Goal: Task Accomplishment & Management: Manage account settings

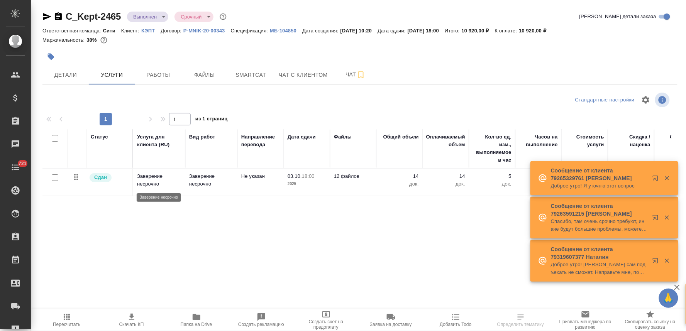
click at [142, 182] on p "Заверение несрочно" at bounding box center [159, 179] width 44 height 15
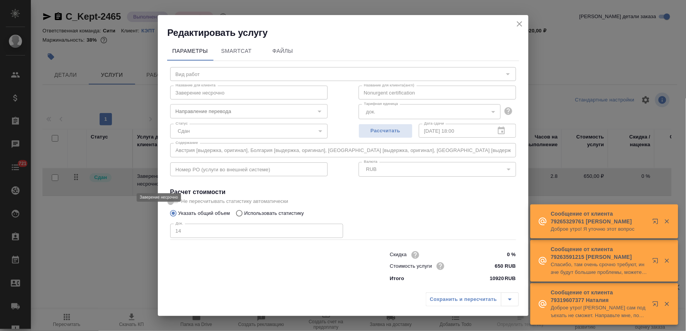
type input "Заверение несрочно"
type input "Не указан"
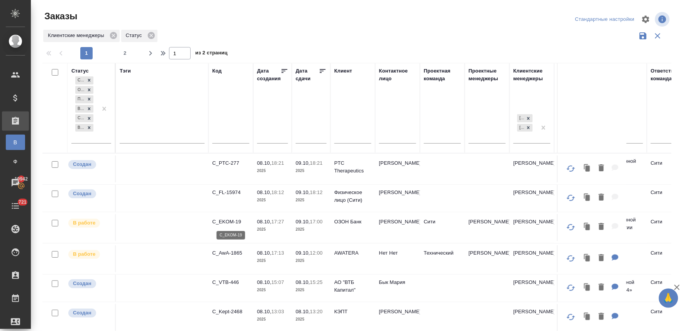
click at [238, 221] on p "C_EKOM-19" at bounding box center [230, 222] width 37 height 8
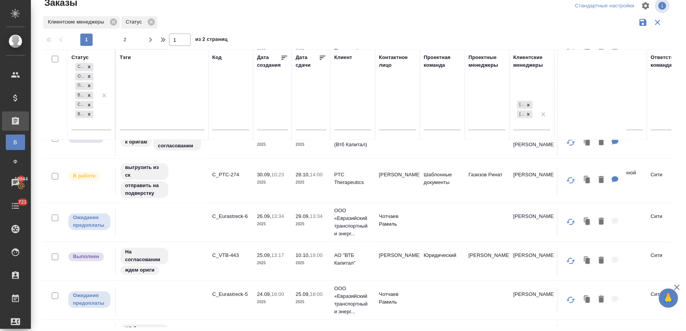
scroll to position [600, 0]
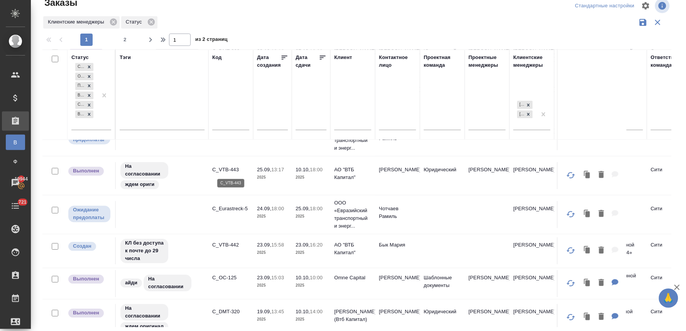
click at [225, 169] on p "C_VTB-443" at bounding box center [230, 170] width 37 height 8
click at [227, 167] on p "C_VTB-443" at bounding box center [230, 170] width 37 height 8
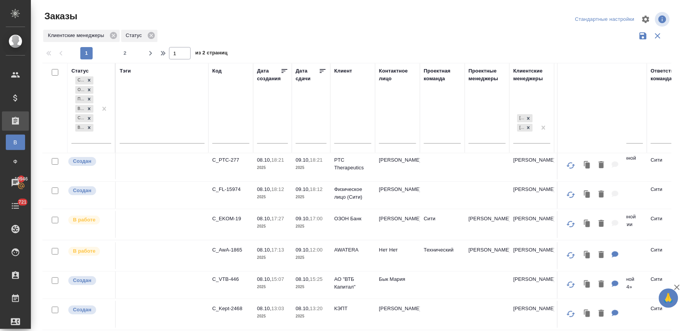
scroll to position [0, 0]
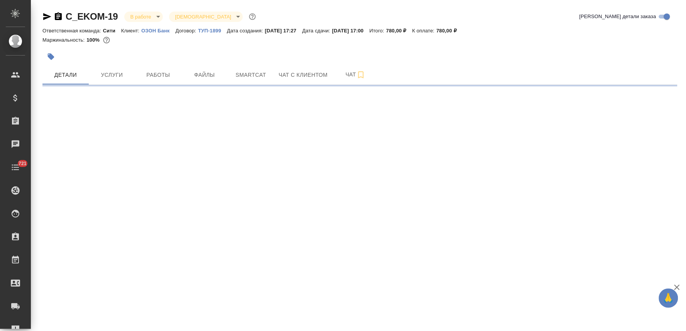
select select "RU"
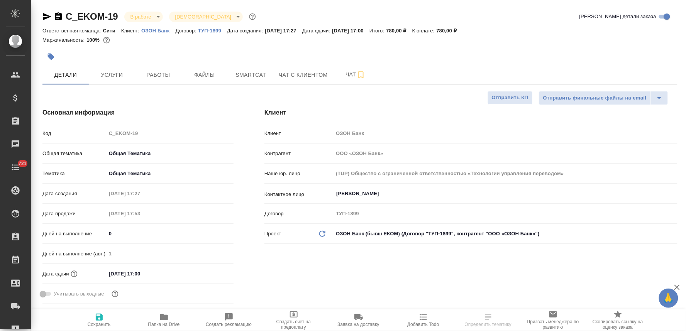
type textarea "x"
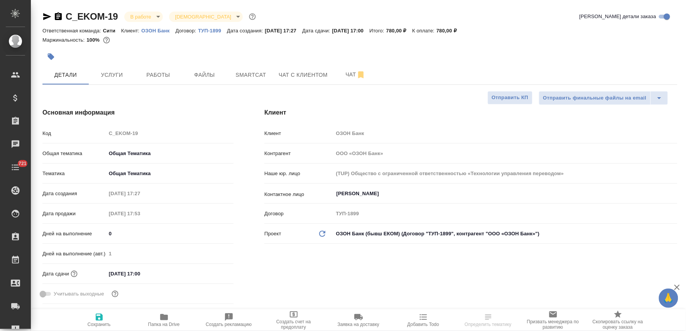
type textarea "x"
click at [164, 75] on span "Работы" at bounding box center [158, 75] width 37 height 10
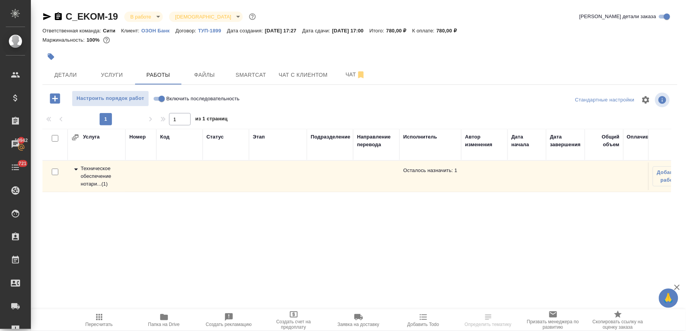
click at [105, 177] on div "Техническое обеспечение нотари... ( 1 )" at bounding box center [96, 176] width 50 height 23
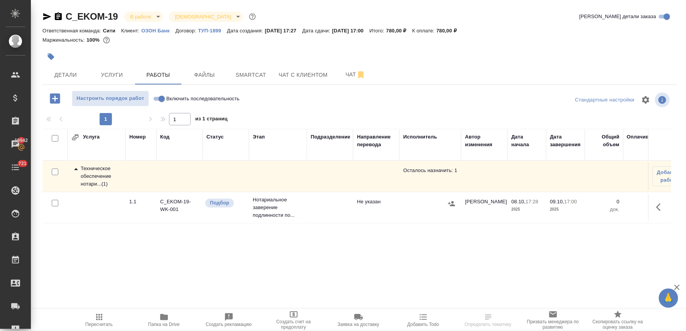
click at [657, 207] on icon "button" at bounding box center [658, 207] width 5 height 8
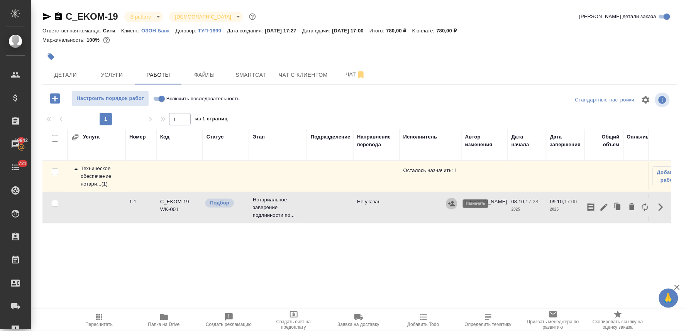
click at [449, 203] on icon "button" at bounding box center [451, 203] width 7 height 5
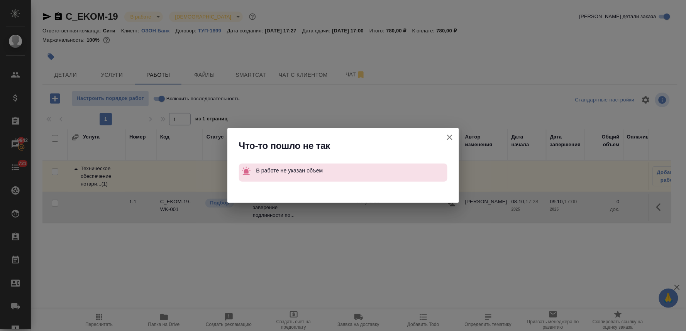
click at [450, 137] on icon "button" at bounding box center [449, 137] width 5 height 5
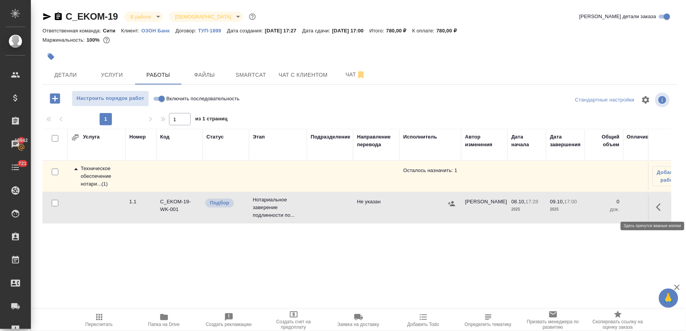
click at [657, 209] on icon "button" at bounding box center [660, 207] width 9 height 9
click at [602, 206] on icon "button" at bounding box center [603, 207] width 9 height 9
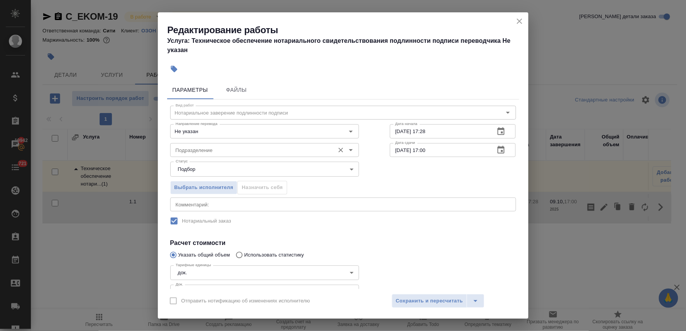
click at [230, 151] on input "Подразделение" at bounding box center [251, 149] width 158 height 9
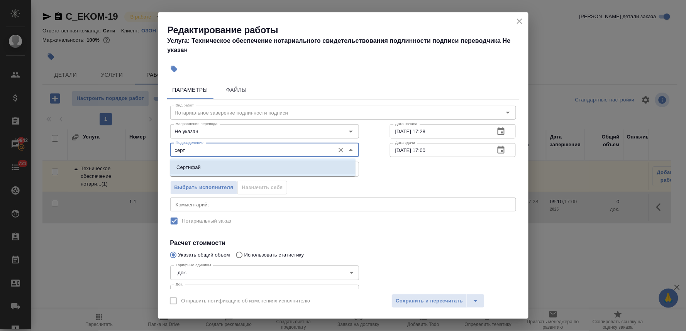
click at [233, 170] on li "Сертифай" at bounding box center [262, 167] width 185 height 14
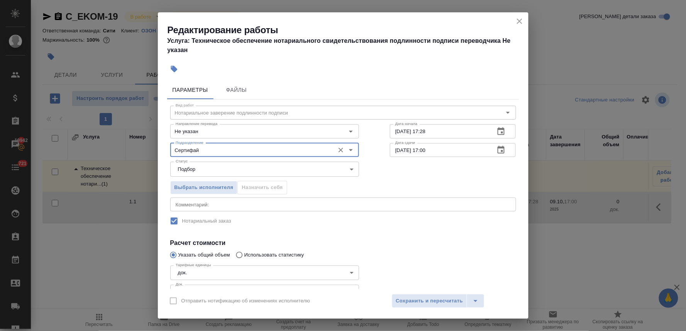
type input "Сертифай"
click at [415, 247] on div at bounding box center [452, 281] width 157 height 69
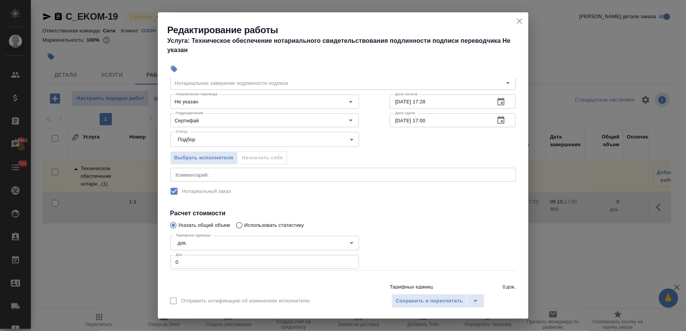
scroll to position [43, 0]
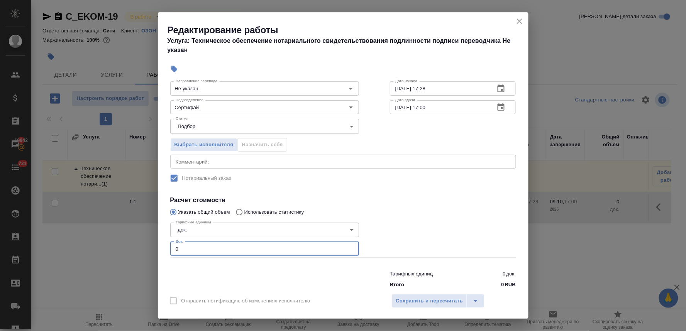
drag, startPoint x: 182, startPoint y: 244, endPoint x: 157, endPoint y: 248, distance: 25.8
click at [157, 248] on div "Редактирование работы Услуга: Техническое обеспечение нотариального свидетельст…" at bounding box center [343, 165] width 686 height 331
type input "1"
click at [443, 300] on span "Сохранить и пересчитать" at bounding box center [429, 301] width 67 height 9
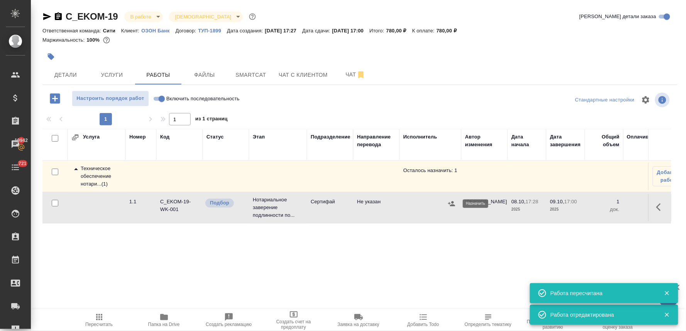
click at [450, 203] on icon "button" at bounding box center [451, 204] width 8 height 8
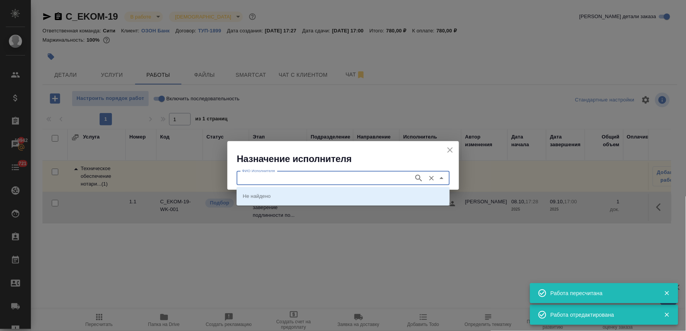
click at [385, 179] on input "ФИО Исполнителя" at bounding box center [324, 178] width 171 height 9
type input "шишенков"
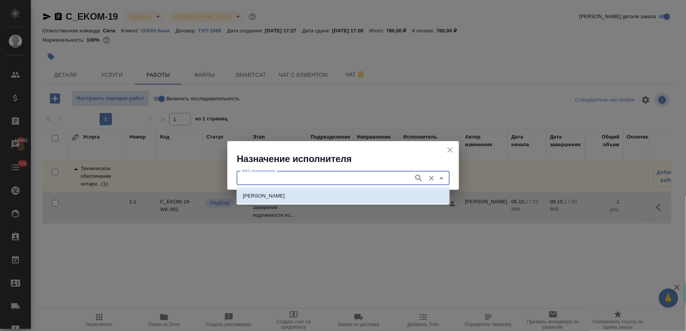
click at [388, 196] on li "НОТАРИУС Шишенков Леонид Васильевич" at bounding box center [342, 196] width 213 height 14
type input "НОТАРИУС Шишенков Леонид Васильевич"
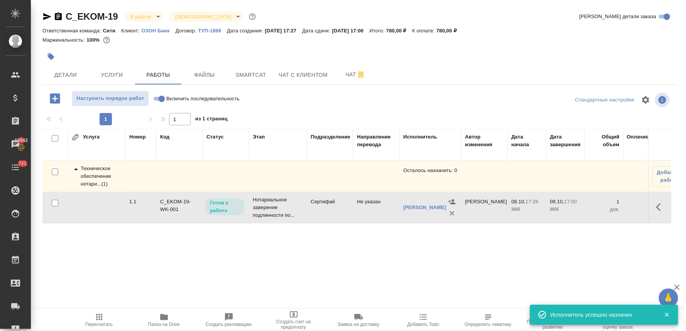
click at [161, 94] on input "Включить последовательность" at bounding box center [162, 98] width 28 height 9
checkbox input "true"
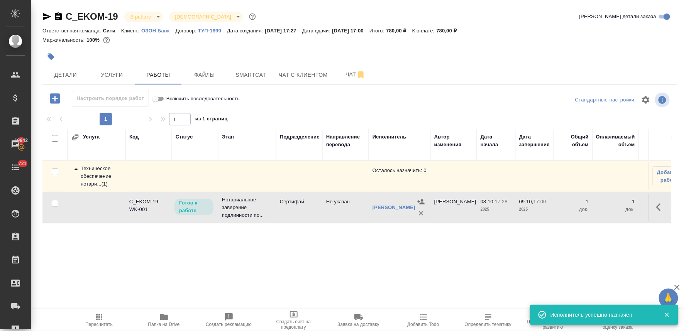
click at [100, 320] on icon "button" at bounding box center [99, 316] width 9 height 9
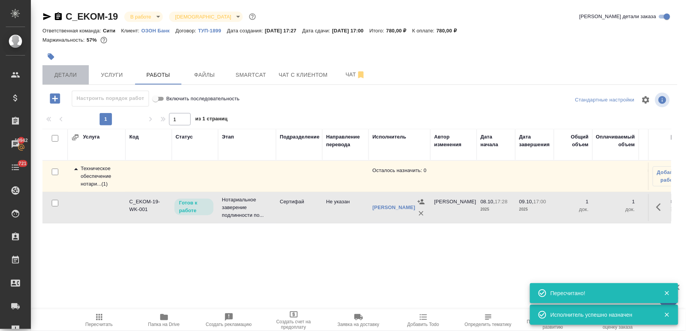
click at [69, 72] on span "Детали" at bounding box center [65, 75] width 37 height 10
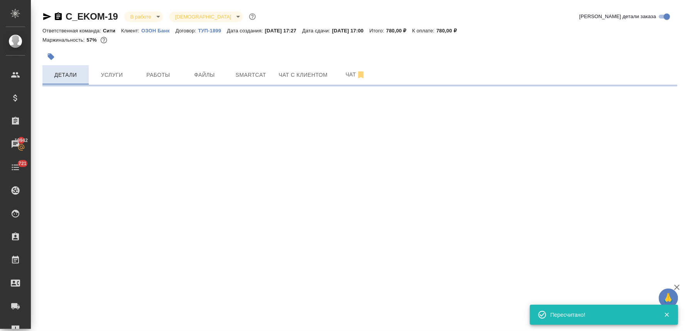
select select "RU"
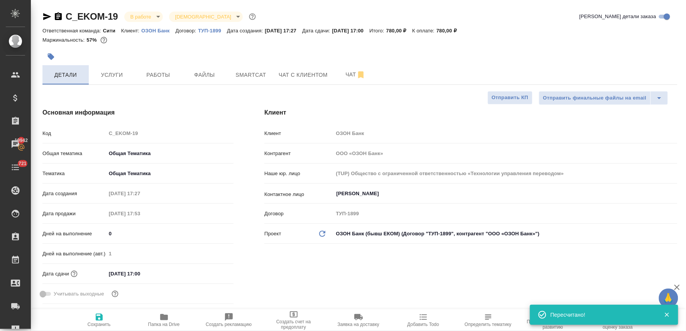
type textarea "x"
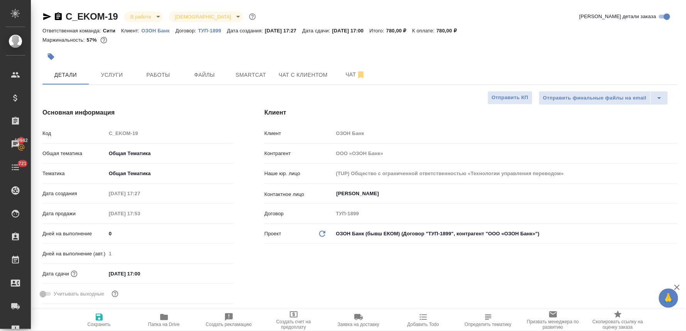
type textarea "x"
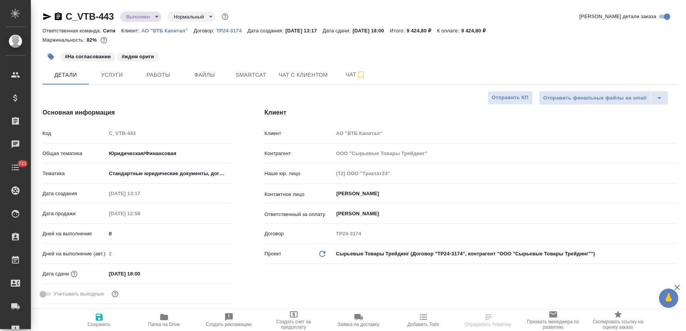
select select "RU"
type textarea "x"
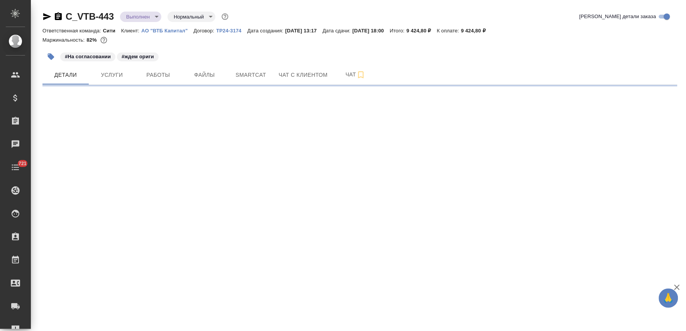
select select "RU"
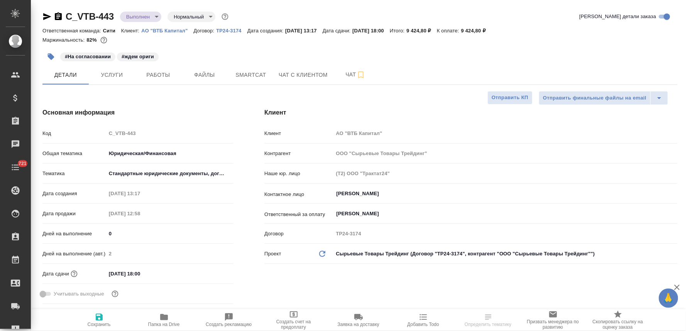
type textarea "x"
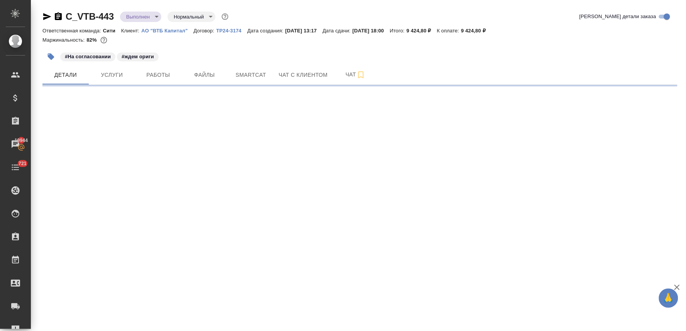
select select "RU"
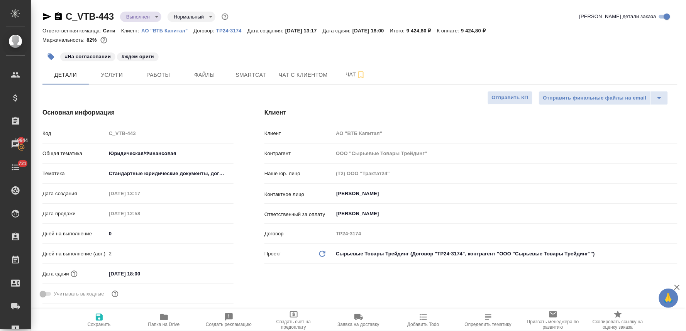
type textarea "x"
click at [166, 74] on span "Работы" at bounding box center [158, 75] width 37 height 10
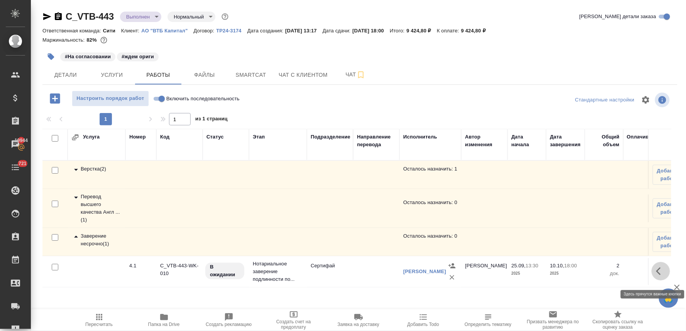
click at [657, 275] on icon "button" at bounding box center [658, 271] width 5 height 8
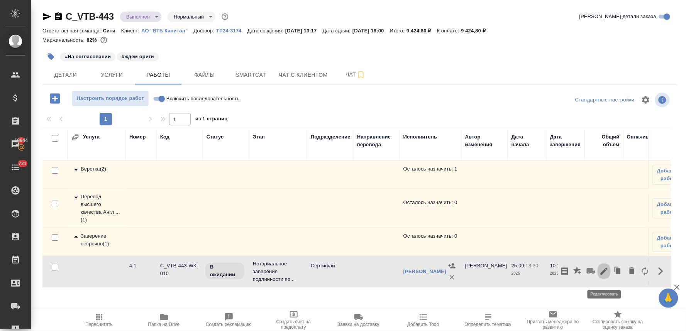
click at [603, 274] on icon "button" at bounding box center [603, 271] width 9 height 9
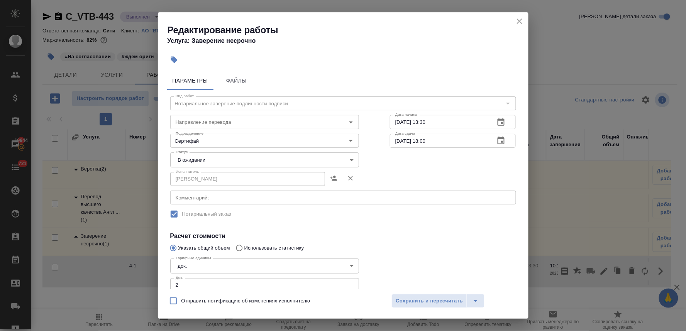
click at [245, 160] on body "🙏 .cls-1 fill:#fff; AWATERA Lyamina Nadezhda Клиенты Спецификации Заказы 19944 …" at bounding box center [343, 165] width 686 height 331
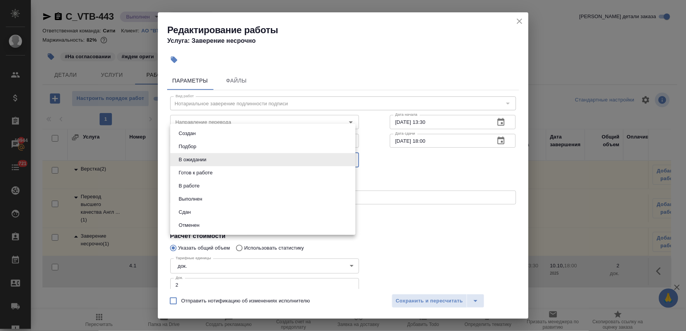
click at [241, 213] on li "Сдан" at bounding box center [262, 212] width 185 height 13
type input "closed"
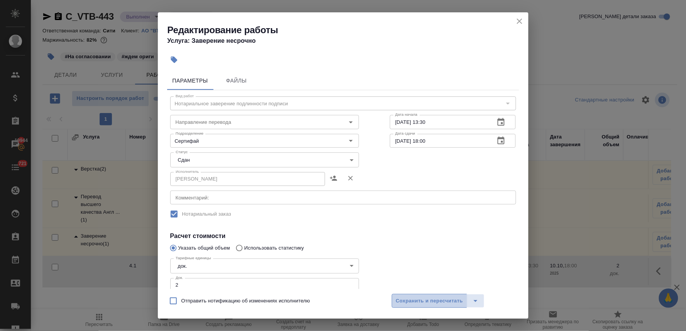
click at [432, 299] on span "Сохранить и пересчитать" at bounding box center [429, 301] width 67 height 9
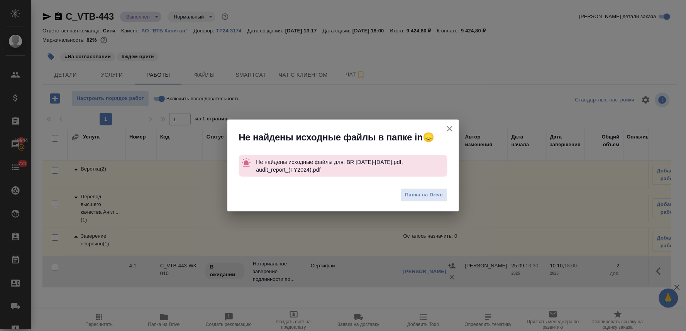
click at [452, 125] on icon "button" at bounding box center [449, 128] width 9 height 9
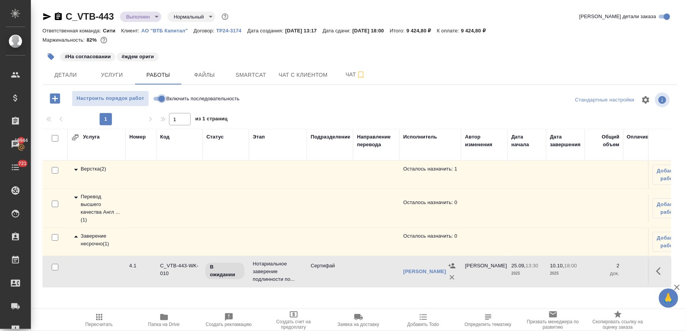
click at [157, 98] on input "Включить последовательность" at bounding box center [162, 98] width 28 height 9
checkbox input "true"
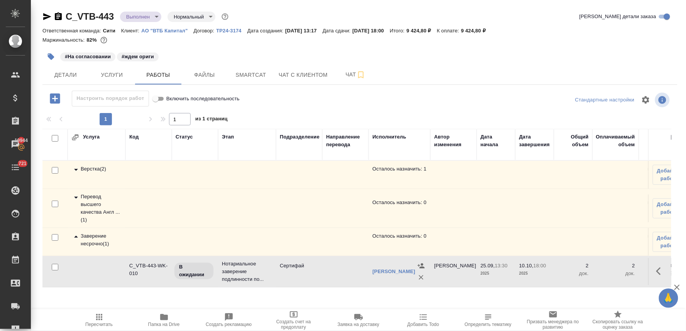
click at [660, 276] on icon "button" at bounding box center [660, 271] width 9 height 9
click at [605, 272] on icon "button" at bounding box center [603, 271] width 9 height 9
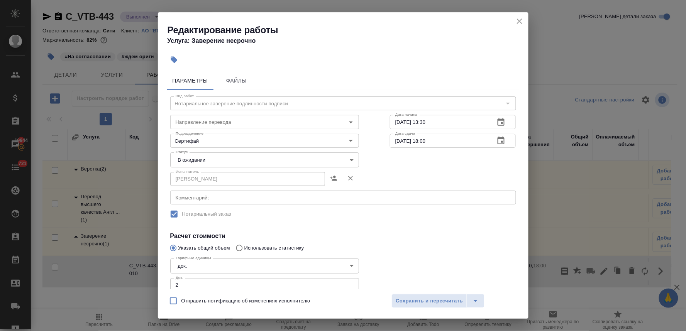
click at [234, 157] on body "🙏 .cls-1 fill:#fff; AWATERA Lyamina Nadezhda Клиенты Спецификации Заказы 19944 …" at bounding box center [343, 165] width 686 height 331
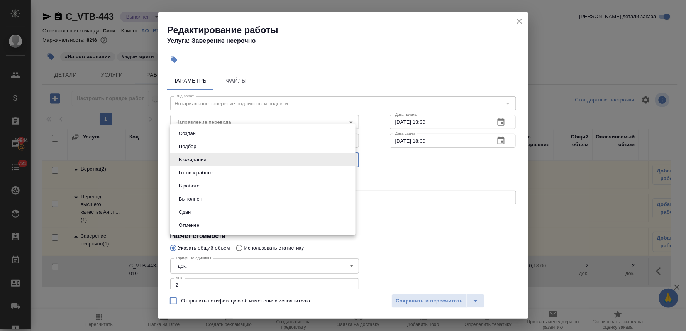
click at [240, 214] on li "Сдан" at bounding box center [262, 212] width 185 height 13
type input "closed"
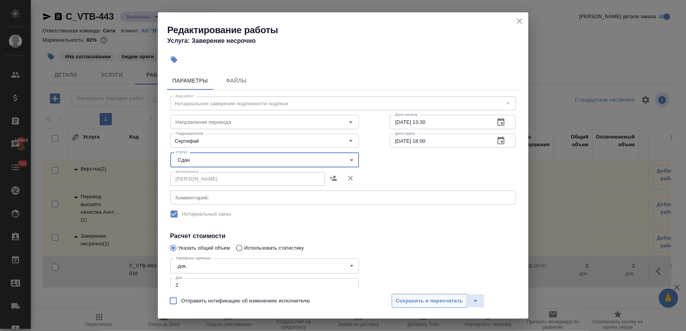
click at [421, 300] on span "Сохранить и пересчитать" at bounding box center [429, 301] width 67 height 9
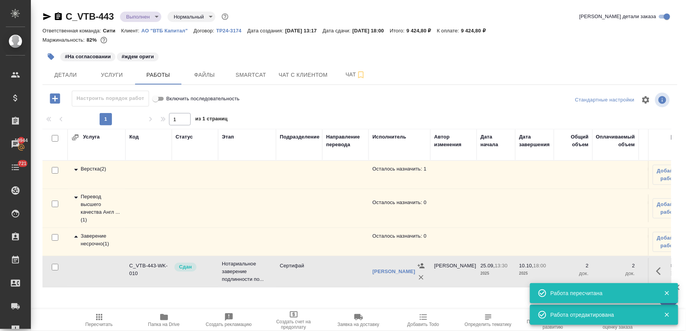
click at [98, 326] on span "Пересчитать" at bounding box center [98, 324] width 27 height 5
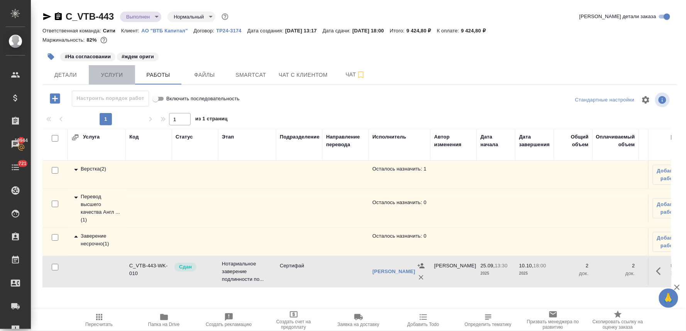
click at [117, 80] on button "Услуги" at bounding box center [112, 74] width 46 height 19
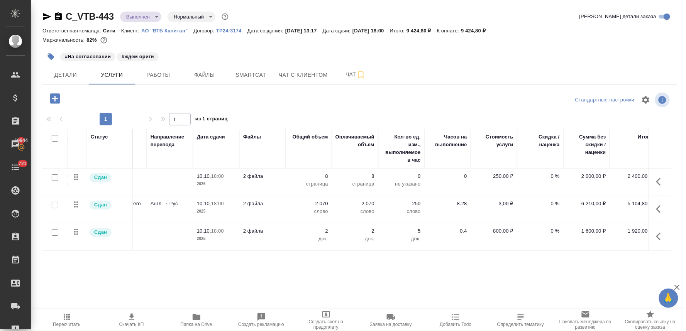
scroll to position [0, 98]
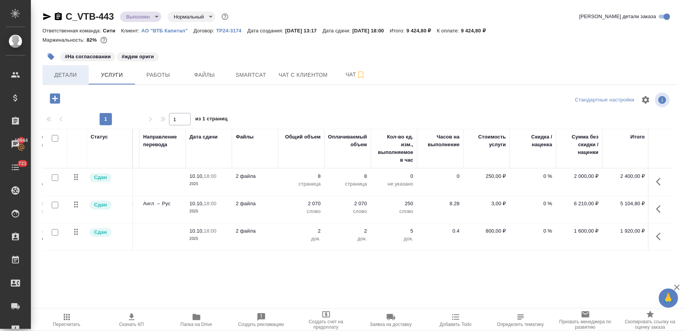
click at [79, 74] on span "Детали" at bounding box center [65, 75] width 37 height 10
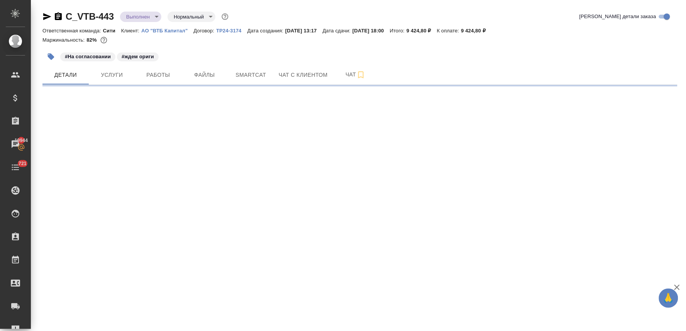
select select "RU"
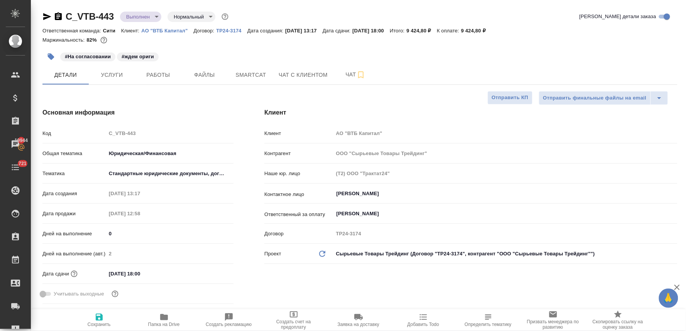
type textarea "x"
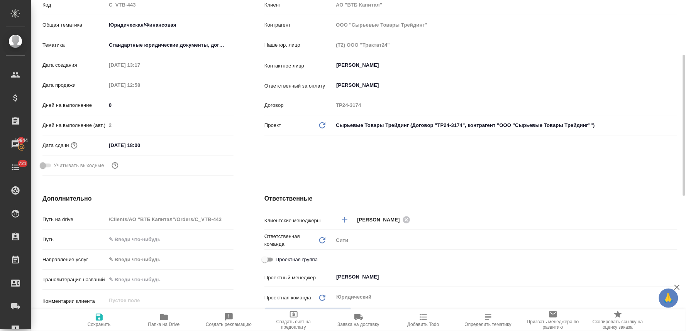
scroll to position [214, 0]
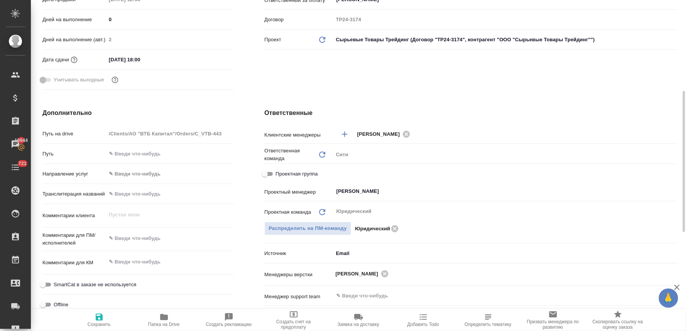
click at [270, 172] on input "Проектная группа" at bounding box center [265, 173] width 28 height 9
checkbox input "true"
type textarea "x"
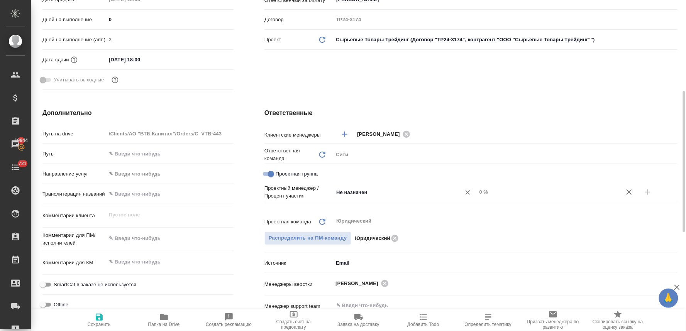
click at [346, 190] on input "Не назначен" at bounding box center [391, 191] width 113 height 9
type input "Не артаазначен"
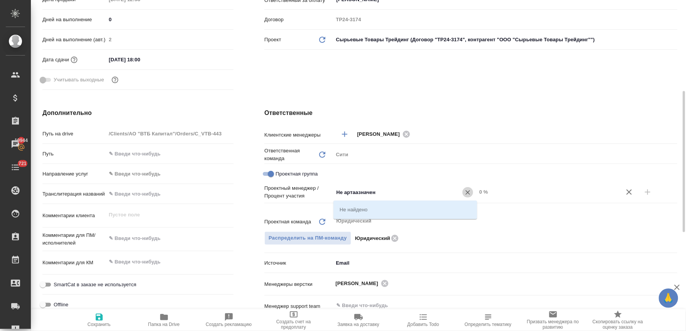
click at [469, 189] on icon "Очистить" at bounding box center [468, 193] width 8 height 8
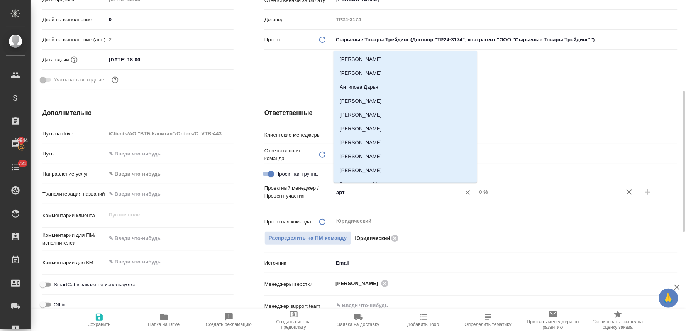
type input "арта"
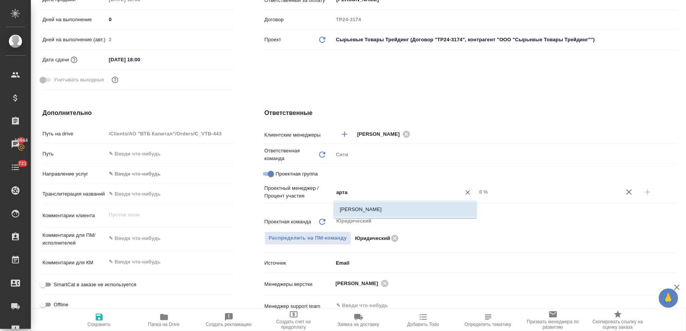
click at [414, 209] on li "Баданян Артак" at bounding box center [405, 210] width 144 height 14
type textarea "x"
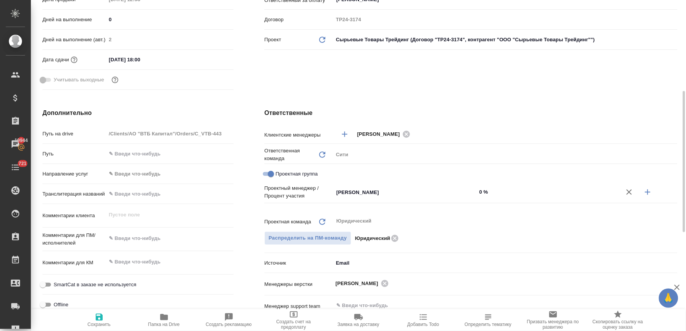
click at [647, 190] on icon "button" at bounding box center [647, 191] width 5 height 5
type textarea "x"
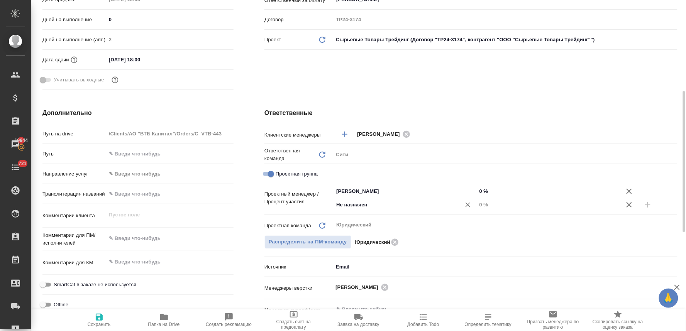
click at [363, 201] on input "Не назначен" at bounding box center [391, 204] width 113 height 9
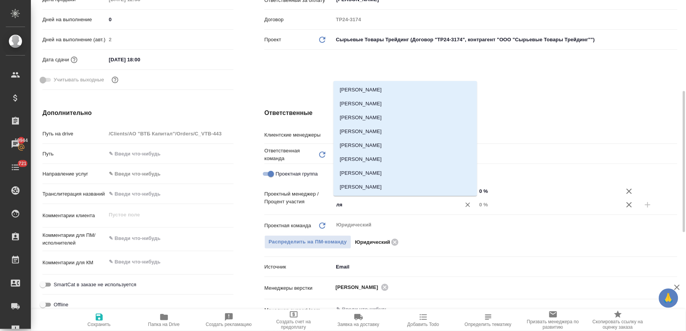
type input "лям"
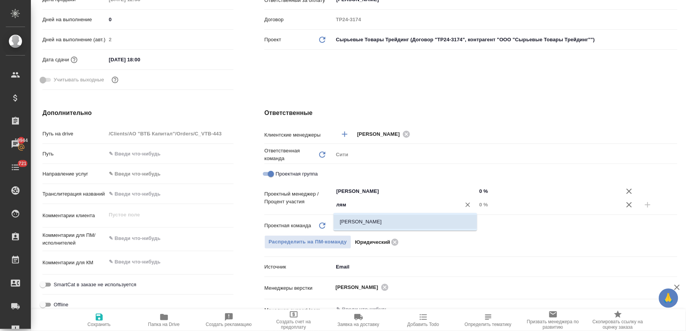
click at [380, 223] on li "[PERSON_NAME]" at bounding box center [405, 222] width 144 height 14
type textarea "x"
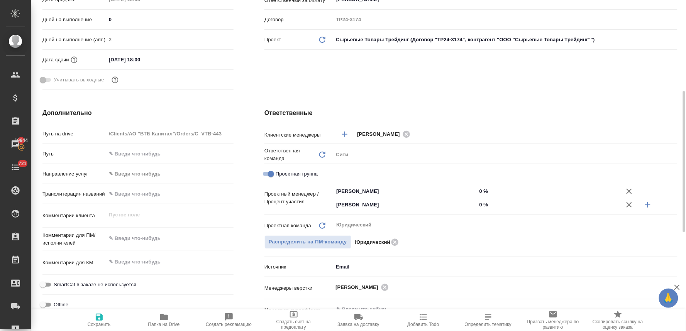
click at [486, 202] on input "0 %" at bounding box center [548, 204] width 144 height 11
type textarea "x"
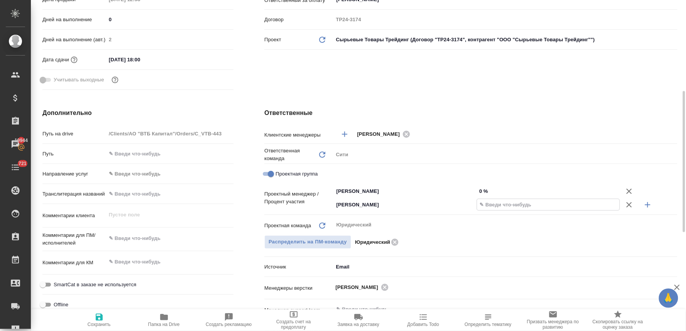
type textarea "x"
type input "2 %"
type textarea "x"
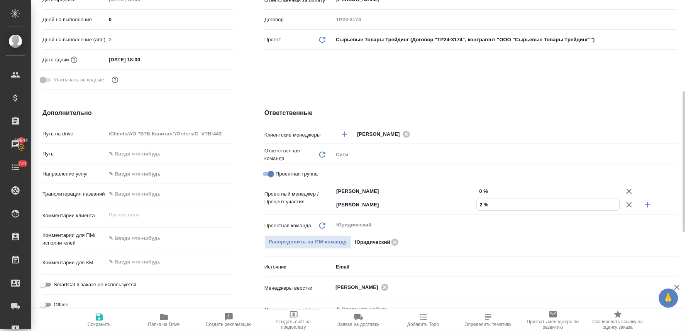
type textarea "x"
type input "20 %"
click at [484, 190] on input "0 %" at bounding box center [548, 191] width 144 height 11
type textarea "x"
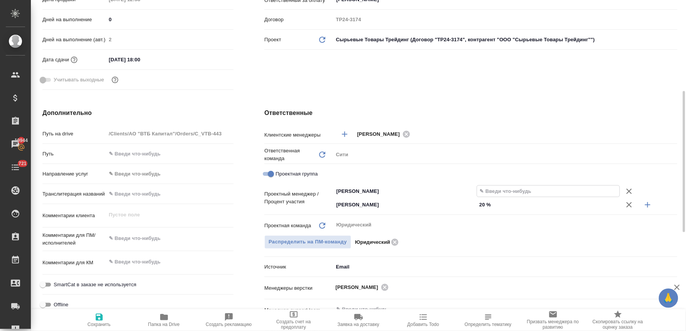
type textarea "x"
type input "8 %"
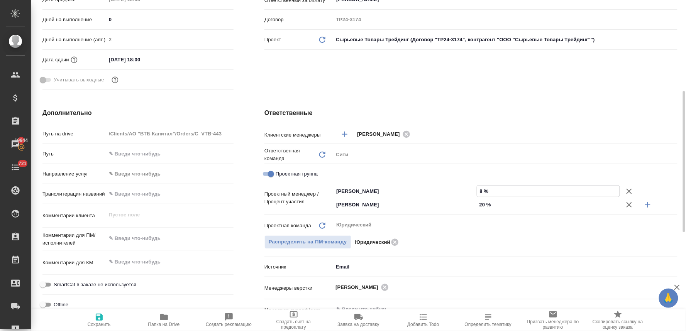
type textarea "x"
type input "80 %"
click at [94, 320] on span "Сохранить" at bounding box center [99, 319] width 56 height 15
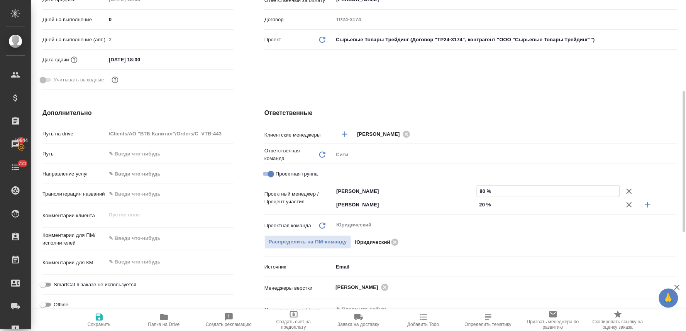
type textarea "x"
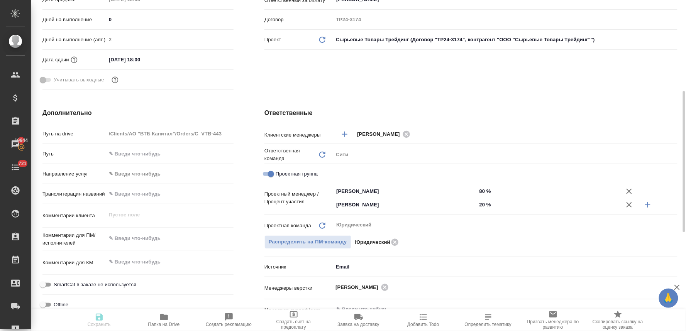
type textarea "x"
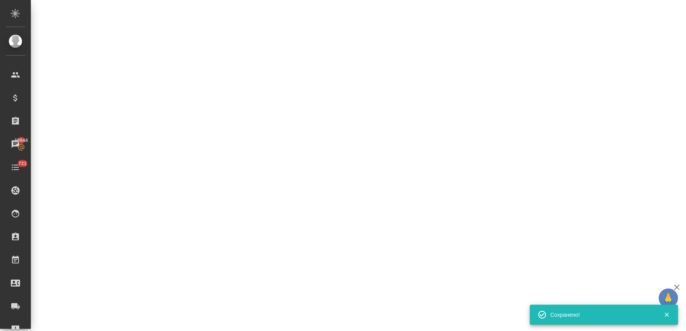
select select "RU"
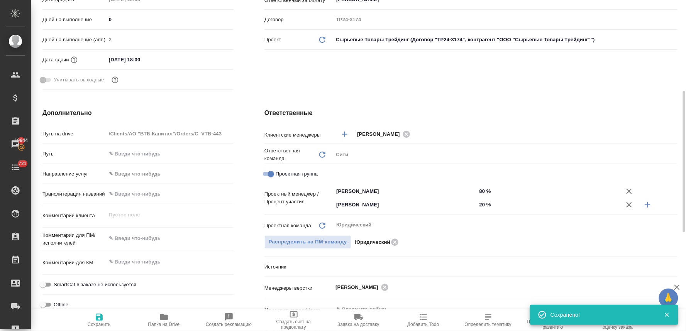
type textarea "x"
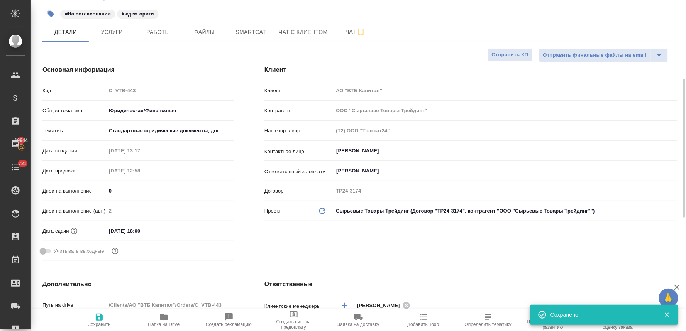
scroll to position [0, 0]
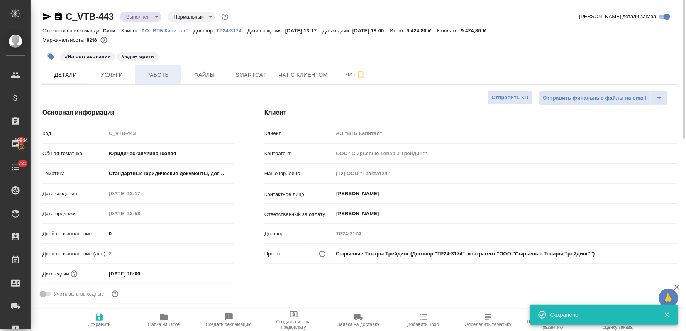
click at [157, 76] on span "Работы" at bounding box center [158, 75] width 37 height 10
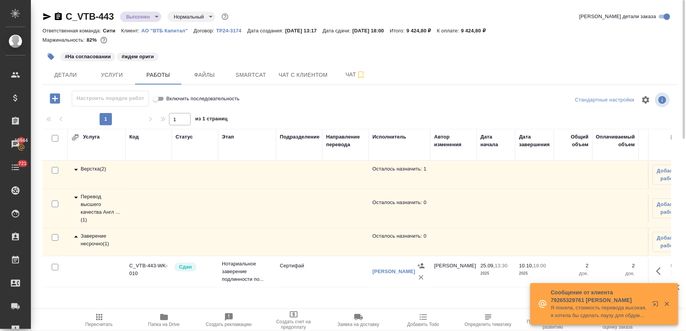
scroll to position [9, 0]
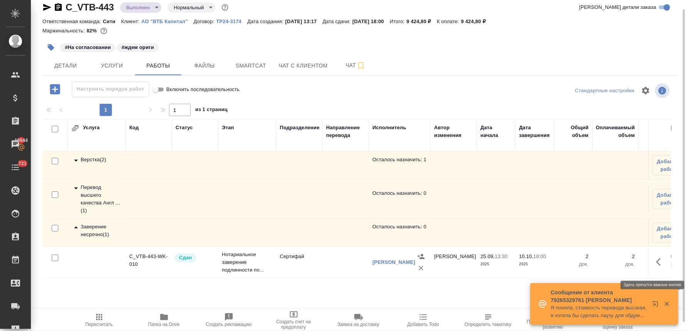
click at [660, 267] on icon "button" at bounding box center [660, 261] width 9 height 9
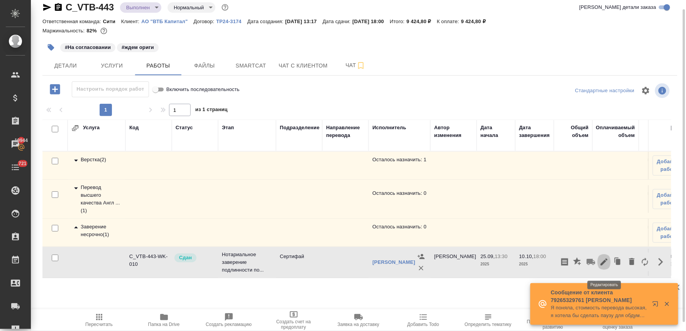
click at [604, 267] on icon "button" at bounding box center [603, 261] width 9 height 9
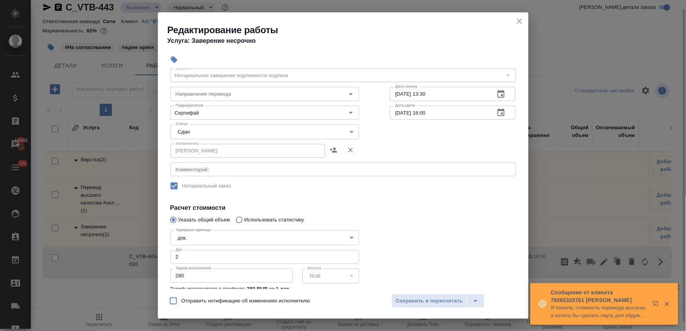
scroll to position [43, 0]
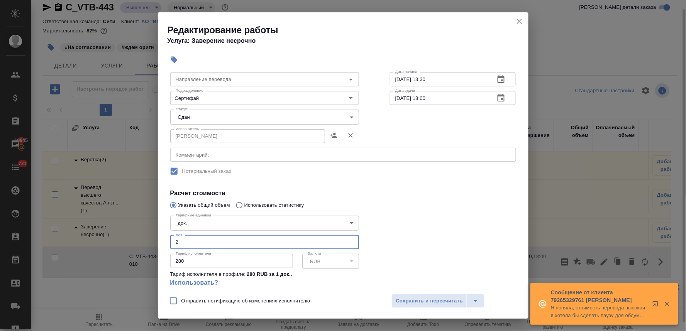
drag, startPoint x: 178, startPoint y: 243, endPoint x: 162, endPoint y: 241, distance: 16.0
click at [163, 241] on div "Параметры Файлы Вид работ Нотариальное заверение подлинности подписи Вид работ …" at bounding box center [343, 178] width 370 height 221
type input "3"
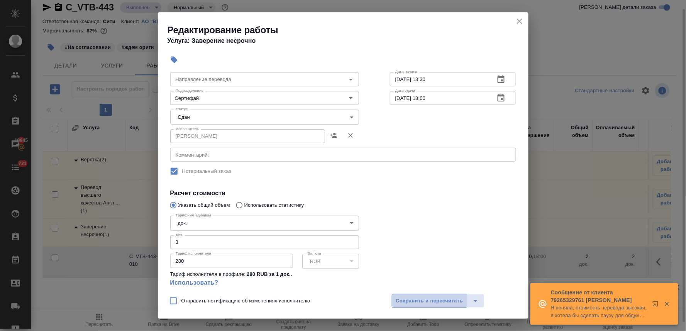
click at [449, 303] on span "Сохранить и пересчитать" at bounding box center [429, 301] width 67 height 9
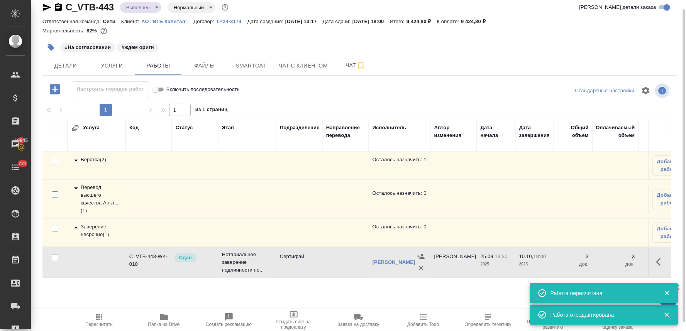
click at [93, 319] on span "Пересчитать" at bounding box center [99, 319] width 56 height 15
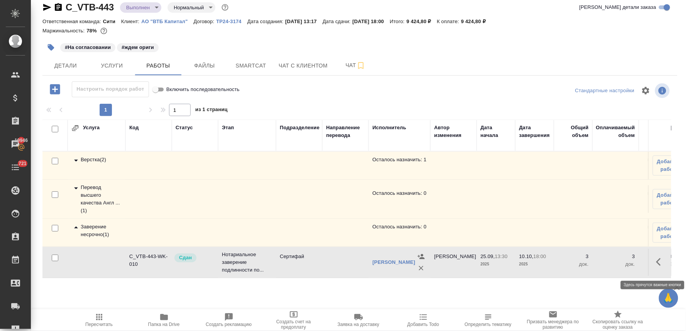
click at [660, 263] on icon "button" at bounding box center [660, 261] width 9 height 9
click at [606, 267] on icon "button" at bounding box center [603, 261] width 9 height 9
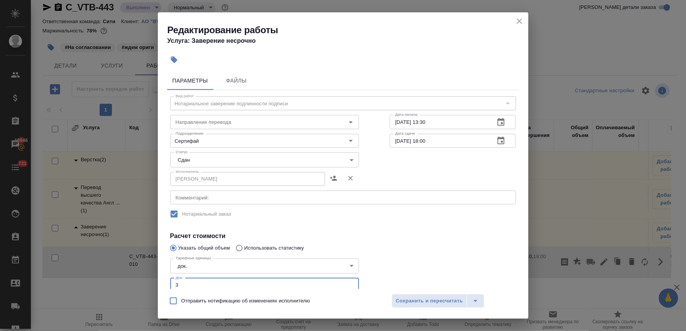
scroll to position [9, 0]
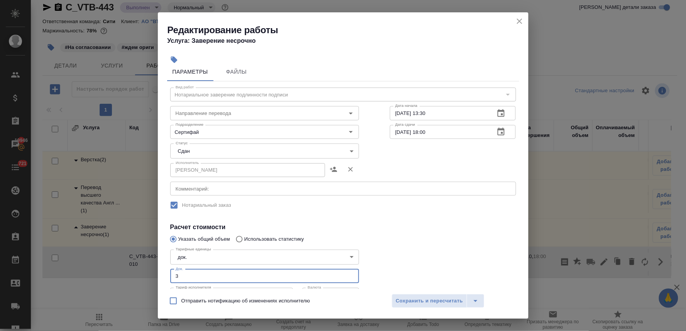
drag, startPoint x: 191, startPoint y: 282, endPoint x: 151, endPoint y: 279, distance: 40.6
click at [154, 280] on div "Редактирование работы Услуга: Заверение несрочно Параметры Файлы Вид работ Нота…" at bounding box center [343, 165] width 686 height 331
type input "2"
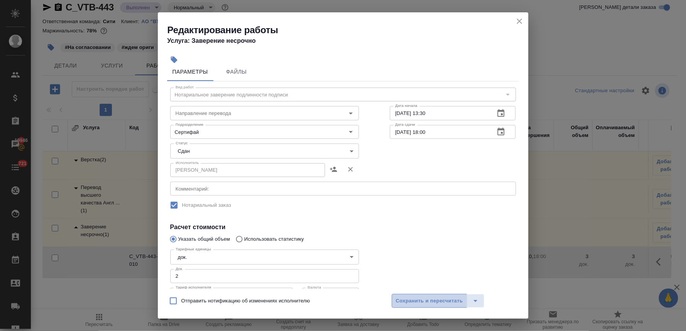
click at [447, 301] on span "Сохранить и пересчитать" at bounding box center [429, 301] width 67 height 9
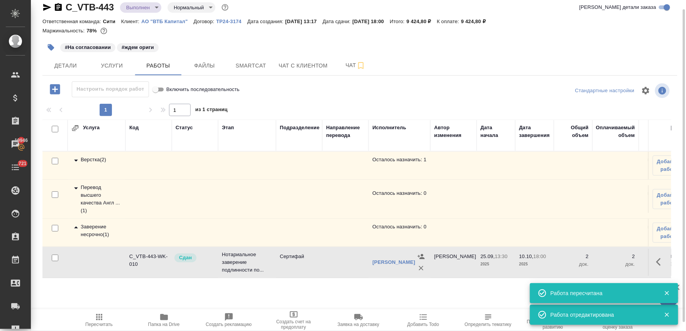
click at [101, 319] on icon "button" at bounding box center [99, 317] width 6 height 6
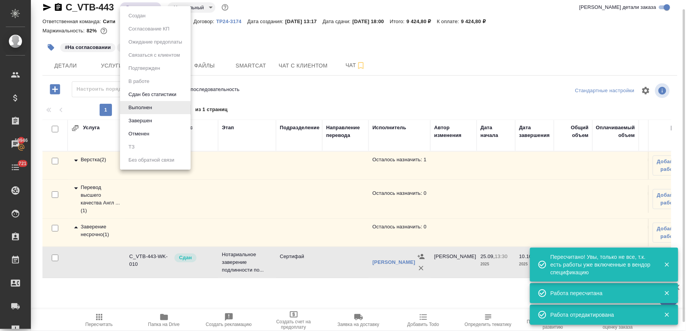
click at [141, 8] on body "🙏 .cls-1 fill:#fff; AWATERA Lyamina Nadezhda Клиенты Спецификации Заказы 19946 …" at bounding box center [343, 165] width 686 height 331
click at [153, 121] on button "Завершен" at bounding box center [140, 121] width 28 height 8
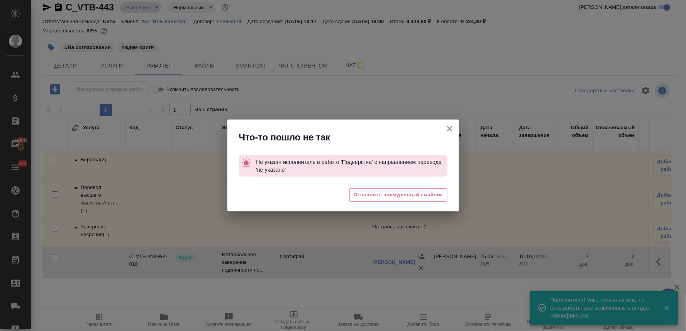
click at [450, 128] on icon "button" at bounding box center [449, 128] width 5 height 5
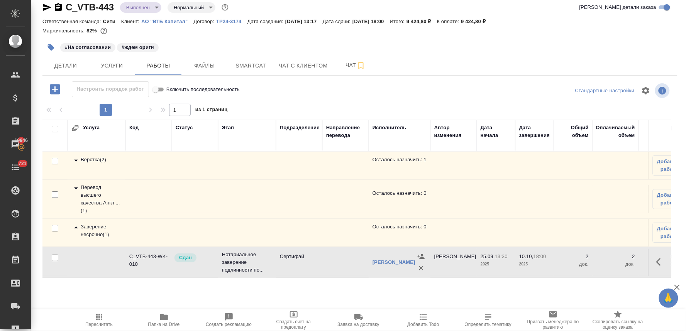
click at [86, 195] on div "Перевод высшего качества Англ ... ( 1 )" at bounding box center [96, 199] width 50 height 31
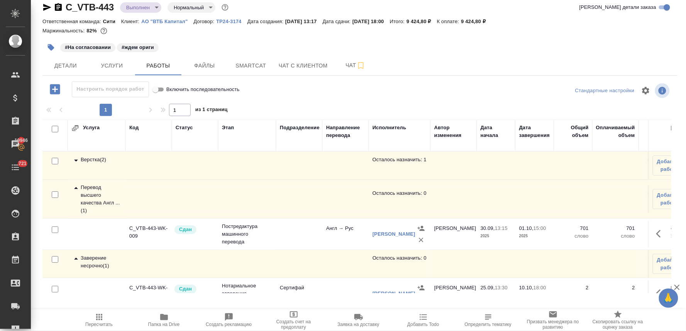
click at [83, 153] on td "Верстка ( 2 )" at bounding box center [97, 165] width 58 height 27
click at [89, 159] on div "Верстка ( 2 )" at bounding box center [96, 160] width 50 height 9
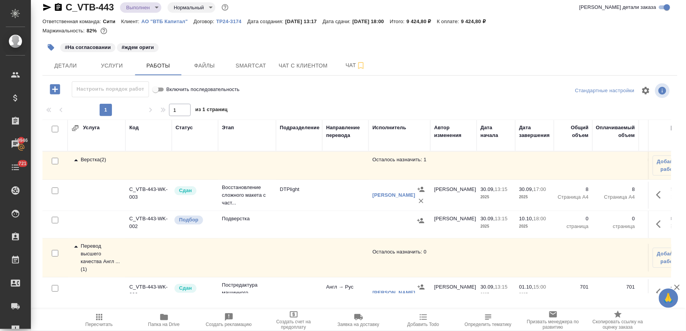
click at [49, 46] on icon "button" at bounding box center [51, 47] width 7 height 7
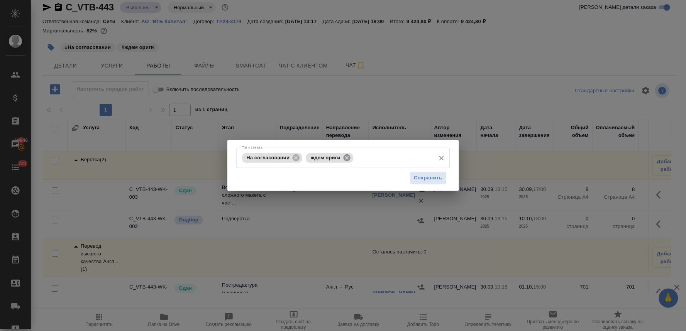
click at [348, 157] on icon at bounding box center [347, 158] width 8 height 8
click at [298, 160] on icon at bounding box center [295, 157] width 7 height 7
click at [310, 155] on input "Тэги заказа" at bounding box center [335, 157] width 191 height 13
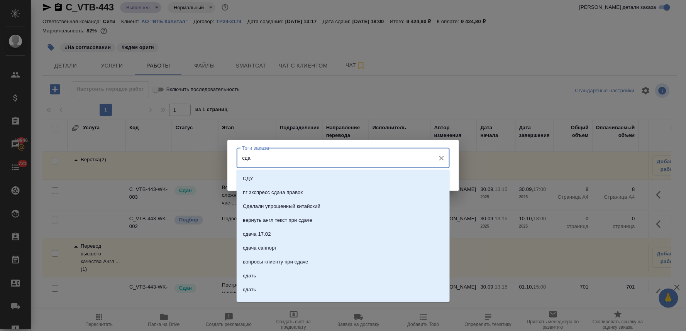
type input "сдан"
click at [289, 216] on li "сдан" at bounding box center [342, 220] width 213 height 14
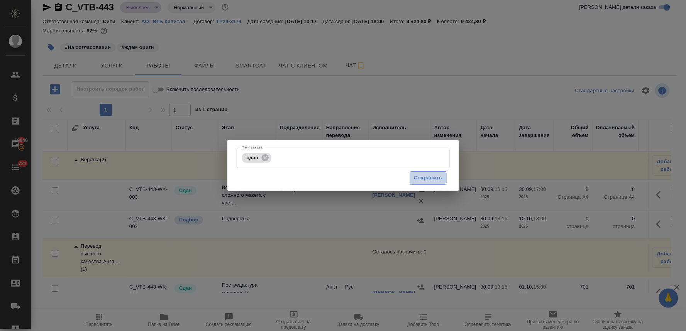
click at [440, 176] on span "Сохранить" at bounding box center [428, 178] width 28 height 9
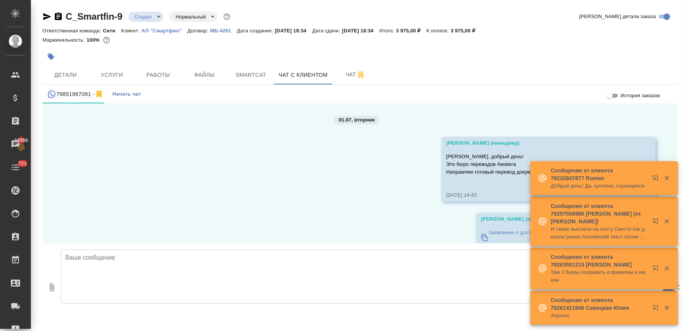
scroll to position [6113, 0]
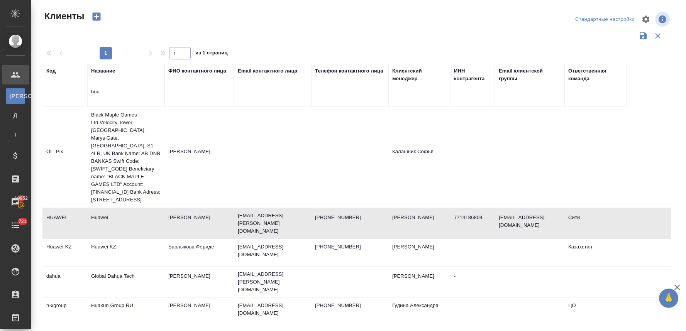
select select "RU"
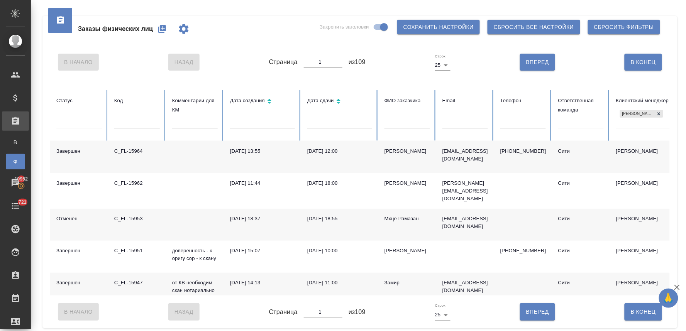
click at [164, 30] on icon "button" at bounding box center [162, 29] width 8 height 8
drag, startPoint x: 656, startPoint y: 114, endPoint x: 650, endPoint y: 109, distance: 8.3
click at [648, 113] on div "Лямина Надежда" at bounding box center [641, 114] width 43 height 8
click at [657, 113] on icon at bounding box center [658, 113] width 5 height 5
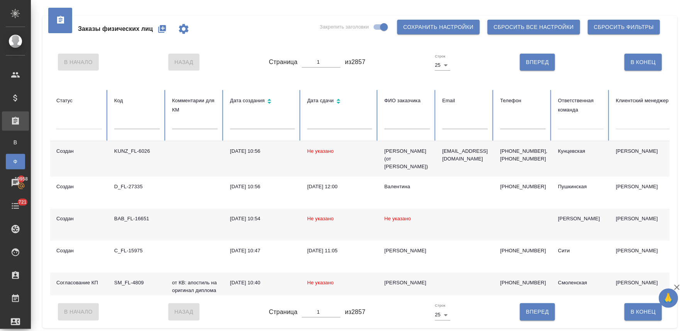
click at [466, 123] on input "text" at bounding box center [465, 123] width 46 height 11
click at [419, 127] on input "text" at bounding box center [407, 123] width 46 height 11
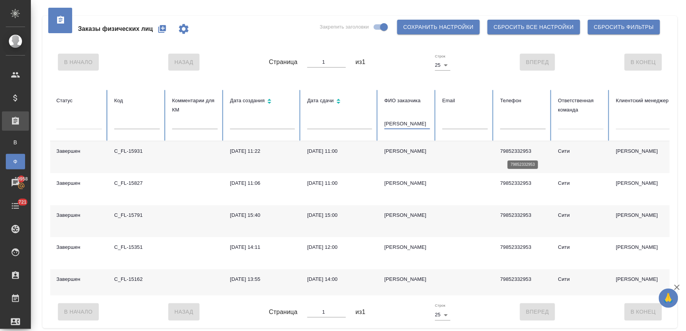
type input "возиян"
click at [518, 153] on p "79852332953" at bounding box center [523, 151] width 46 height 8
click at [160, 27] on icon "button" at bounding box center [162, 29] width 8 height 8
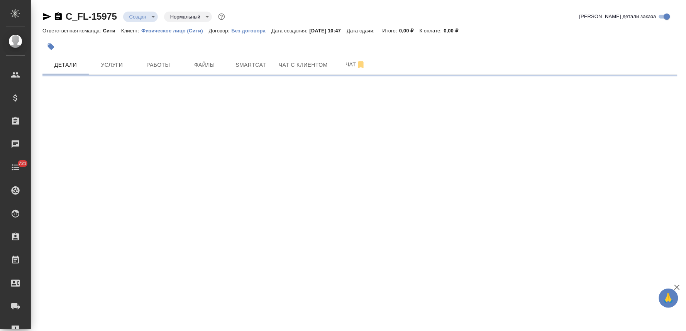
select select "RU"
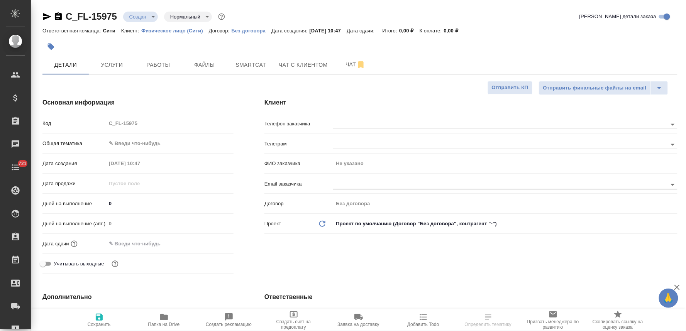
type textarea "x"
click at [124, 245] on input "text" at bounding box center [140, 243] width 68 height 11
click at [211, 240] on icon "button" at bounding box center [211, 243] width 7 height 8
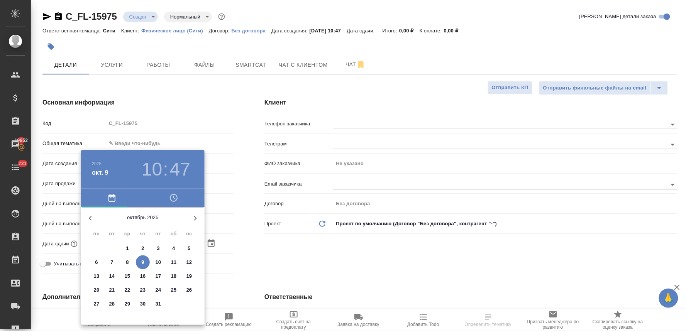
click at [157, 263] on p "10" at bounding box center [158, 262] width 6 height 8
type input "10.10.2025 10:47"
type textarea "x"
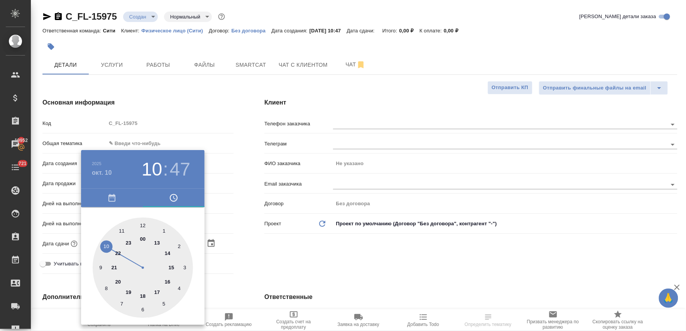
click at [286, 256] on div at bounding box center [343, 165] width 686 height 331
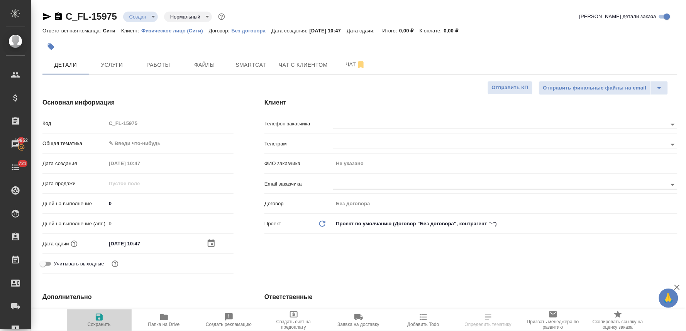
click at [97, 319] on icon "button" at bounding box center [99, 317] width 7 height 7
type textarea "x"
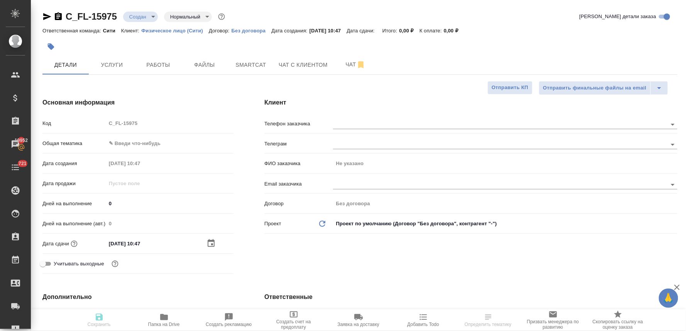
type textarea "x"
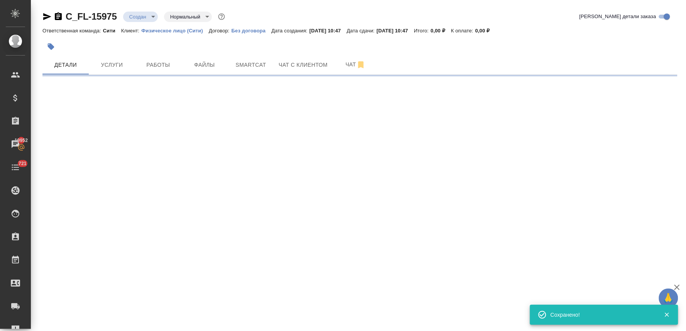
select select "RU"
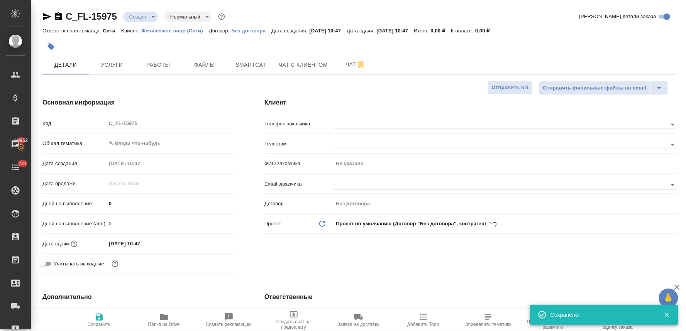
type textarea "x"
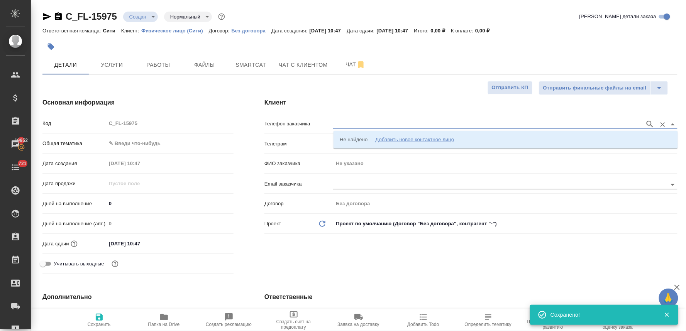
click at [394, 120] on input "text" at bounding box center [487, 124] width 308 height 9
type textarea "x"
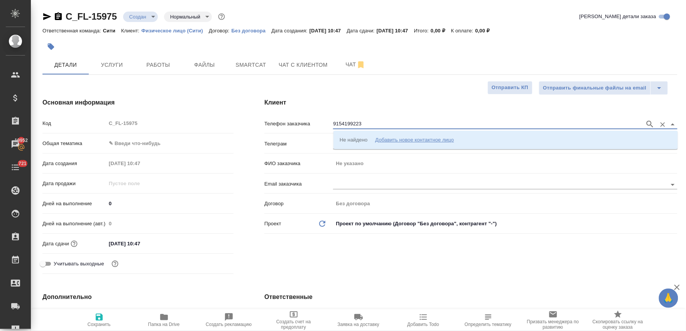
type input "9154199223"
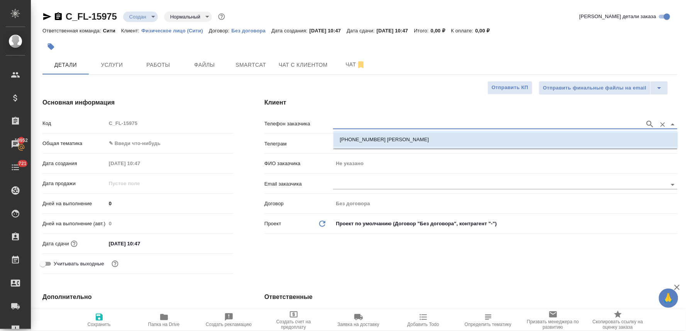
click at [395, 139] on li "+79154199223 Бернард" at bounding box center [505, 140] width 344 height 14
type input "+79154199223 Бернард"
type input "Бернард"
type textarea "x"
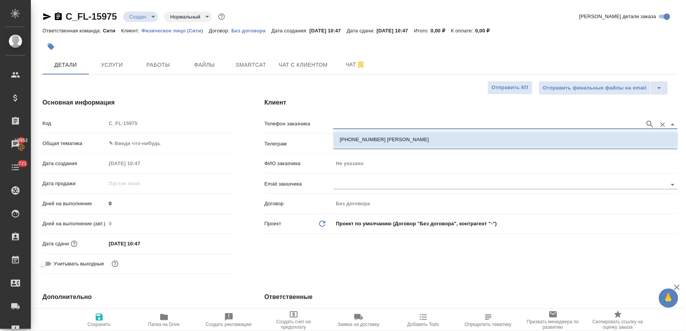
type textarea "x"
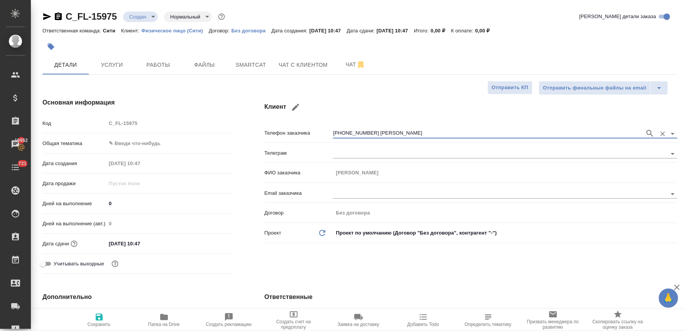
click at [95, 317] on icon "button" at bounding box center [99, 316] width 9 height 9
type textarea "x"
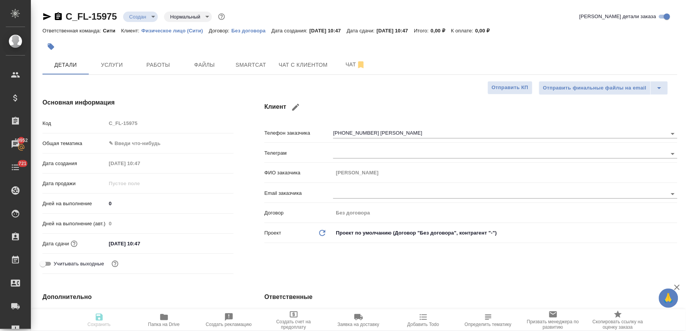
type textarea "x"
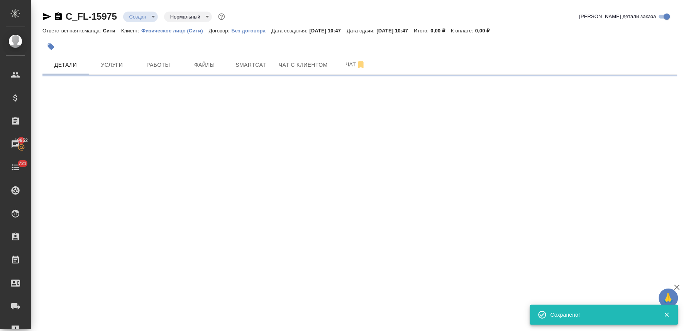
type input "holyTrinity"
select select "RU"
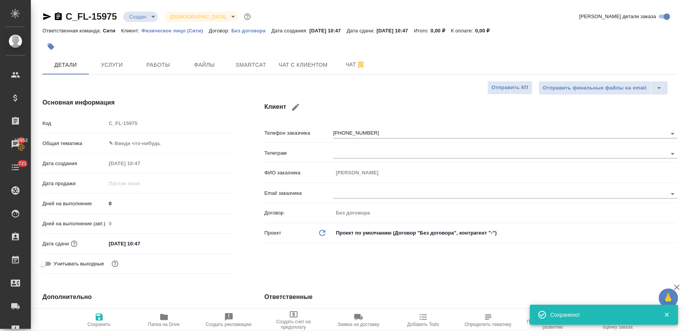
type textarea "x"
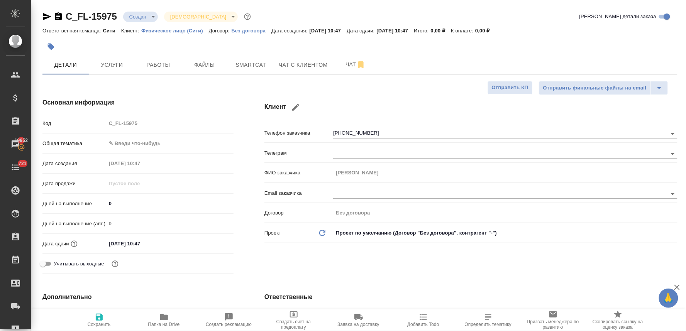
type textarea "x"
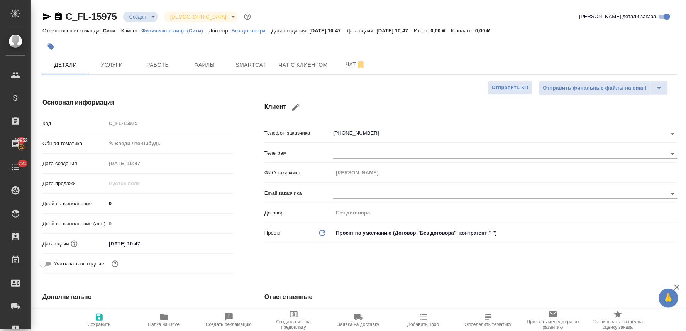
type textarea "x"
click at [92, 124] on div "Код C_FL-15975" at bounding box center [137, 124] width 191 height 14
click at [417, 261] on div "Клиент Телефон заказчика +79154199223 Телеграм ФИО заказчика Бернард Email зака…" at bounding box center [471, 188] width 444 height 210
click at [147, 140] on body "🙏 .cls-1 fill:#fff; AWATERA Lyamina Nadezhda Клиенты Спецификации Заказы 19952 …" at bounding box center [343, 165] width 686 height 331
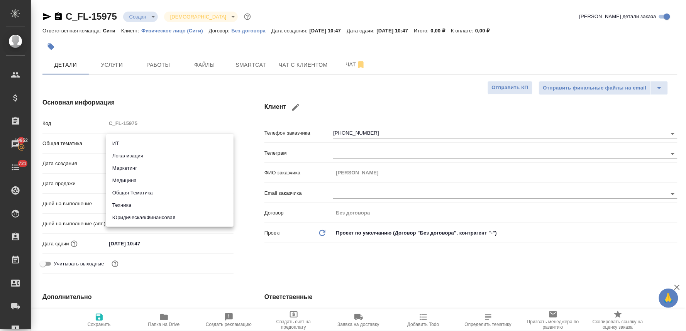
click at [157, 218] on li "Юридическая/Финансовая" at bounding box center [169, 217] width 127 height 12
type input "yr-fn"
type textarea "x"
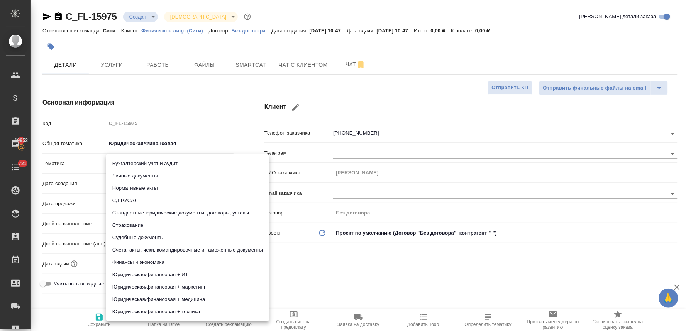
click at [151, 162] on body "🙏 .cls-1 fill:#fff; AWATERA Lyamina Nadezhda Клиенты Спецификации Заказы 19952 …" at bounding box center [343, 165] width 686 height 331
click at [154, 214] on li "Стандартные юридические документы, договоры, уставы" at bounding box center [187, 213] width 163 height 12
type textarea "x"
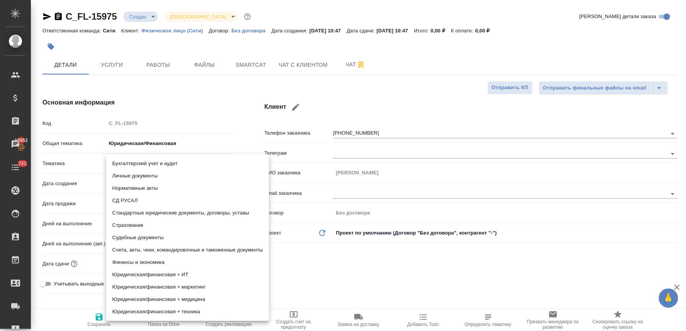
type input "5f647205b73bc97568ca66bf"
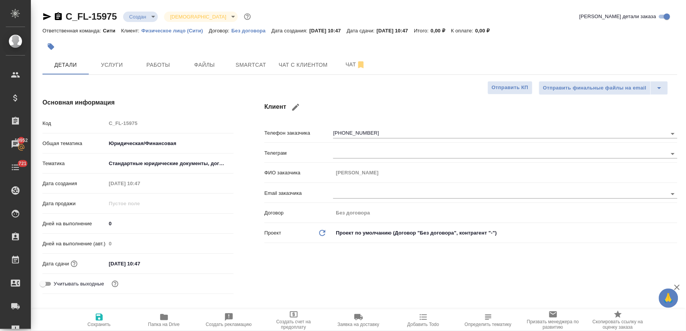
click at [345, 261] on div "Бухгалтерский учет и аудит Личные документы Нормативные акты СД РУСАЛ Стандартн…" at bounding box center [343, 165] width 686 height 331
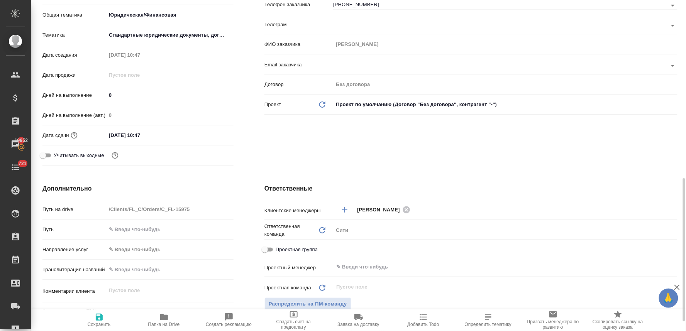
scroll to position [214, 0]
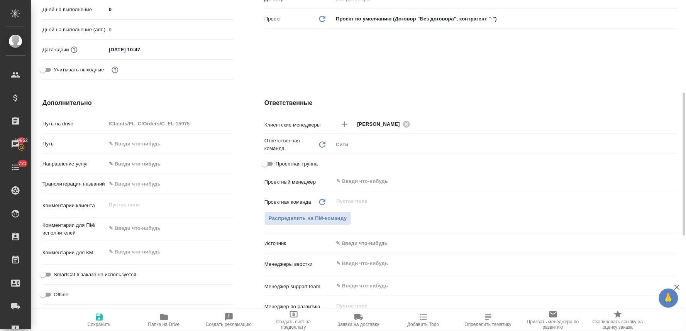
type textarea "x"
click at [173, 224] on textarea at bounding box center [169, 228] width 127 height 13
type textarea "x"
type textarea "н"
type textarea "x"
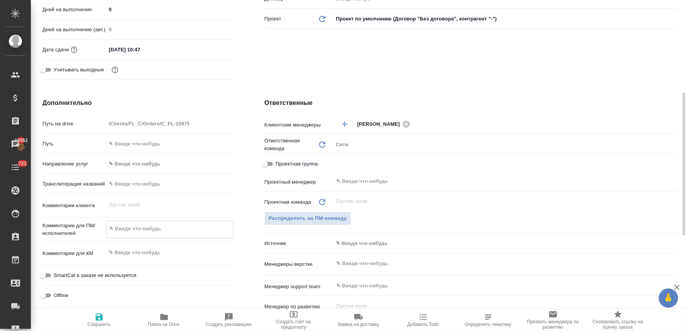
type textarea "x"
type textarea "но"
type textarea "x"
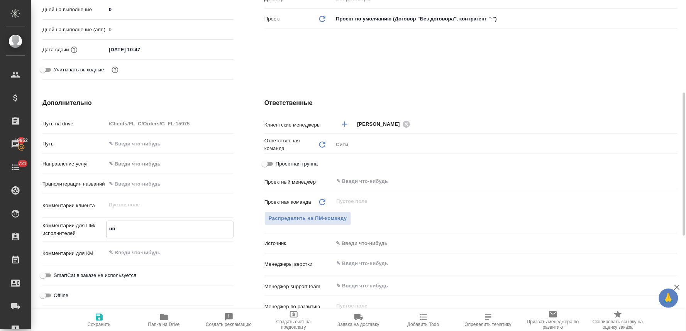
type textarea "x"
type textarea "нот"
type textarea "x"
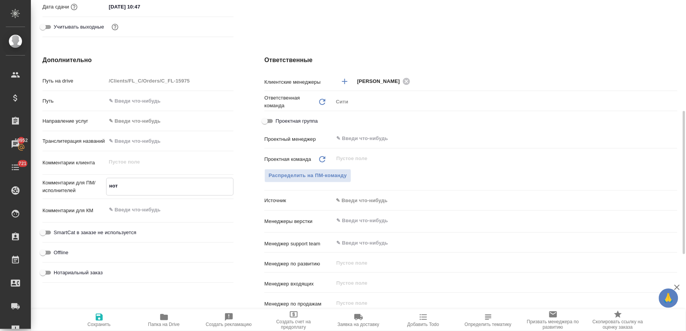
type textarea "нот"
type textarea "x"
click at [68, 273] on span "Нотариальный заказ" at bounding box center [78, 273] width 49 height 8
click at [57, 273] on input "Нотариальный заказ" at bounding box center [43, 272] width 28 height 9
checkbox input "true"
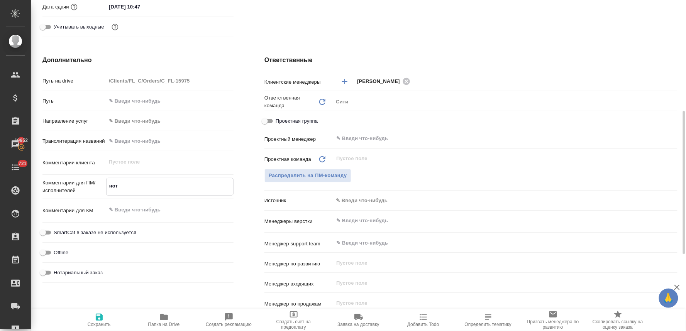
type textarea "x"
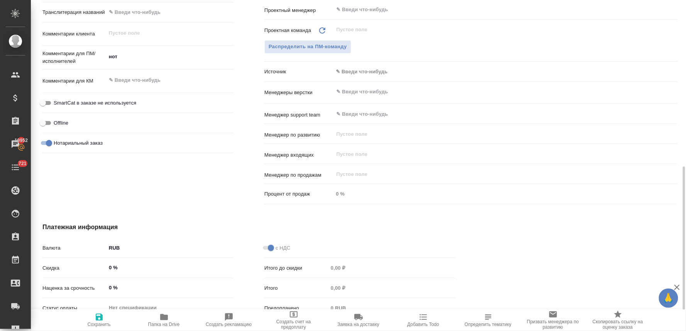
scroll to position [435, 0]
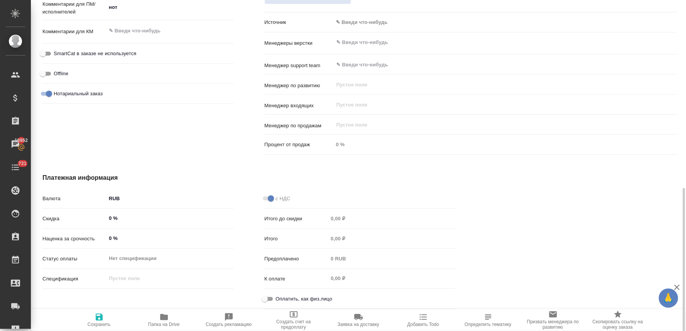
click at [272, 300] on input "Оплатить, как физ.лицо" at bounding box center [265, 298] width 28 height 9
checkbox input "true"
type textarea "x"
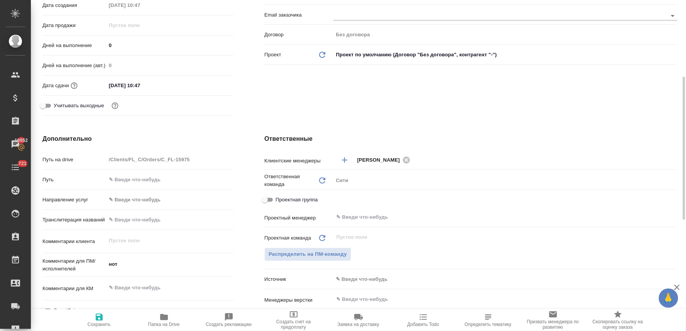
scroll to position [0, 0]
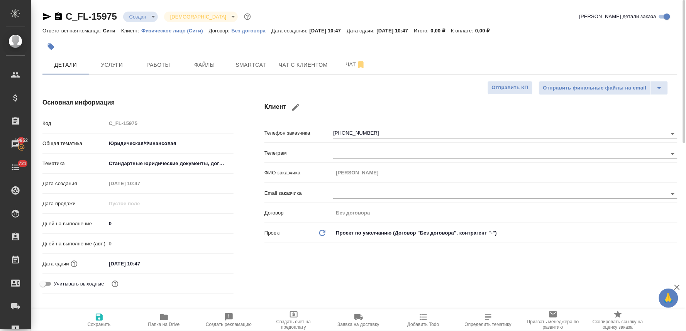
click at [92, 317] on span "Сохранить" at bounding box center [99, 319] width 56 height 15
type textarea "x"
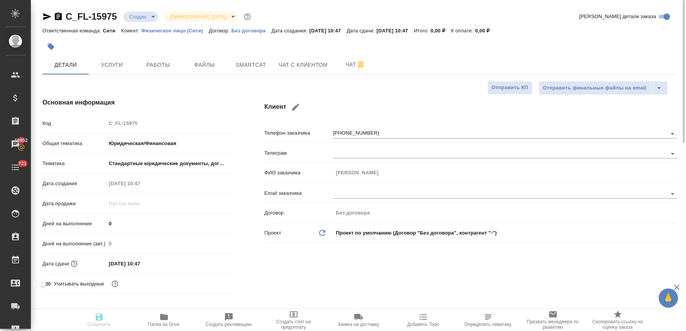
type textarea "x"
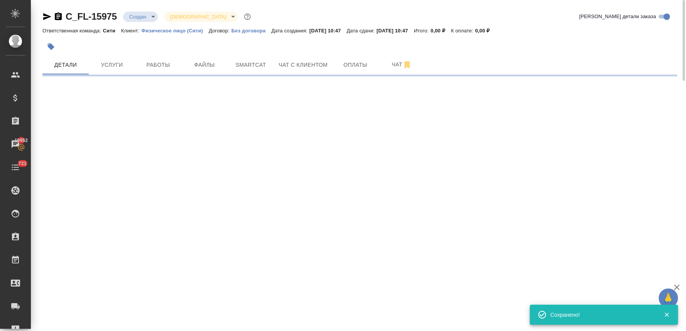
select select "RU"
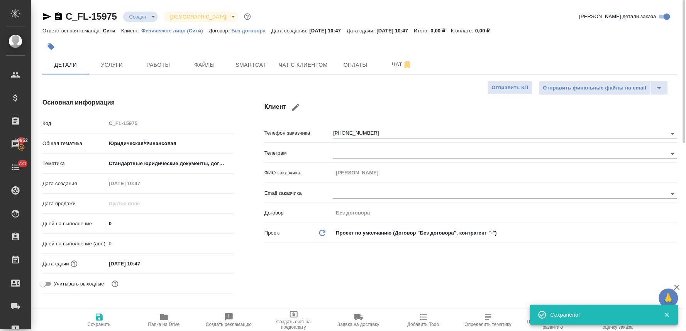
type textarea "x"
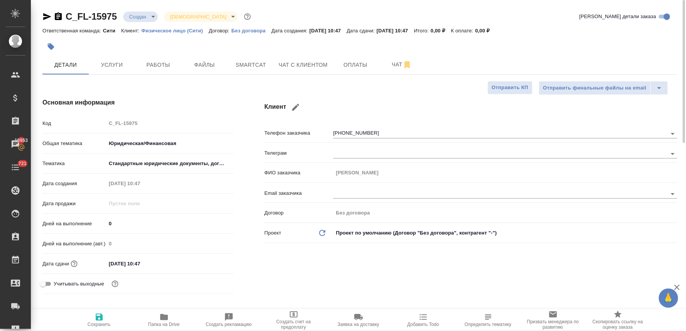
type textarea "x"
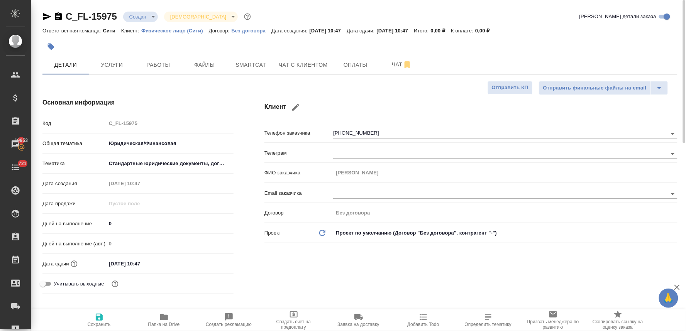
type textarea "x"
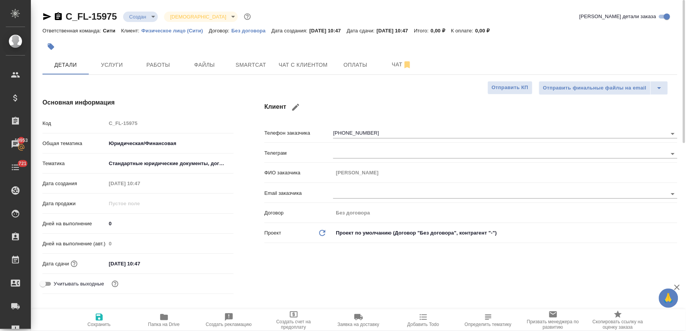
type textarea "x"
click at [255, 245] on div "Клиент Телефон заказчика +79154199223 Телеграм ФИО заказчика Бернард Email зака…" at bounding box center [471, 198] width 444 height 230
click at [209, 62] on span "Файлы" at bounding box center [204, 65] width 37 height 10
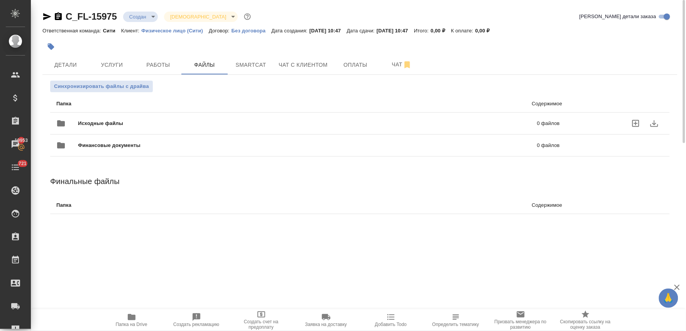
click at [635, 121] on icon "uploadFiles" at bounding box center [635, 123] width 9 height 9
click at [0, 0] on input "uploadFiles" at bounding box center [0, 0] width 0 height 0
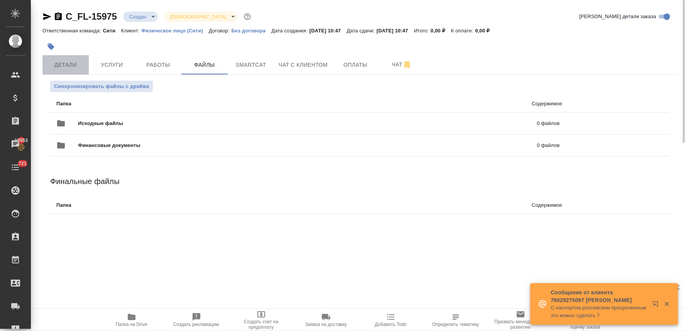
click at [64, 61] on span "Детали" at bounding box center [65, 65] width 37 height 10
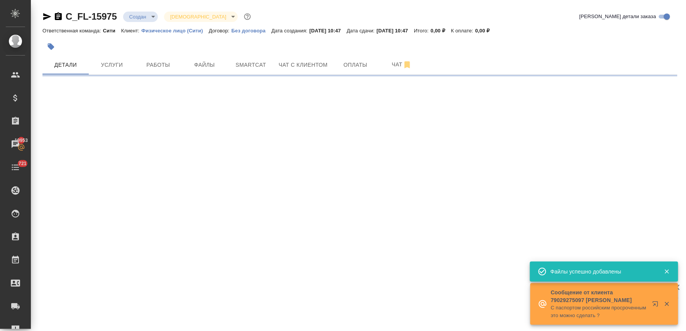
select select "RU"
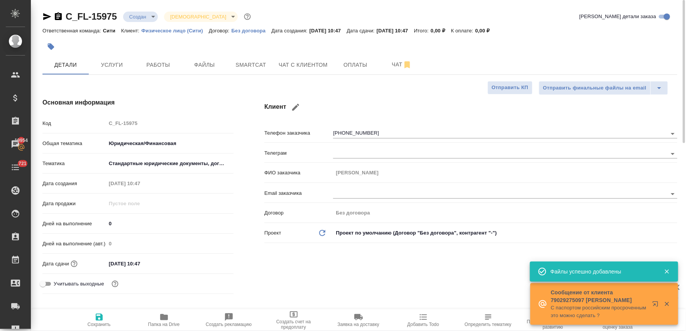
type textarea "x"
click at [171, 263] on input "10.10.2025 10:47" at bounding box center [140, 263] width 68 height 11
click at [211, 263] on icon "button" at bounding box center [210, 262] width 9 height 9
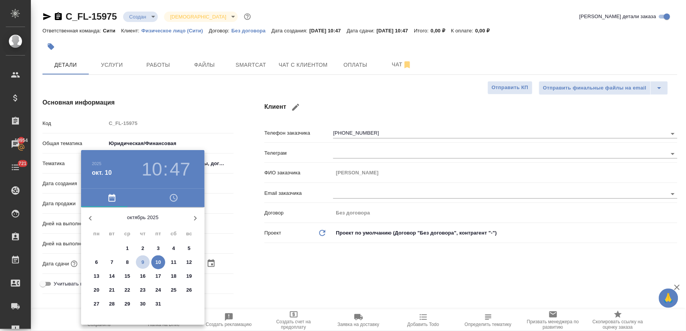
click at [143, 259] on p "9" at bounding box center [142, 262] width 3 height 8
type input "[DATE] 10:47"
type textarea "x"
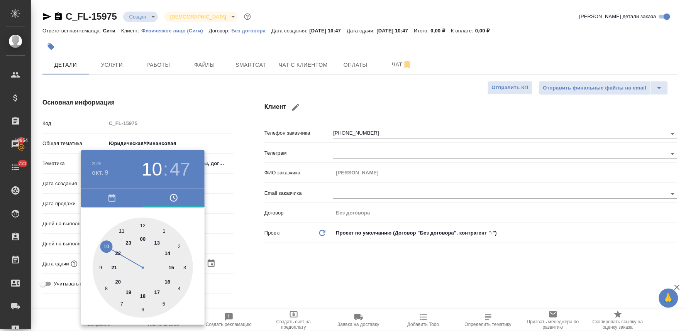
click at [120, 229] on div at bounding box center [143, 268] width 100 height 100
type input "09.10.2025 11:47"
type textarea "x"
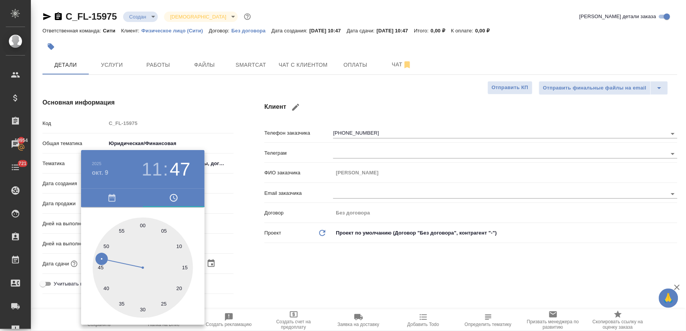
click at [162, 230] on div at bounding box center [143, 268] width 100 height 100
type input "09.10.2025 11:05"
type textarea "x"
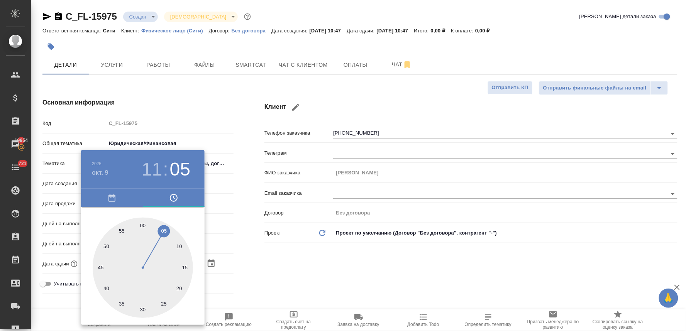
click at [301, 255] on div at bounding box center [343, 165] width 686 height 331
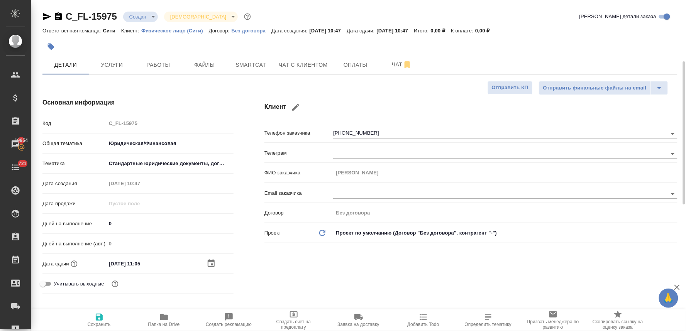
scroll to position [171, 0]
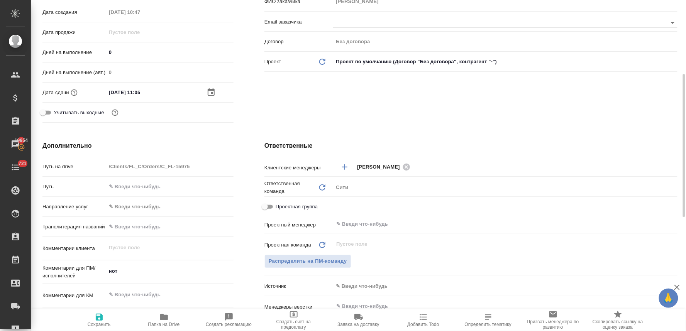
type textarea "x"
click at [109, 271] on textarea "нот" at bounding box center [169, 271] width 127 height 13
type textarea "нот"
type textarea "x"
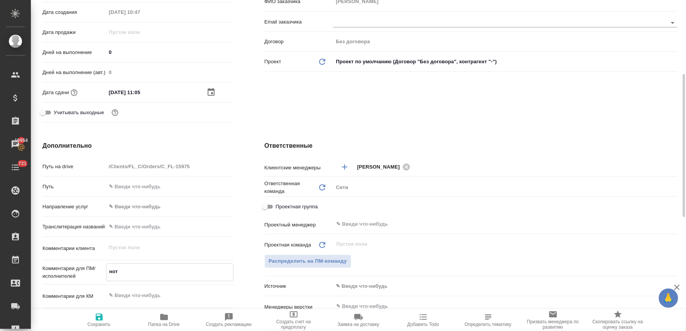
type textarea "x"
type textarea "нот"
type textarea "x"
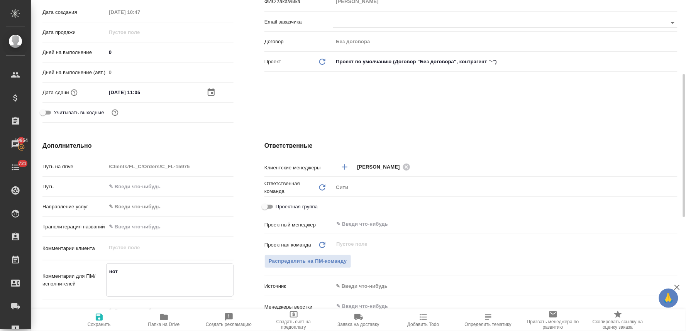
type textarea "x"
type textarea "п нот"
type textarea "x"
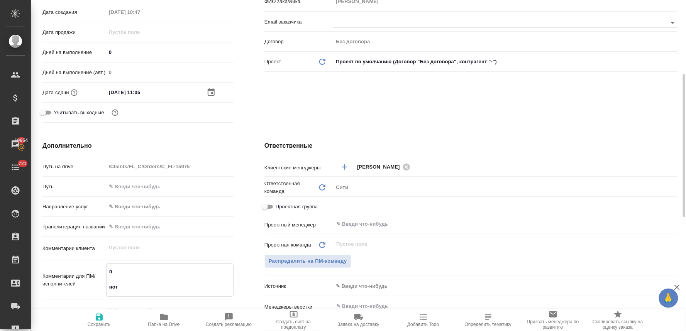
type textarea "по нот"
type textarea "x"
type textarea "пос нот"
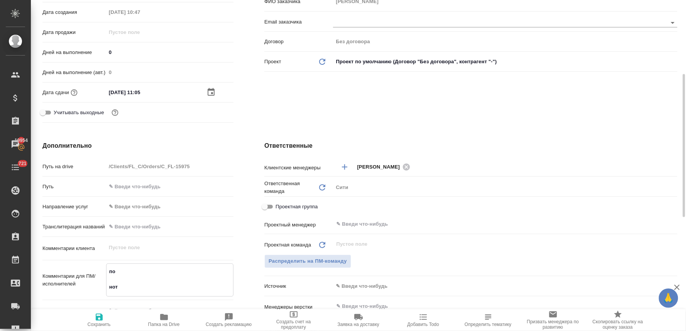
type textarea "x"
type textarea "посч нот"
type textarea "x"
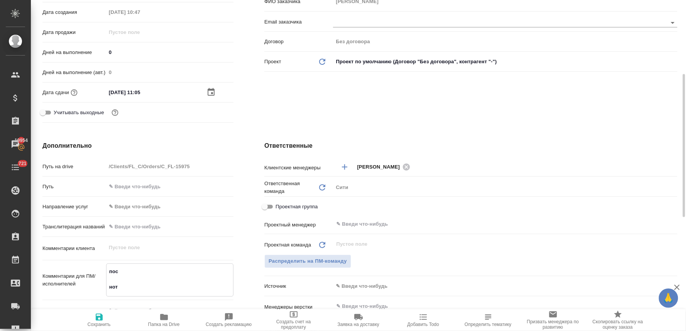
type textarea "x"
type textarea "посчи нот"
type textarea "x"
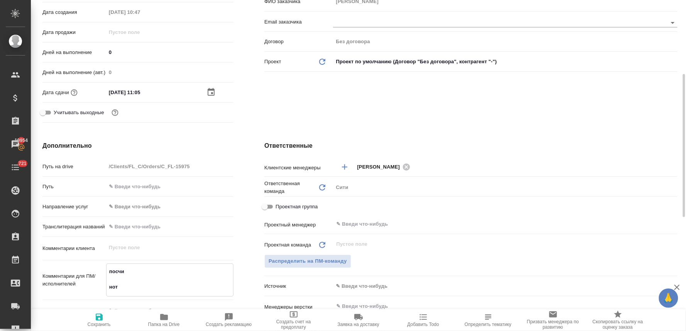
type textarea "посчит нот"
type textarea "x"
type textarea "посчита нот"
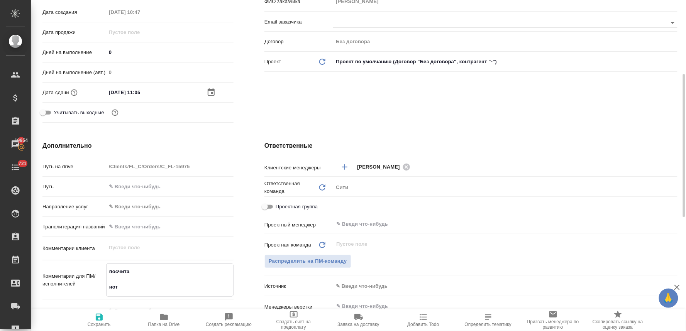
type textarea "x"
type textarea "посчитай нот"
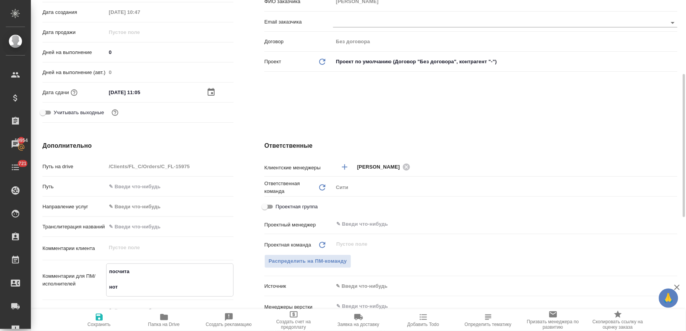
type textarea "x"
type textarea "посчитайт нот"
type textarea "x"
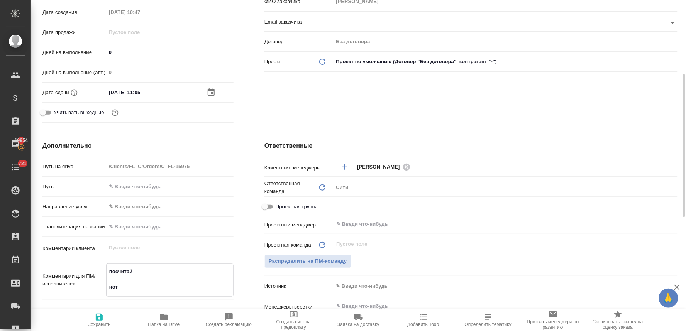
type textarea "x"
type textarea "посчитайте нот"
type textarea "x"
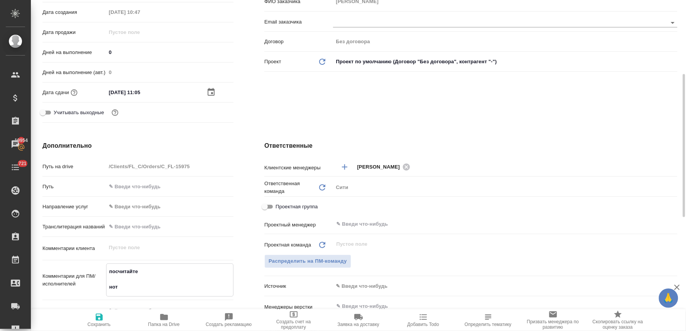
type textarea "x"
type textarea "посчитайте нот"
type textarea "x"
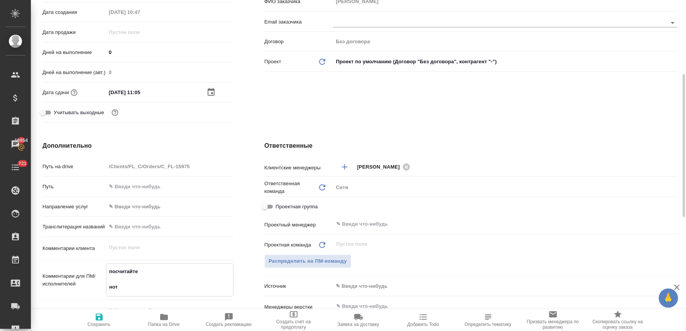
type textarea "посчитайте в нот"
type textarea "x"
type textarea "посчитайте ве нот"
type textarea "x"
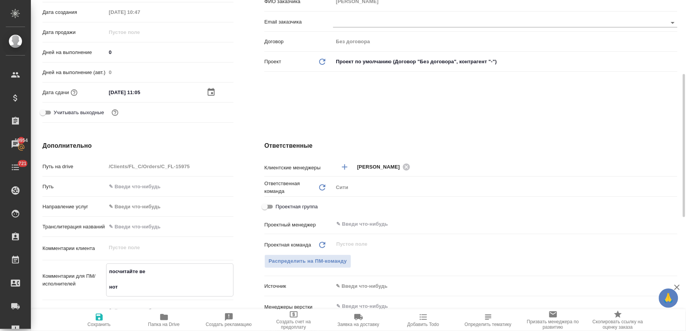
type textarea "x"
type textarea "посчитайте вер нот"
type textarea "x"
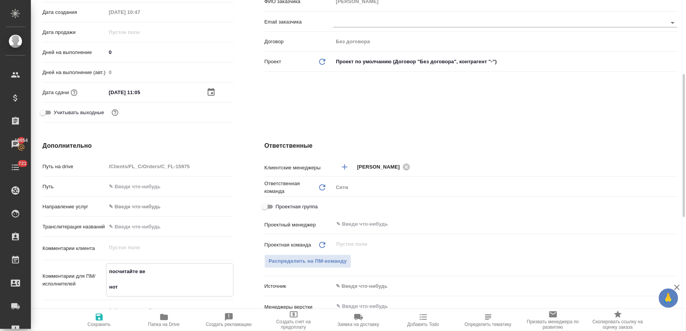
type textarea "x"
type textarea "посчитайте верс нот"
type textarea "x"
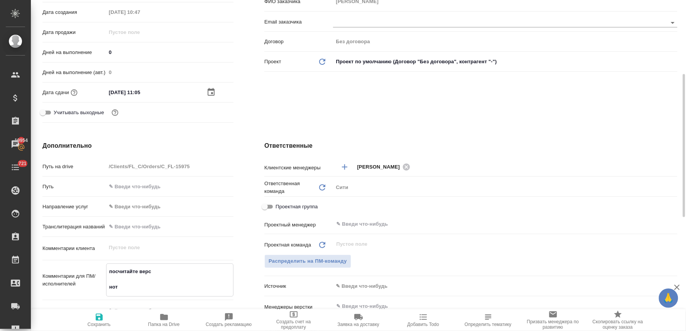
type textarea "x"
type textarea "посчитайте верст нот"
type textarea "x"
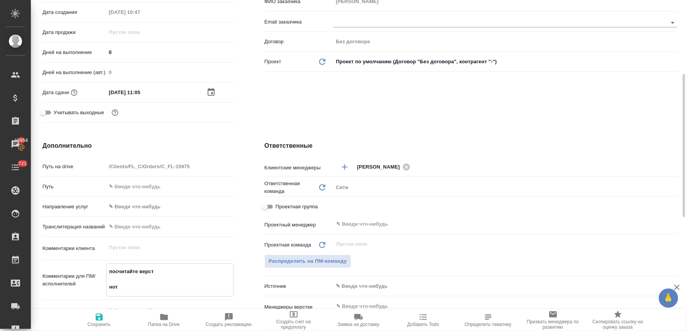
type textarea "посчитайте верстк нот"
type textarea "x"
type textarea "посчитайте верстку нот"
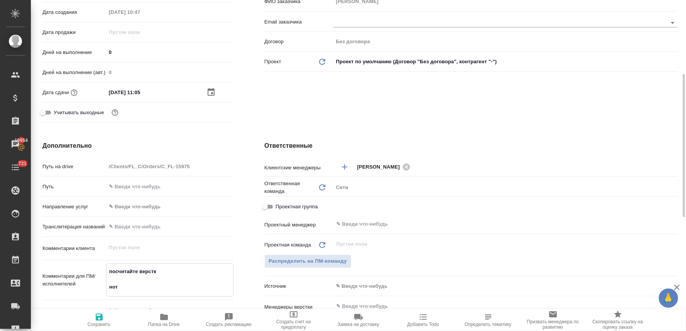
type textarea "x"
type textarea "посчитайте верстку, нот"
type textarea "x"
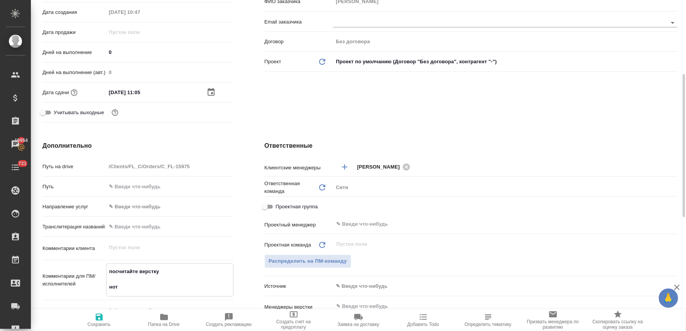
type textarea "x"
type textarea "посчитайте верстку, нот"
type textarea "x"
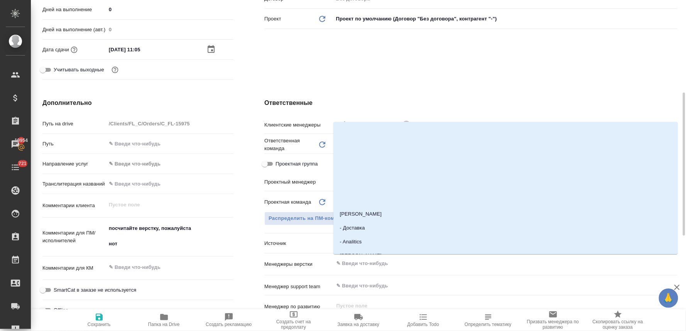
click at [352, 262] on input "text" at bounding box center [492, 263] width 314 height 9
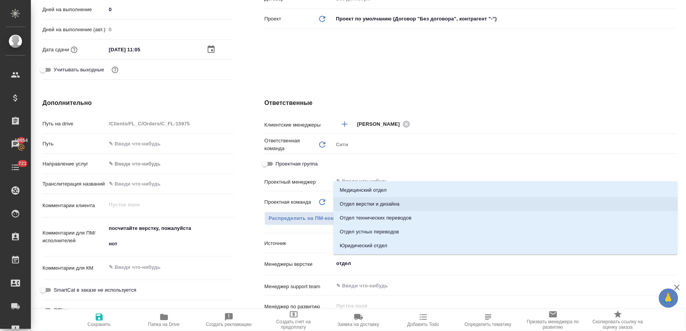
click at [364, 199] on li "Отдел верстки и дизайна" at bounding box center [505, 204] width 344 height 14
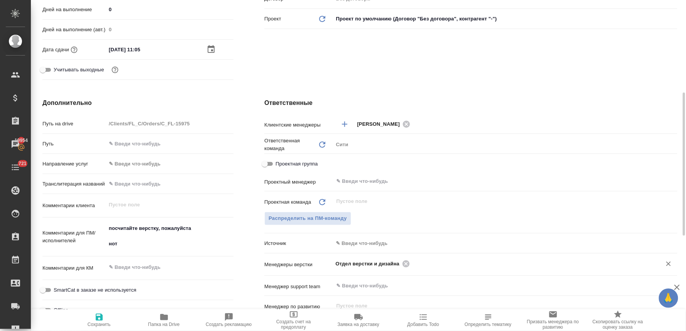
click at [100, 317] on icon "button" at bounding box center [99, 317] width 7 height 7
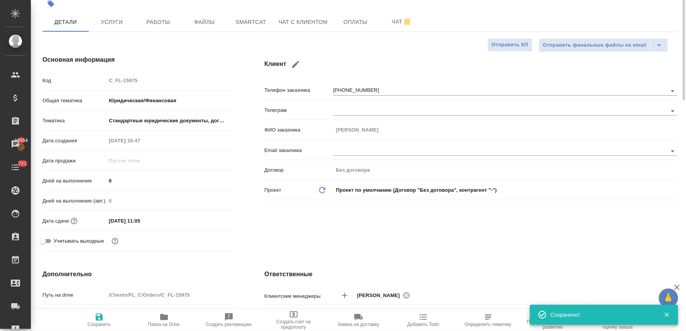
scroll to position [0, 0]
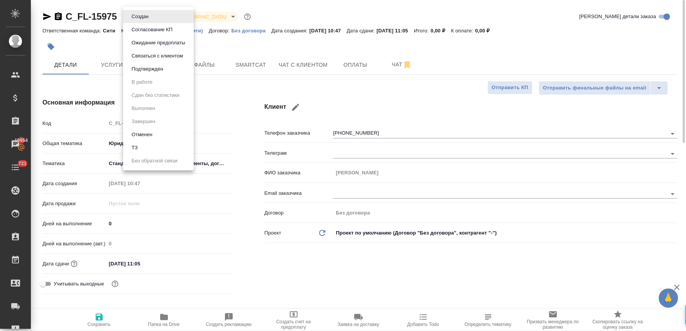
click at [145, 15] on body "🙏 .cls-1 fill:#fff; AWATERA Lyamina Nadezhda Клиенты Спецификации Заказы 19954 …" at bounding box center [343, 165] width 686 height 331
click at [143, 151] on li "ТЗ" at bounding box center [158, 147] width 71 height 13
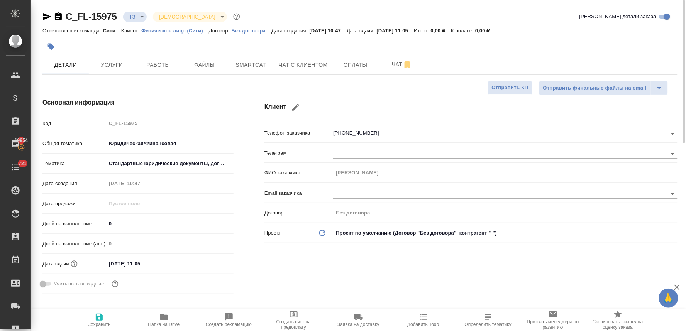
click at [548, 24] on div "C_FL-15975 ТЗ tz Святая троица holyTrinity Кратко детали заказа" at bounding box center [359, 17] width 635 height 15
click at [98, 125] on div "Код C_FL-15975" at bounding box center [137, 124] width 191 height 14
click at [121, 53] on div at bounding box center [253, 46] width 423 height 17
click at [122, 65] on span "Услуги" at bounding box center [111, 65] width 37 height 10
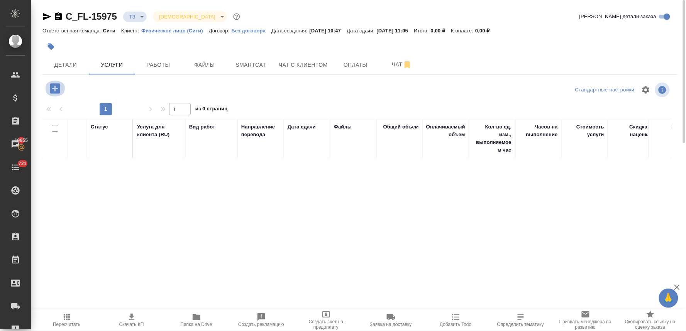
click at [56, 89] on icon "button" at bounding box center [55, 89] width 14 height 14
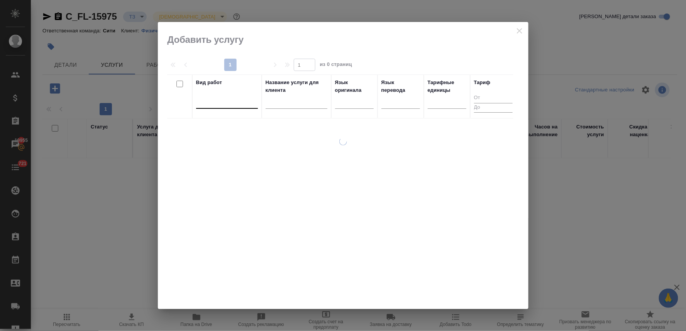
click at [240, 105] on div at bounding box center [227, 100] width 62 height 11
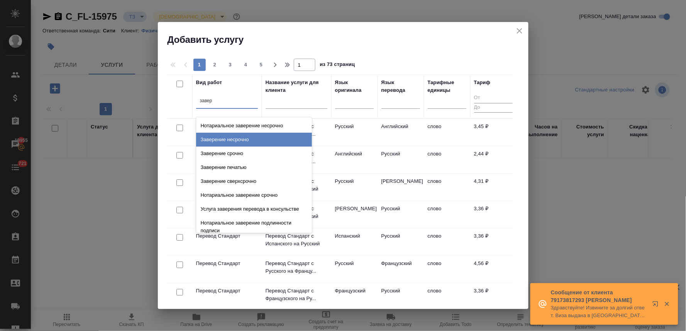
click at [252, 138] on div "Заверение несрочно" at bounding box center [254, 140] width 116 height 14
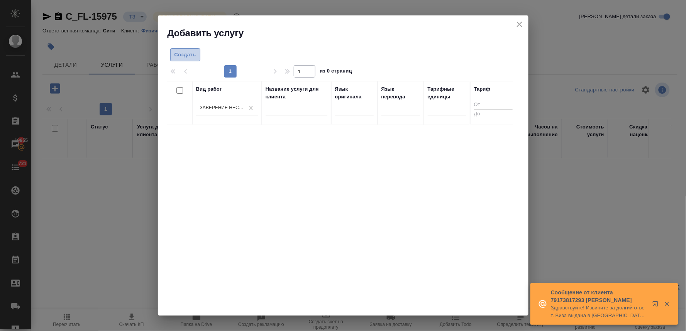
click at [179, 56] on span "Создать" at bounding box center [185, 55] width 22 height 9
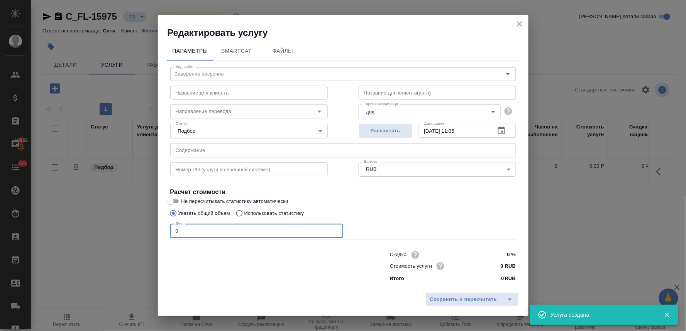
drag, startPoint x: 187, startPoint y: 227, endPoint x: 151, endPoint y: 226, distance: 35.5
click at [152, 226] on div "Редактировать услугу Параметры SmartCat Файлы Вид работ Заверение несрочно Вид …" at bounding box center [343, 165] width 686 height 331
click at [476, 302] on span "Сохранить и пересчитать" at bounding box center [463, 299] width 67 height 9
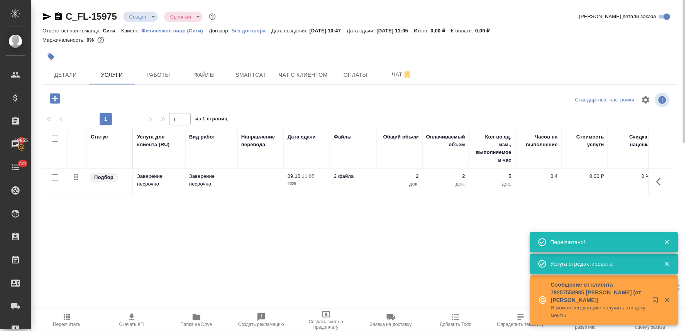
click at [593, 174] on p "0,00 ₽" at bounding box center [584, 176] width 39 height 8
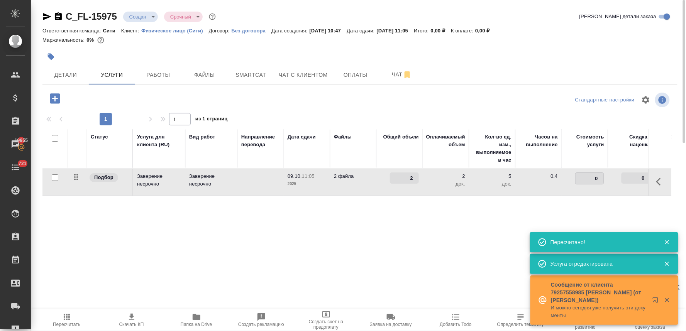
drag, startPoint x: 589, startPoint y: 177, endPoint x: 608, endPoint y: 177, distance: 18.5
click at [608, 177] on tr "Подбор Заверение несрочно Заверение несрочно 09.10, 11:05 2025 2 файла 2 2 док.…" at bounding box center [405, 182] width 727 height 27
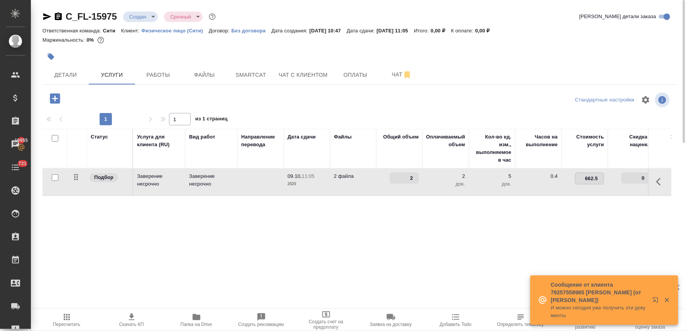
click at [496, 222] on div "Статус Услуга для клиента (RU) Вид работ Направление перевода Дата сдачи Файлы …" at bounding box center [356, 212] width 628 height 166
click at [119, 95] on span "Сохранить и пересчитать" at bounding box center [109, 97] width 67 height 9
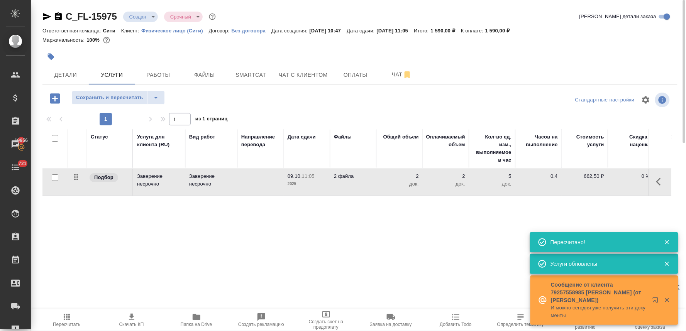
click at [50, 100] on icon "button" at bounding box center [55, 98] width 10 height 10
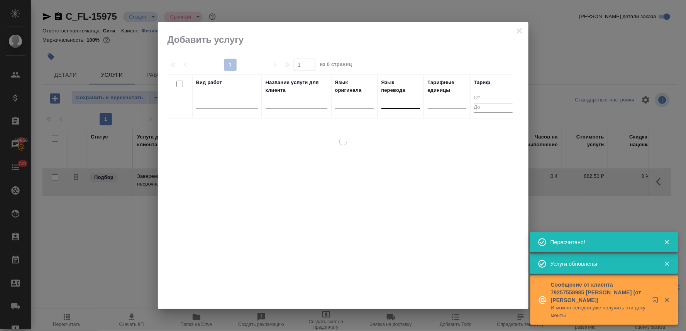
click at [387, 99] on div at bounding box center [400, 100] width 39 height 11
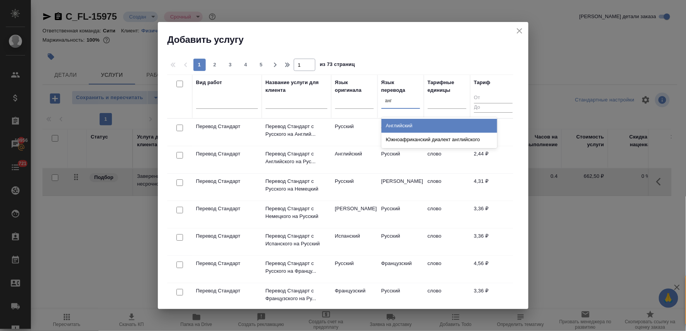
click at [390, 122] on div "Английский" at bounding box center [439, 126] width 116 height 14
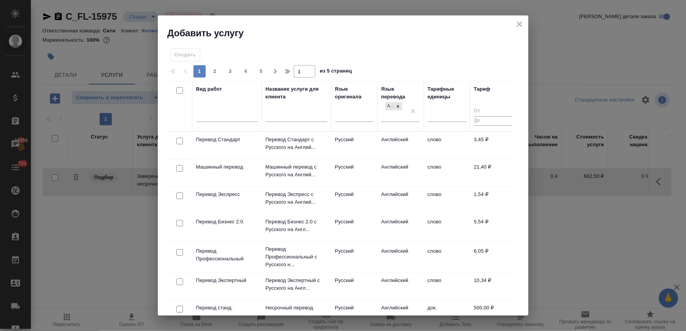
click at [179, 141] on input "checkbox" at bounding box center [179, 141] width 7 height 7
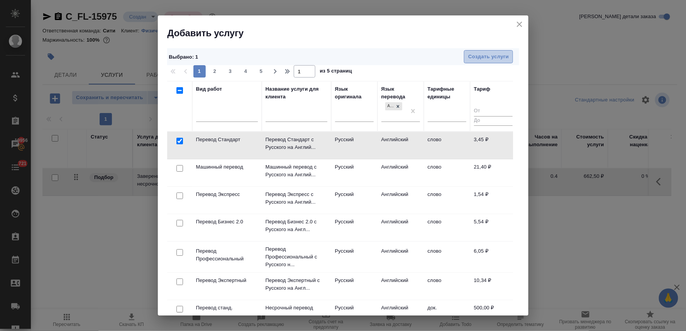
click at [474, 52] on button "Создать услуги" at bounding box center [488, 57] width 49 height 14
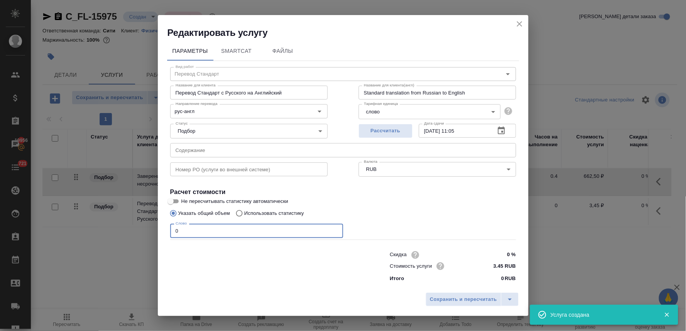
drag, startPoint x: 192, startPoint y: 230, endPoint x: 137, endPoint y: 230, distance: 55.2
click at [137, 230] on div "Редактировать услугу Параметры SmartCat Файлы Вид работ Перевод Стандарт Вид ра…" at bounding box center [343, 165] width 686 height 331
click at [450, 291] on div "Сохранить и пересчитать" at bounding box center [343, 302] width 370 height 27
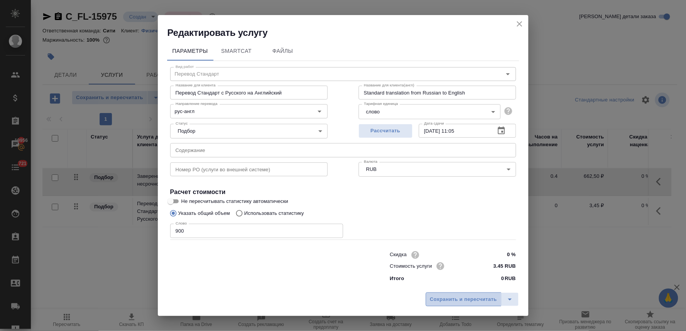
click at [454, 295] on span "Сохранить и пересчитать" at bounding box center [463, 299] width 67 height 9
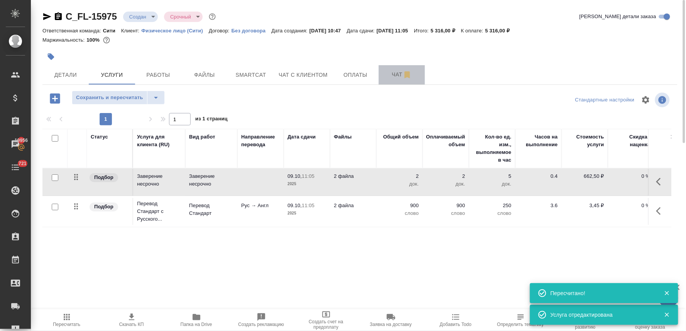
click at [395, 75] on span "Чат" at bounding box center [401, 75] width 37 height 10
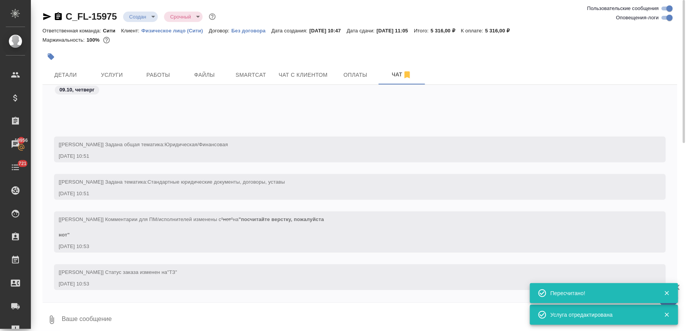
scroll to position [110, 0]
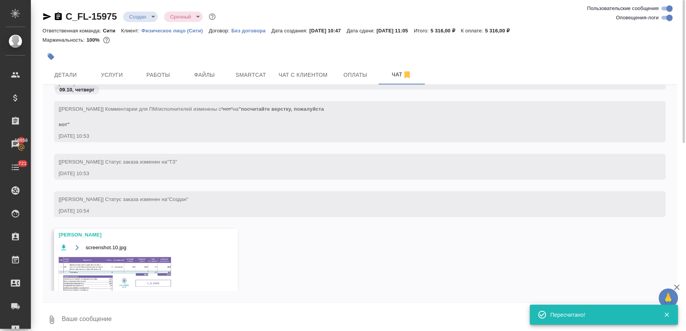
click at [113, 272] on img at bounding box center [117, 275] width 116 height 38
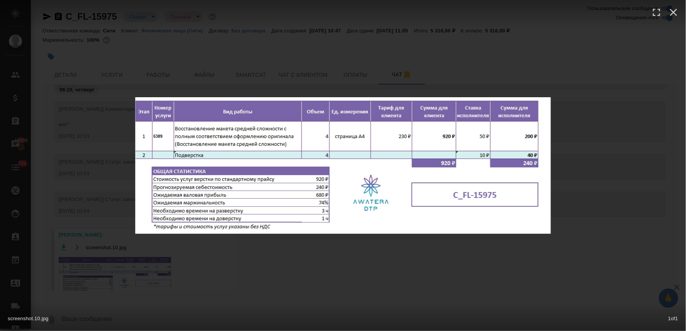
click at [235, 260] on div "screenshot.10.jpg 1 of 1" at bounding box center [343, 165] width 686 height 331
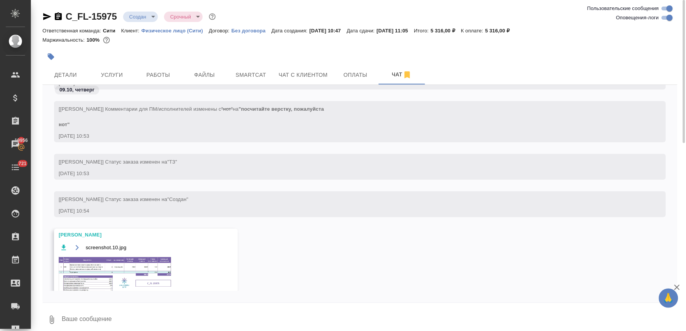
click at [115, 61] on div at bounding box center [253, 56] width 423 height 17
click at [117, 75] on span "Услуги" at bounding box center [111, 75] width 37 height 10
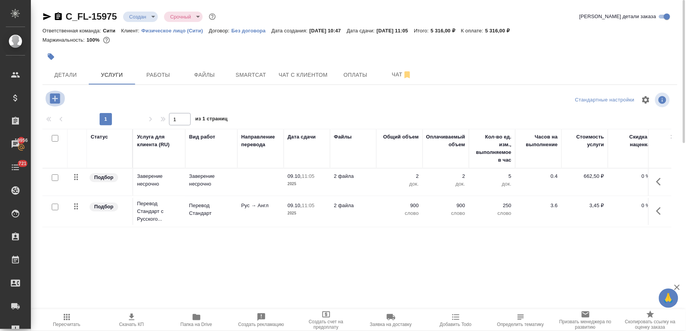
click at [55, 98] on icon "button" at bounding box center [55, 99] width 14 height 14
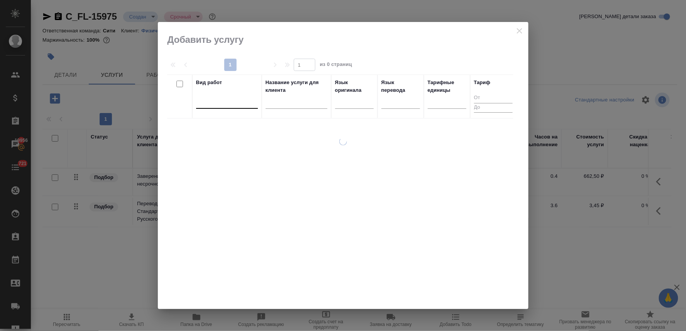
click at [219, 100] on div at bounding box center [227, 100] width 62 height 11
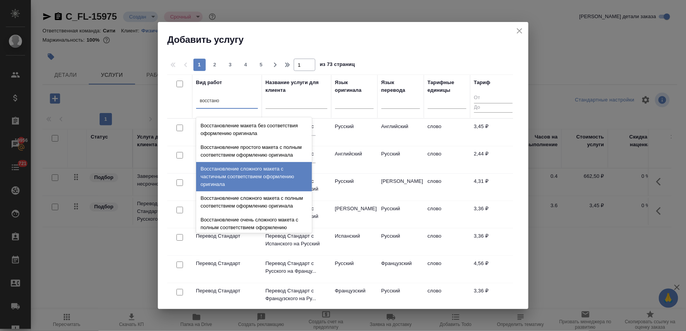
scroll to position [142, 0]
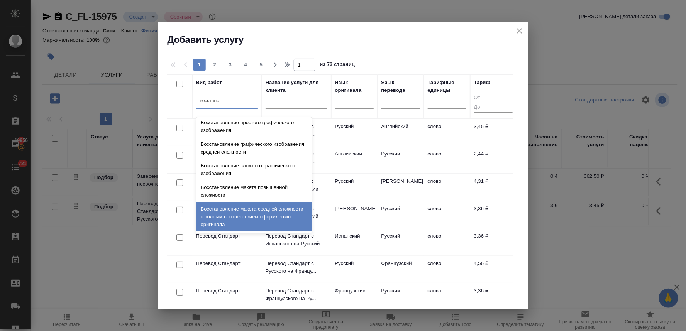
drag, startPoint x: 229, startPoint y: 211, endPoint x: 228, endPoint y: 203, distance: 8.6
click at [230, 211] on div "Восстановление макета средней сложности с полным соответствием оформлению ориги…" at bounding box center [254, 216] width 116 height 29
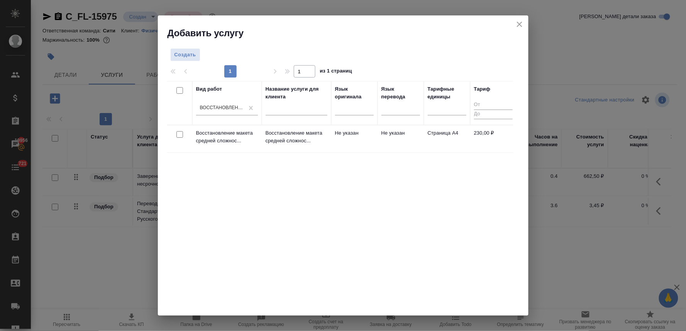
click at [179, 134] on input "checkbox" at bounding box center [179, 134] width 7 height 7
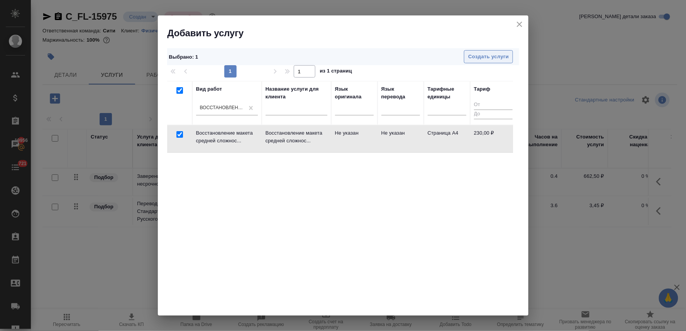
click at [479, 61] on button "Создать услуги" at bounding box center [488, 57] width 49 height 14
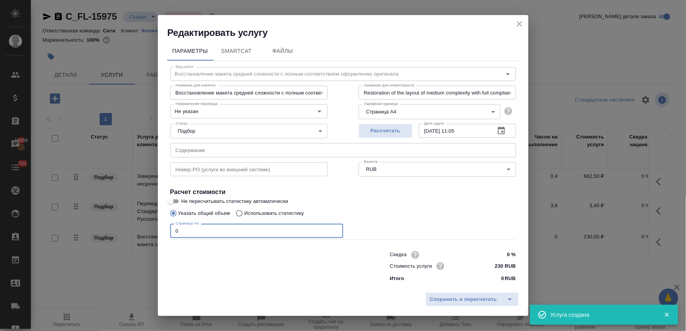
drag, startPoint x: 189, startPoint y: 234, endPoint x: 153, endPoint y: 233, distance: 36.7
click at [153, 233] on div "Редактировать услугу Параметры SmartCat Файлы Вид работ Восстановление макета с…" at bounding box center [343, 165] width 686 height 331
click at [471, 294] on button "Сохранить и пересчитать" at bounding box center [464, 299] width 76 height 14
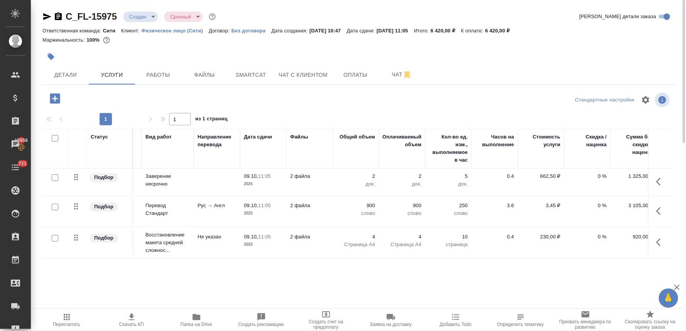
scroll to position [0, 98]
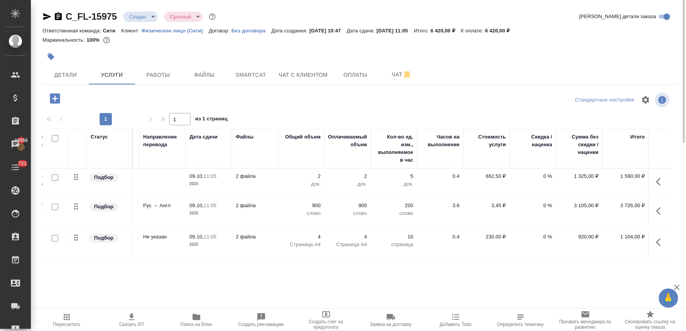
click at [547, 206] on p "0 %" at bounding box center [532, 206] width 39 height 8
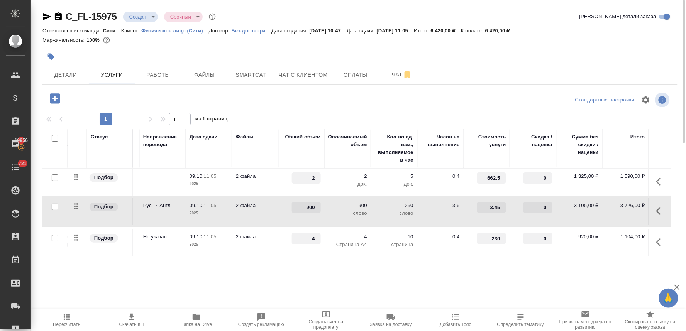
click at [539, 207] on input "0" at bounding box center [537, 207] width 29 height 11
drag, startPoint x: 484, startPoint y: 179, endPoint x: 527, endPoint y: 176, distance: 43.7
click at [527, 176] on tr "Подбор Заверение несрочно Заверение несрочно 09.10, 11:05 2025 2 файла 2 2 док.…" at bounding box center [307, 182] width 727 height 27
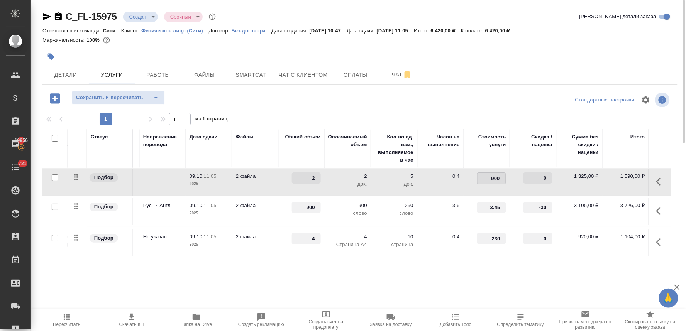
click at [498, 103] on div "Стандартные настройки" at bounding box center [568, 100] width 205 height 19
click at [135, 96] on span "Сохранить и пересчитать" at bounding box center [109, 97] width 67 height 9
click at [395, 71] on span "Чат" at bounding box center [401, 75] width 37 height 10
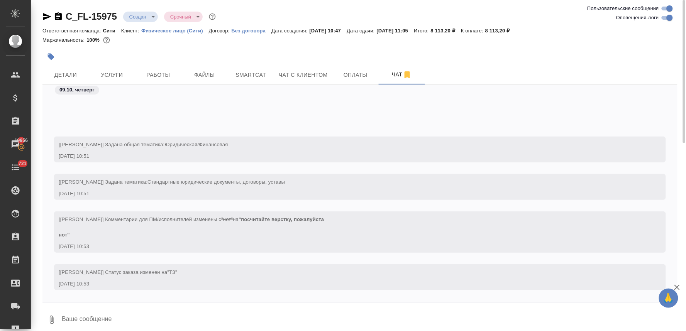
scroll to position [149, 0]
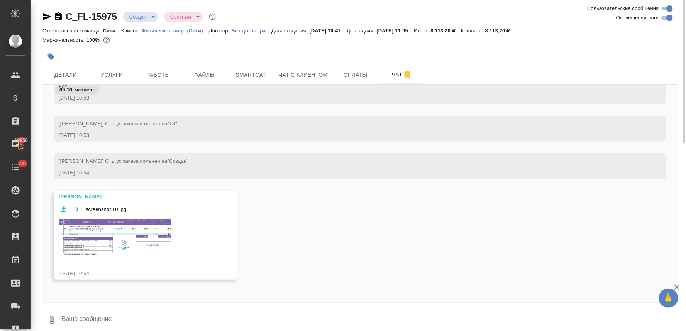
click at [133, 223] on img at bounding box center [117, 237] width 116 height 38
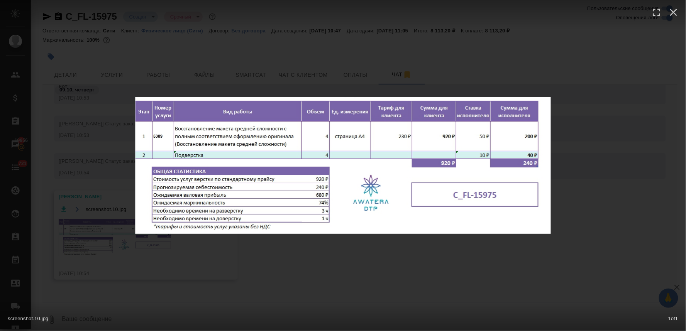
click at [385, 269] on div "screenshot.10.jpg 1 of 1" at bounding box center [343, 165] width 686 height 331
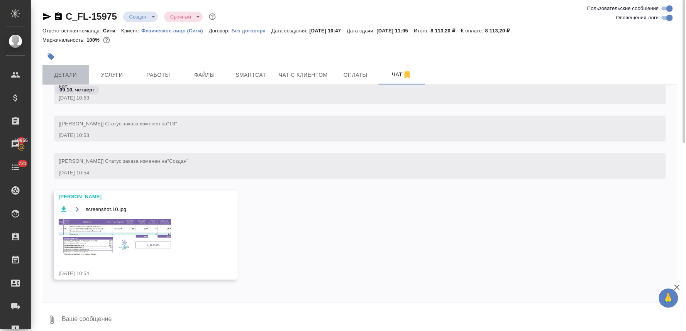
click at [60, 76] on span "Детали" at bounding box center [65, 75] width 37 height 10
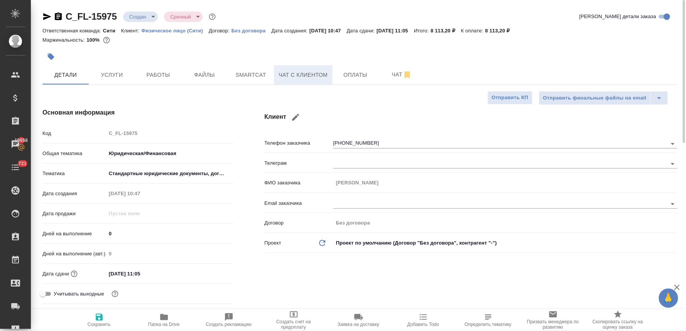
click at [311, 71] on span "Чат с клиентом" at bounding box center [303, 75] width 49 height 10
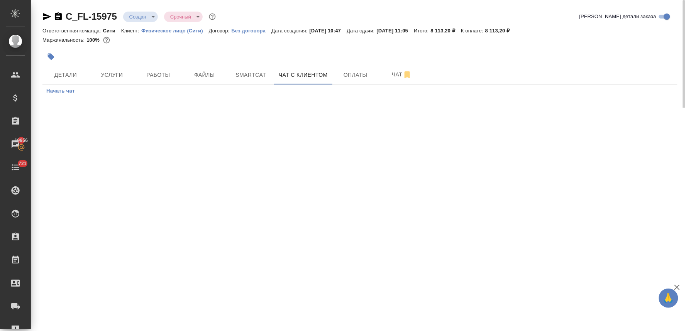
click at [49, 89] on span "Начать чат" at bounding box center [60, 91] width 29 height 9
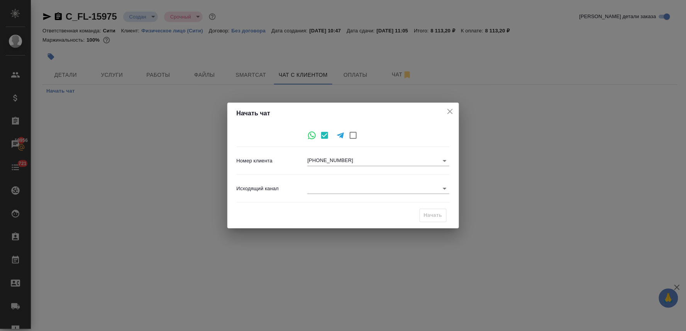
click at [341, 191] on body "🙏 .cls-1 fill:#fff; AWATERA Lyamina Nadezhda Клиенты Спецификации Заказы 19956 …" at bounding box center [343, 165] width 686 height 331
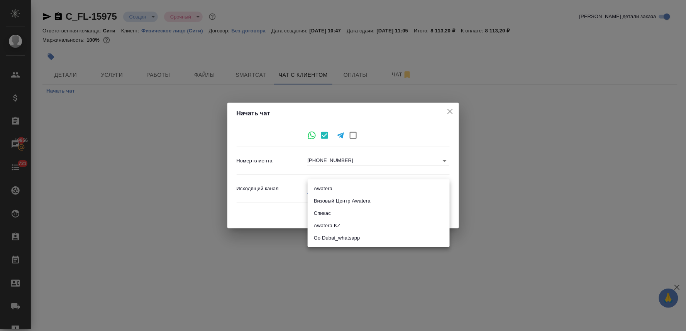
click at [325, 188] on li "Awatera" at bounding box center [378, 188] width 142 height 12
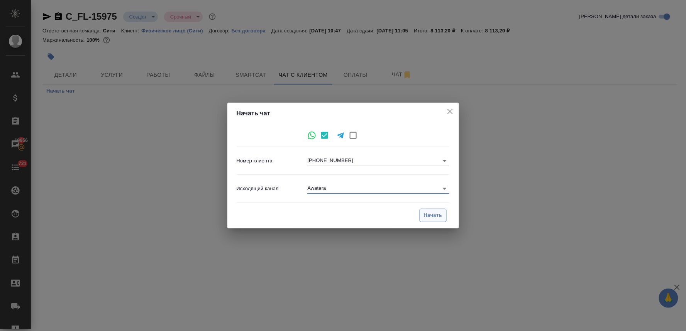
click at [430, 215] on span "Начать" at bounding box center [433, 215] width 19 height 9
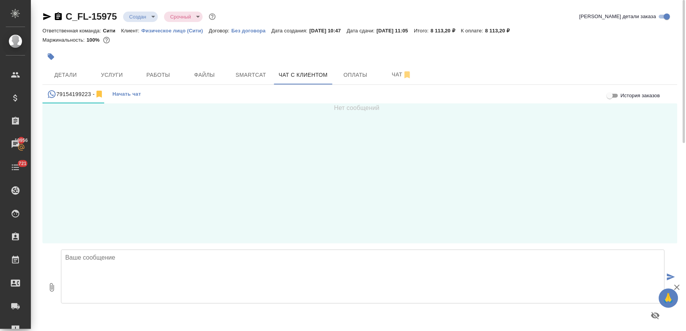
click at [214, 258] on textarea at bounding box center [362, 277] width 603 height 54
click at [89, 256] on textarea "Бернадр, добрый день еще раз," at bounding box center [362, 277] width 603 height 54
click at [139, 264] on textarea "Бернард, добрый день еще раз," at bounding box center [362, 277] width 603 height 54
click at [88, 268] on textarea "Бернард, добрый день еще раз," at bounding box center [362, 277] width 603 height 54
click at [166, 259] on textarea "Бернард, добрый день еще раз," at bounding box center [362, 277] width 603 height 54
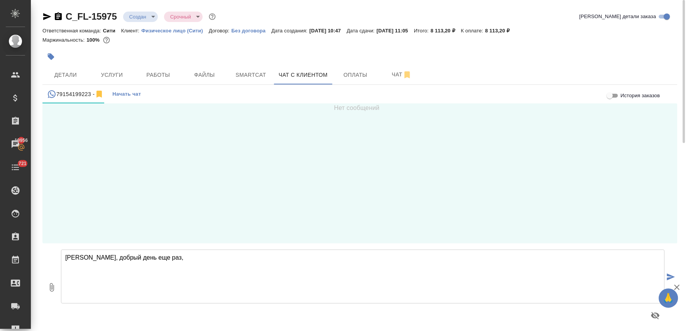
paste textarea "Стоимость услуги будет зависеть от необходимой срочности. Срок исполнения: 2,5 …"
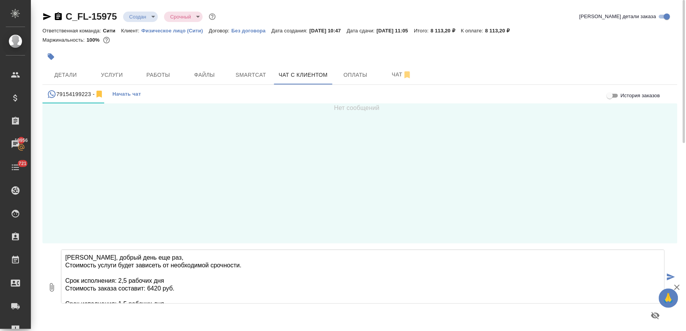
scroll to position [66, 0]
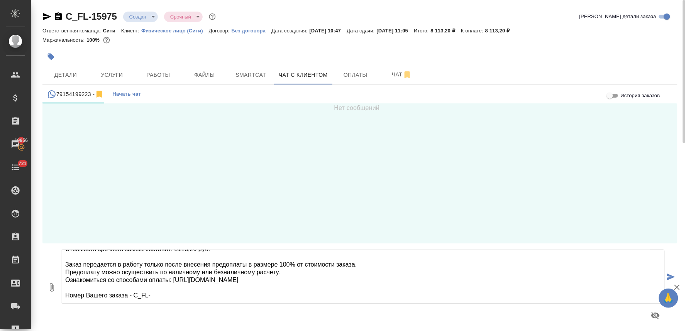
drag, startPoint x: 150, startPoint y: 292, endPoint x: 134, endPoint y: 294, distance: 15.9
click at [134, 294] on textarea "Бернард, добрый день еще раз, Стоимость услуги будет зависеть от необходимой ср…" at bounding box center [362, 277] width 603 height 54
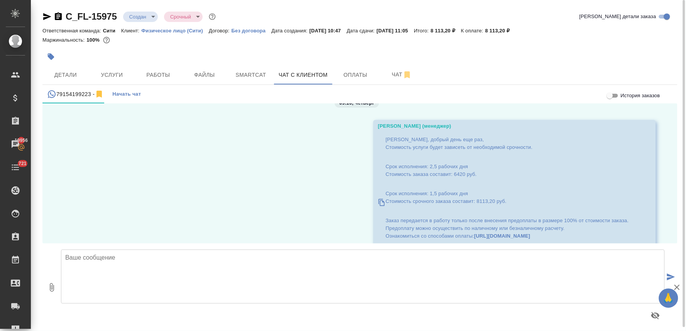
scroll to position [0, 0]
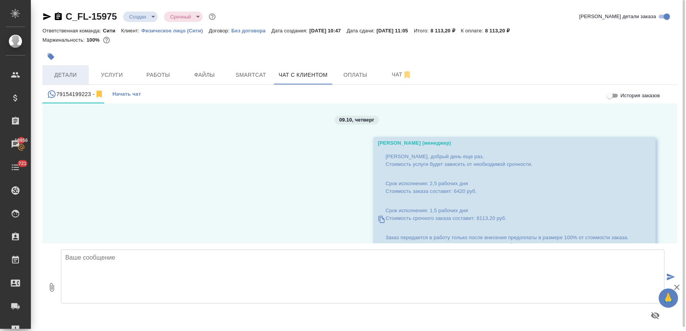
click at [63, 81] on button "Детали" at bounding box center [65, 74] width 46 height 19
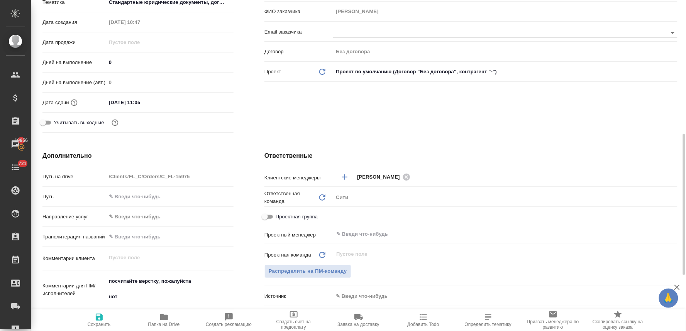
scroll to position [214, 0]
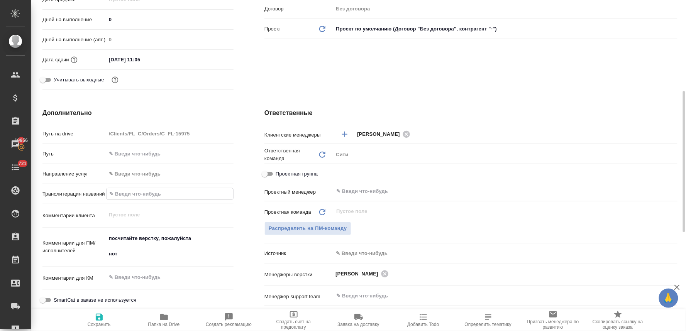
click at [140, 194] on input "text" at bounding box center [169, 193] width 127 height 11
click at [100, 317] on icon "button" at bounding box center [99, 317] width 7 height 7
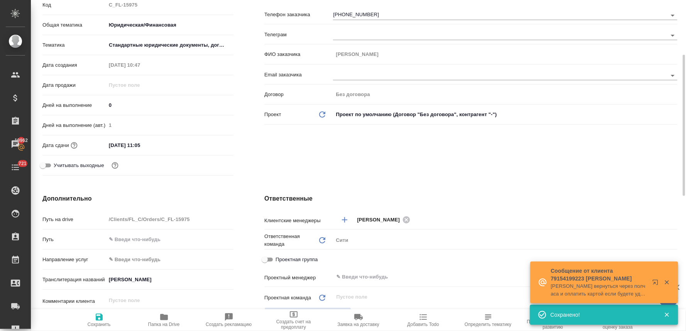
scroll to position [0, 0]
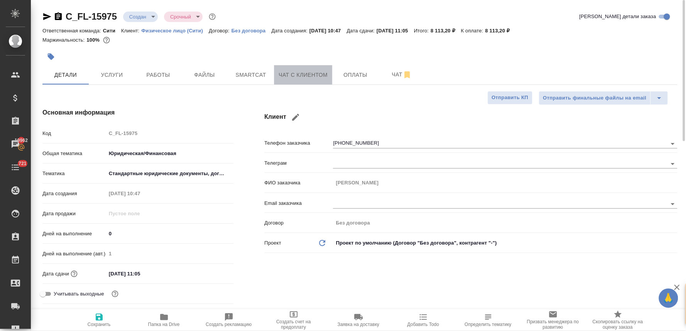
click at [313, 76] on span "Чат с клиентом" at bounding box center [303, 75] width 49 height 10
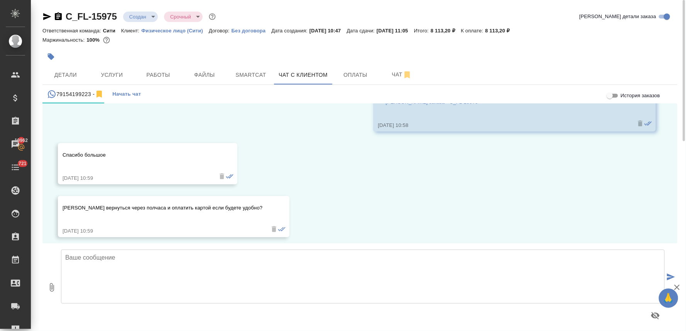
scroll to position [175, 0]
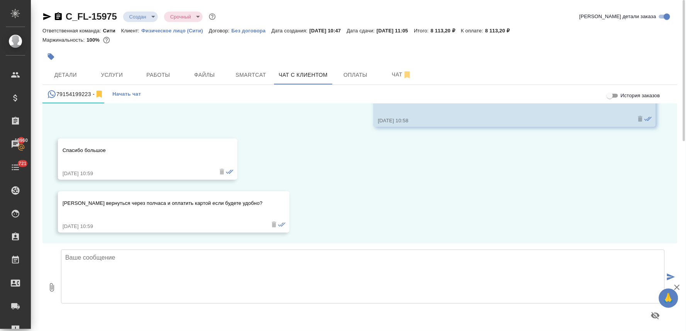
click at [216, 262] on textarea at bounding box center [362, 277] width 603 height 54
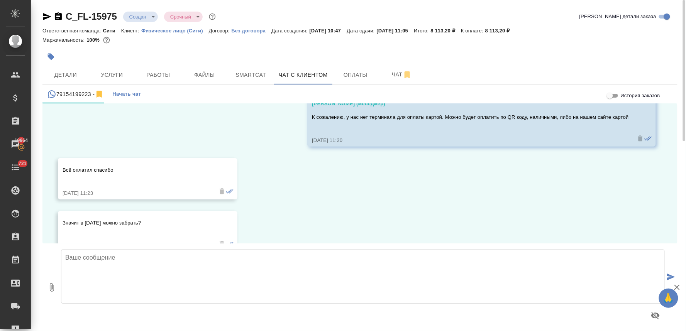
scroll to position [341, 0]
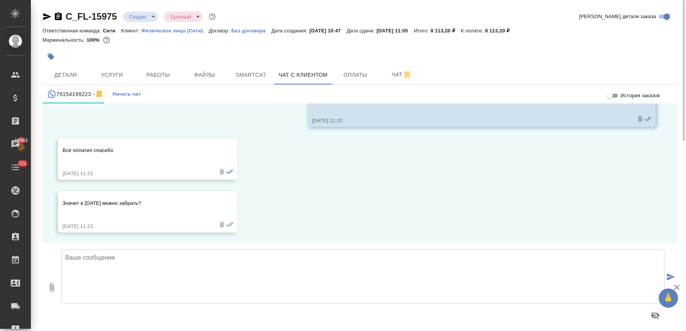
click at [359, 289] on textarea at bounding box center [362, 277] width 603 height 54
click at [364, 267] on textarea at bounding box center [362, 277] width 603 height 54
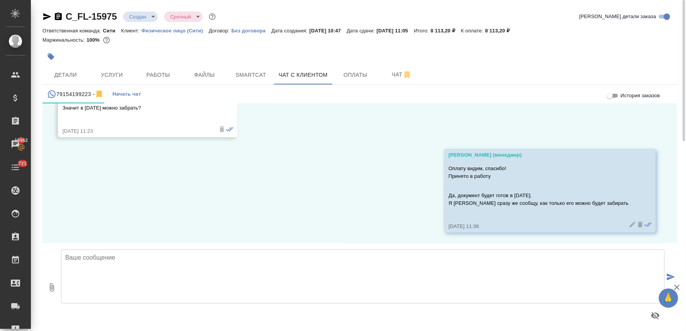
scroll to position [497, 0]
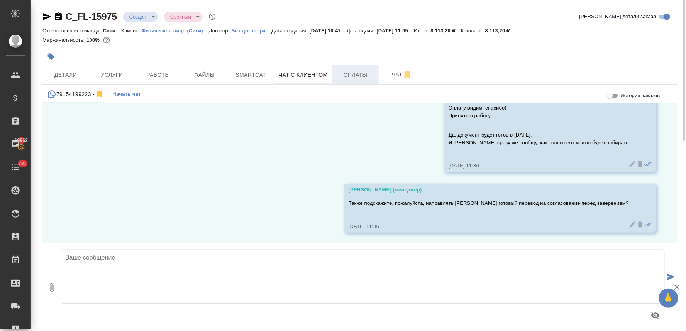
click at [353, 77] on span "Оплаты" at bounding box center [355, 75] width 37 height 10
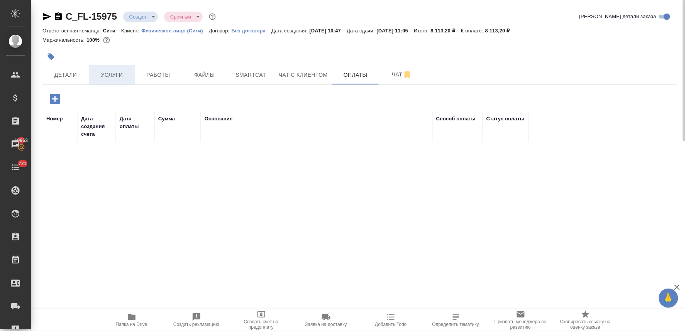
click at [111, 73] on span "Услуги" at bounding box center [111, 75] width 37 height 10
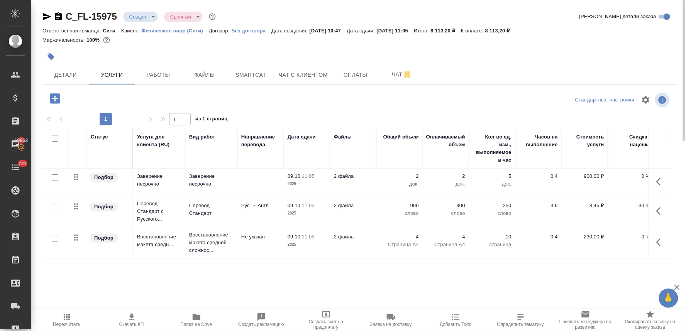
scroll to position [0, 98]
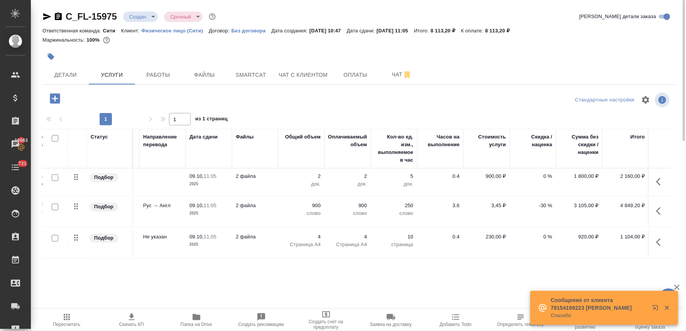
click at [487, 176] on p "900,00 ₽" at bounding box center [486, 176] width 39 height 8
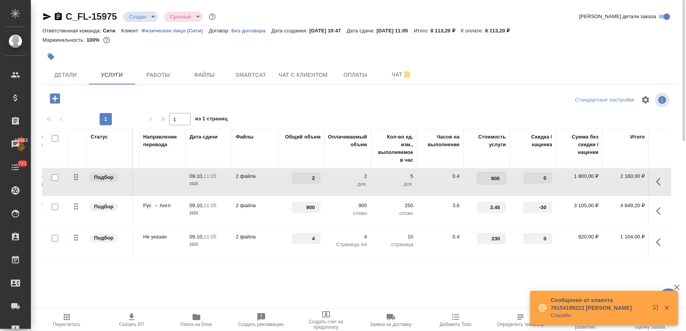
drag, startPoint x: 480, startPoint y: 175, endPoint x: 555, endPoint y: 177, distance: 74.5
click at [554, 177] on tr "Подбор Заверение несрочно Заверение несрочно 09.10, 11:05 2025 2 файла 2 2 док.…" at bounding box center [307, 182] width 727 height 27
drag, startPoint x: 534, startPoint y: 206, endPoint x: 567, endPoint y: 206, distance: 33.2
click at [564, 206] on tr "Подбор Перевод Стандарт с Русского... Перевод Стандарт Рус → Англ 09.10, 11:05 …" at bounding box center [307, 211] width 727 height 31
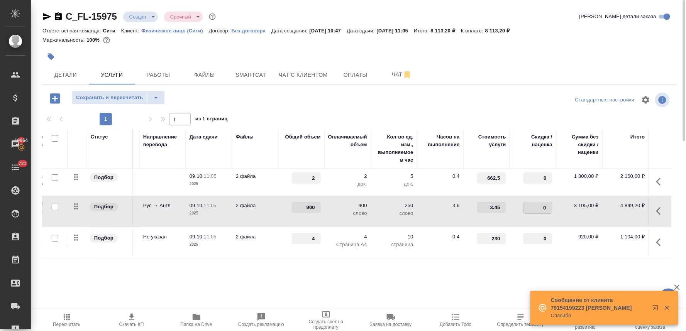
drag, startPoint x: 473, startPoint y: 83, endPoint x: 462, endPoint y: 84, distance: 11.2
click at [473, 83] on div "Детали Услуги Работы Файлы Smartcat Чат с клиентом Оплаты Чат" at bounding box center [359, 74] width 635 height 19
click at [109, 99] on span "Сохранить и пересчитать" at bounding box center [109, 97] width 67 height 9
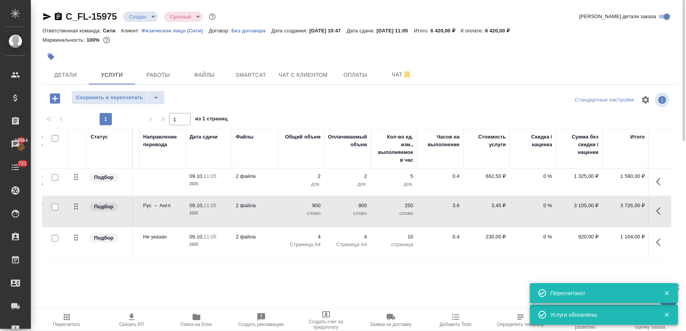
click at [63, 321] on icon "button" at bounding box center [66, 316] width 9 height 9
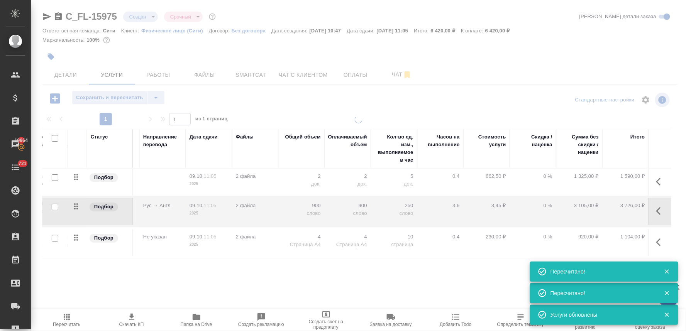
click at [356, 73] on span "Оплаты" at bounding box center [355, 75] width 37 height 10
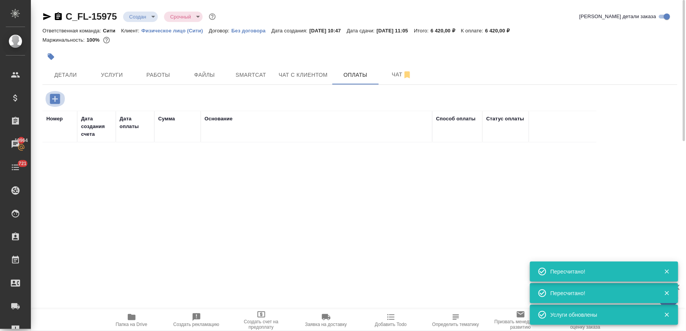
click at [54, 97] on icon "button" at bounding box center [55, 99] width 14 height 14
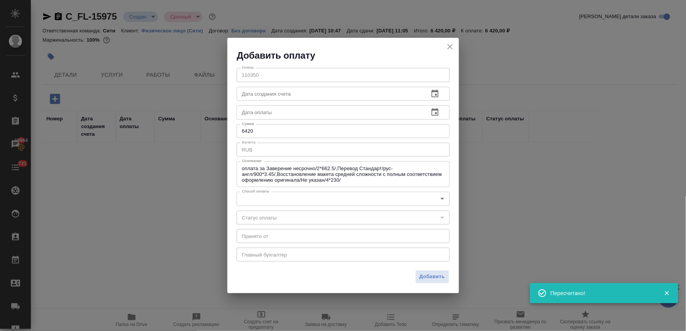
click at [263, 200] on body "🙏 .cls-1 fill:#fff; AWATERA Lyamina Nadezhda Клиенты Спецификации Заказы 19964 …" at bounding box center [343, 165] width 686 height 331
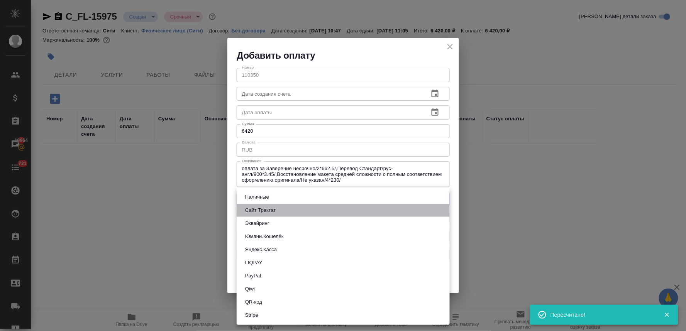
click at [266, 208] on button "Сайт Трактат" at bounding box center [260, 210] width 35 height 8
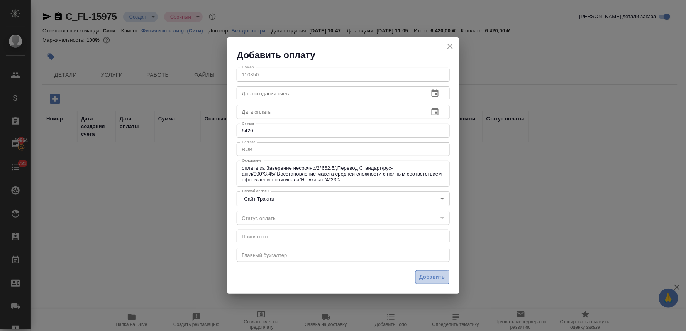
click at [442, 275] on span "Добавить" at bounding box center [431, 277] width 25 height 9
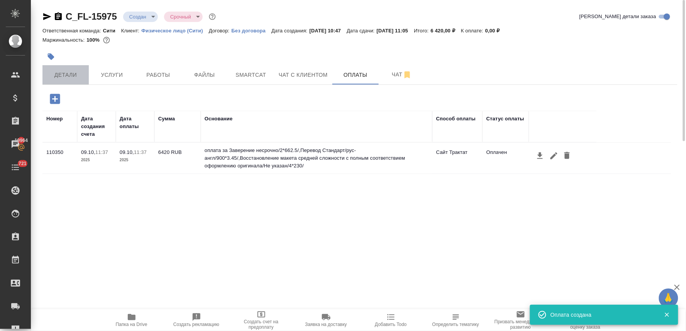
click at [71, 73] on span "Детали" at bounding box center [65, 75] width 37 height 10
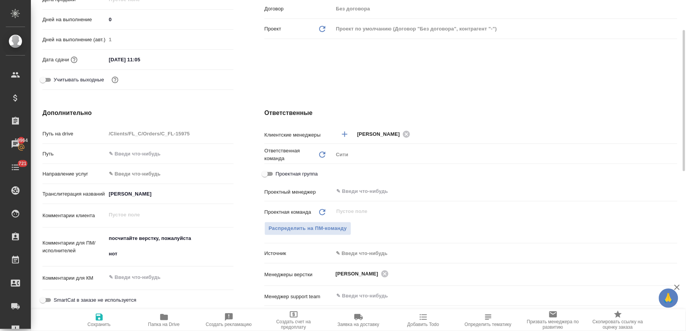
scroll to position [171, 0]
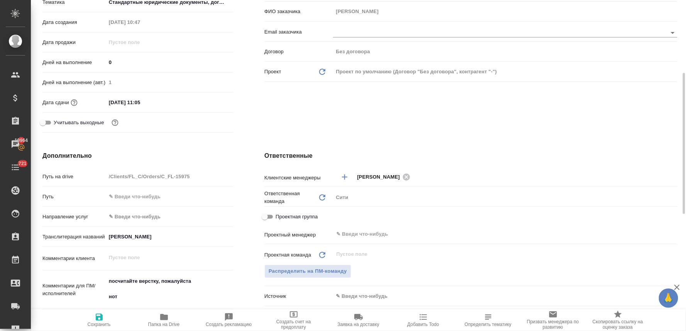
click at [114, 290] on textarea "посчитайте верстку, пожалуйста нот" at bounding box center [169, 289] width 127 height 29
drag, startPoint x: 111, startPoint y: 290, endPoint x: 103, endPoint y: 267, distance: 24.0
click at [103, 270] on div "Путь на drive /Clients/FL_C/Orders/C_FL-15975 Путь Направление услуг ✎ Введи чт…" at bounding box center [137, 283] width 191 height 227
click at [96, 318] on icon "button" at bounding box center [99, 317] width 7 height 7
click at [155, 105] on input "09.10.2025 11:05" at bounding box center [140, 102] width 68 height 11
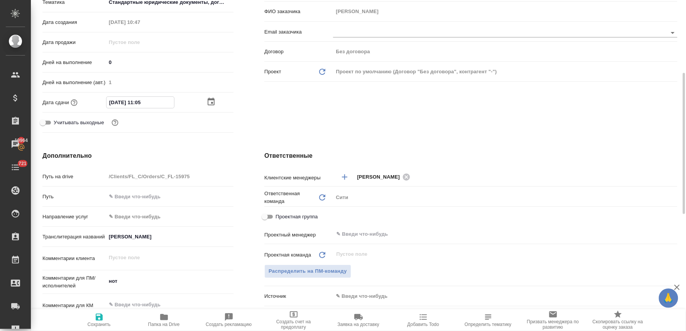
click at [211, 101] on icon "button" at bounding box center [210, 101] width 9 height 9
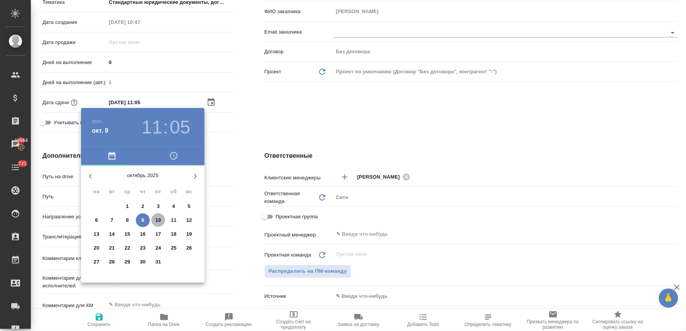
click at [161, 221] on span "10" at bounding box center [158, 220] width 14 height 8
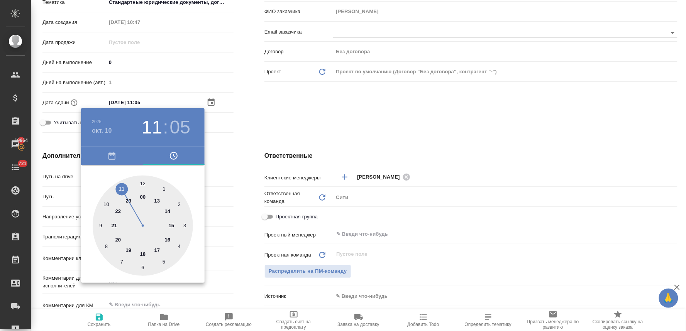
click at [124, 185] on div at bounding box center [143, 226] width 100 height 100
click at [144, 182] on div at bounding box center [143, 226] width 100 height 100
click at [280, 126] on div at bounding box center [343, 165] width 686 height 331
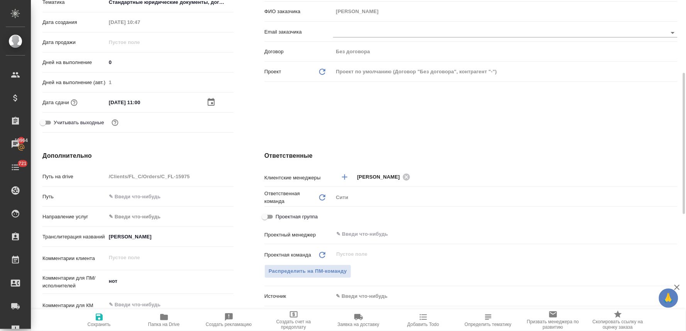
click at [104, 315] on span "Сохранить" at bounding box center [99, 319] width 56 height 15
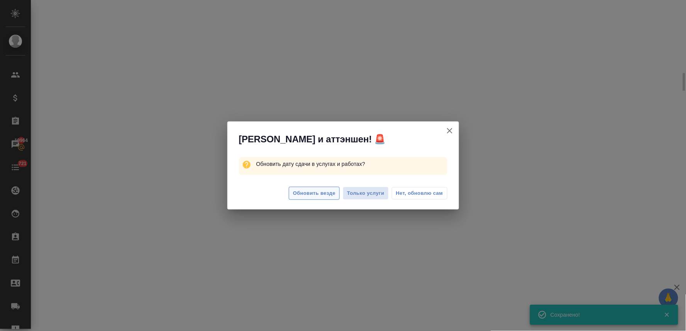
click at [319, 191] on span "Обновить везде" at bounding box center [314, 193] width 42 height 9
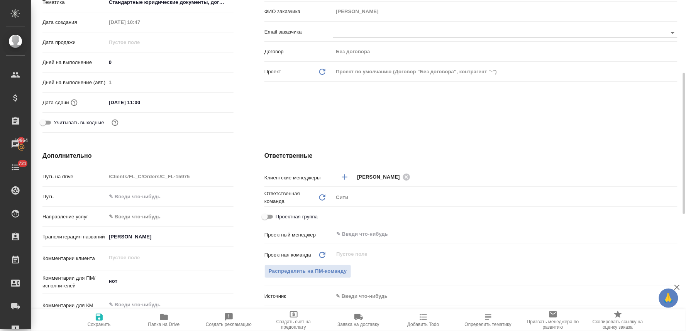
scroll to position [300, 0]
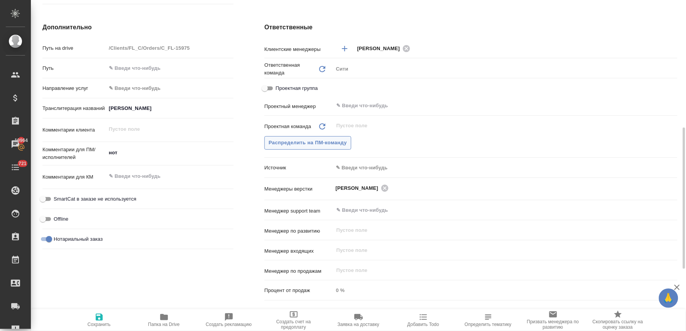
click at [344, 138] on span "Распределить на ПМ-команду" at bounding box center [307, 142] width 78 height 9
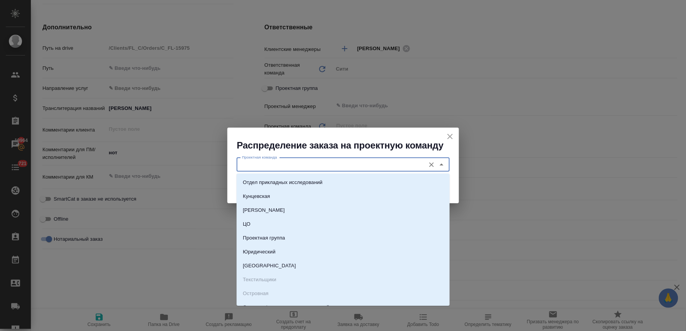
click at [321, 165] on input "Проектная команда" at bounding box center [330, 164] width 182 height 9
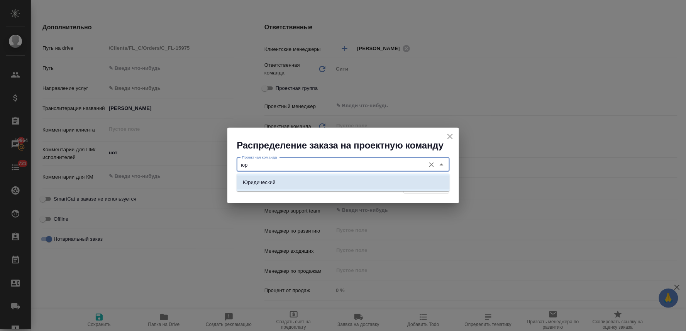
click at [318, 180] on li "Юридический" at bounding box center [342, 183] width 213 height 14
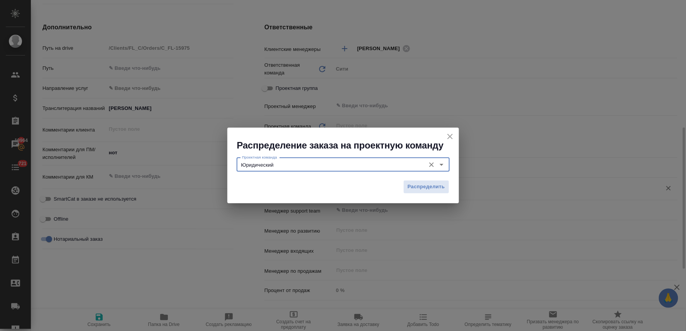
click at [416, 183] on span "Распределить" at bounding box center [425, 186] width 37 height 9
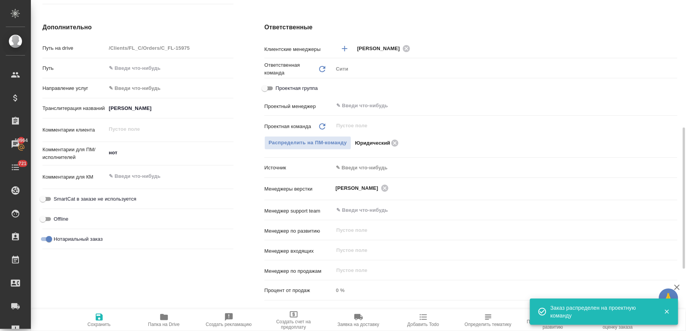
click at [102, 316] on icon "button" at bounding box center [99, 317] width 7 height 7
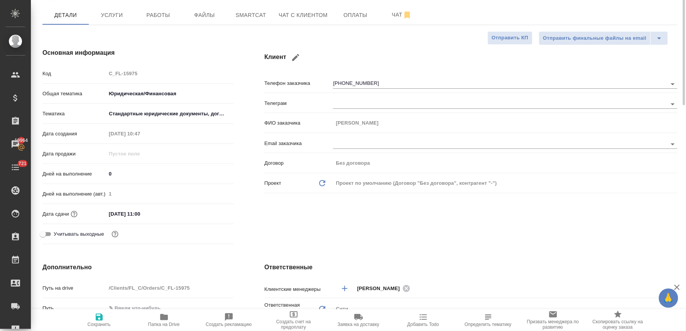
scroll to position [0, 0]
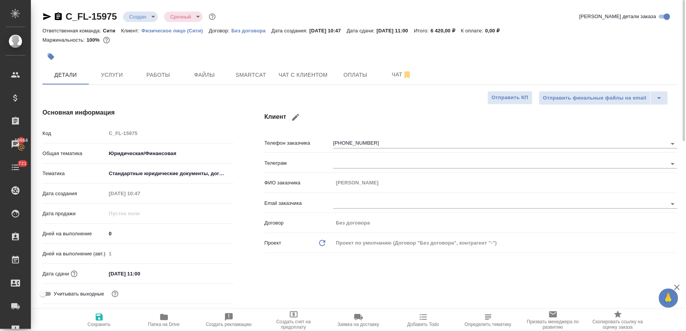
click at [137, 18] on body "🙏 .cls-1 fill:#fff; AWATERA Lyamina Nadezhda Клиенты Спецификации Заказы 19964 …" at bounding box center [343, 165] width 686 height 331
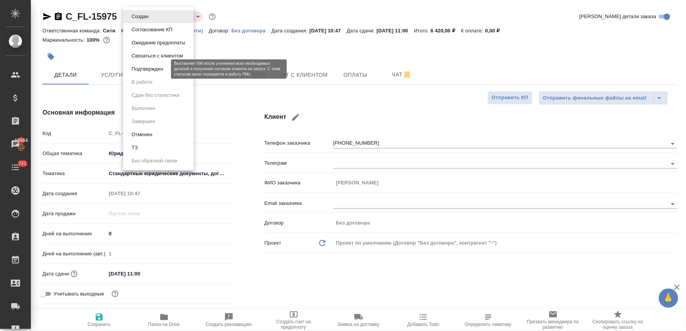
click at [138, 70] on button "Подтвержден" at bounding box center [147, 69] width 36 height 8
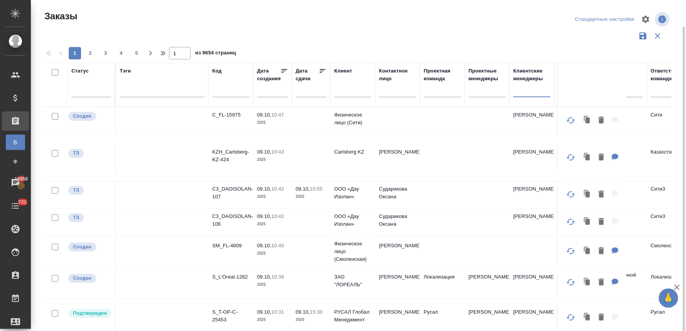
scroll to position [14, 0]
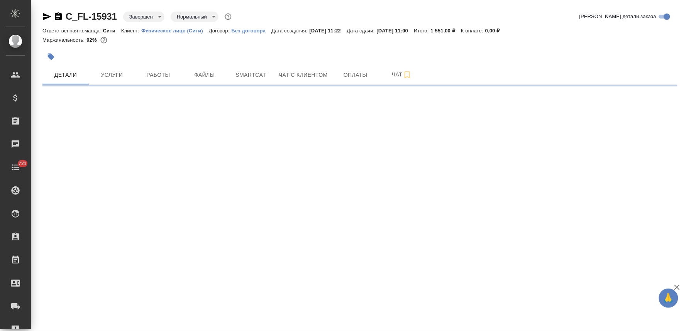
select select "RU"
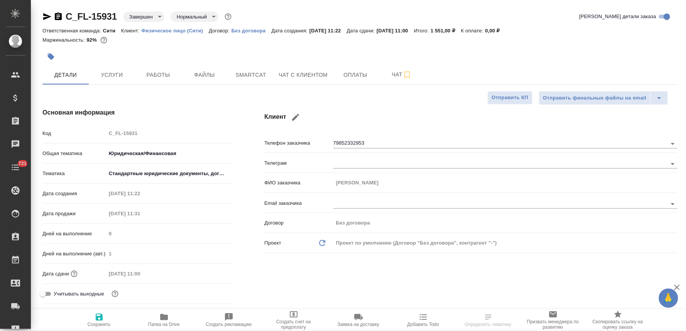
type textarea "x"
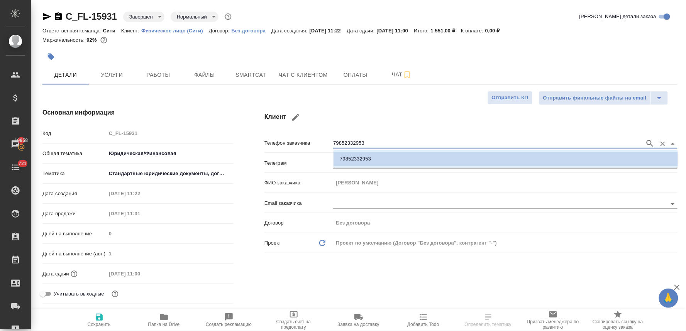
drag, startPoint x: 358, startPoint y: 141, endPoint x: 307, endPoint y: 140, distance: 50.9
click at [309, 140] on div "Телефон заказчика 79852332953" at bounding box center [470, 143] width 413 height 14
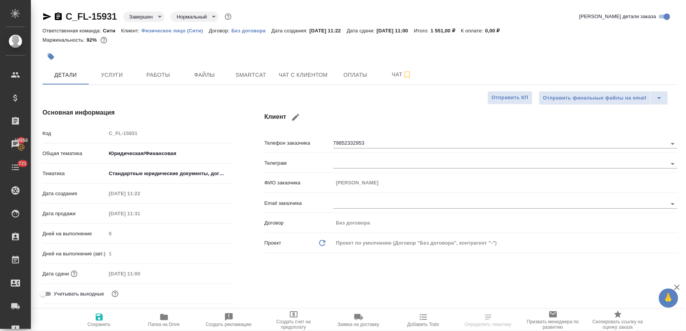
type textarea "x"
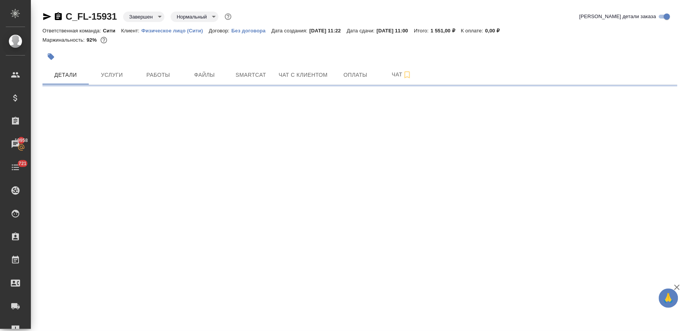
select select "RU"
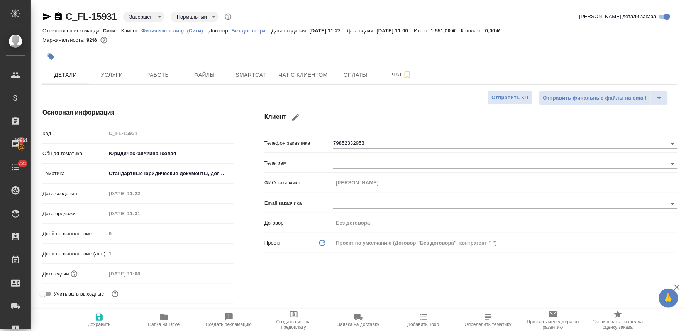
type textarea "x"
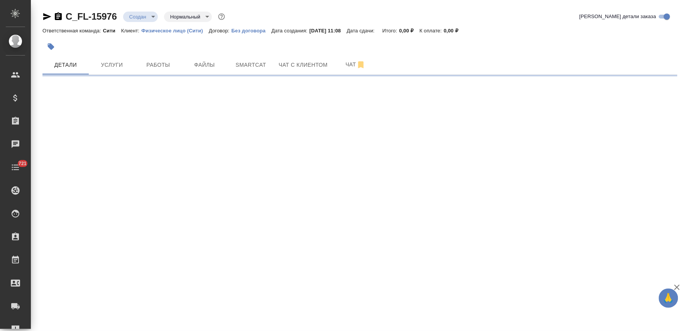
select select "RU"
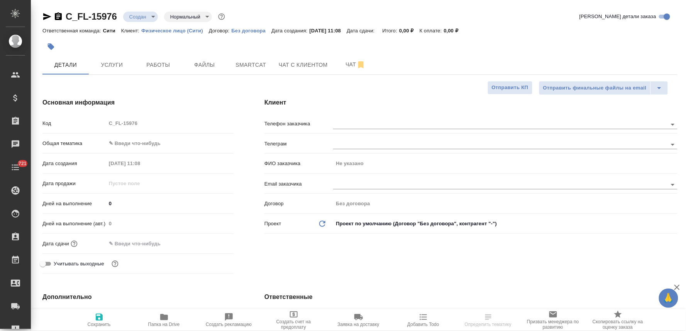
type textarea "x"
click at [132, 241] on input "text" at bounding box center [140, 243] width 68 height 11
click at [209, 243] on icon "button" at bounding box center [210, 242] width 9 height 9
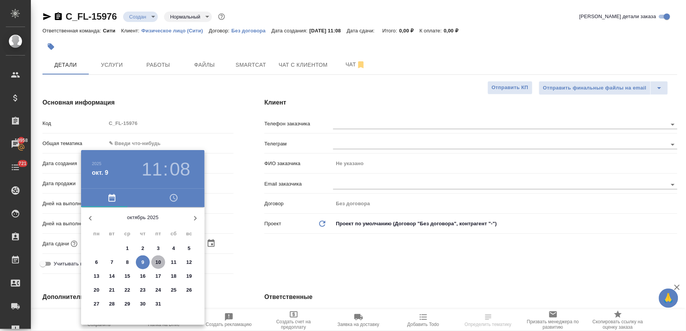
click at [160, 263] on p "10" at bounding box center [158, 262] width 6 height 8
type input "10.10.2025 11:08"
type textarea "x"
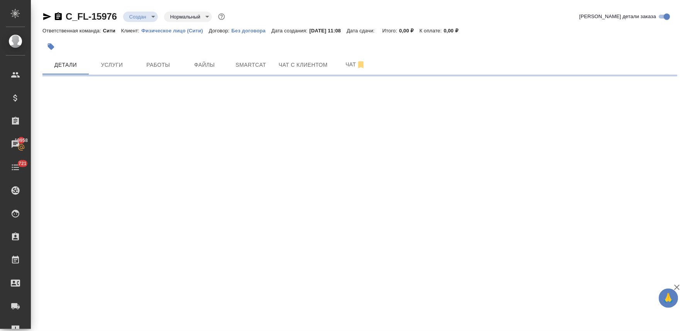
select select "RU"
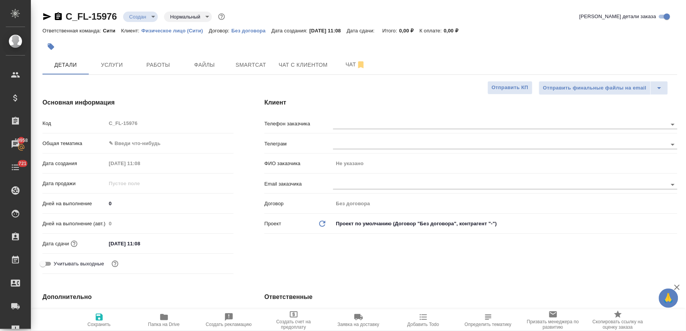
type textarea "x"
click at [95, 316] on icon "button" at bounding box center [99, 316] width 9 height 9
type textarea "x"
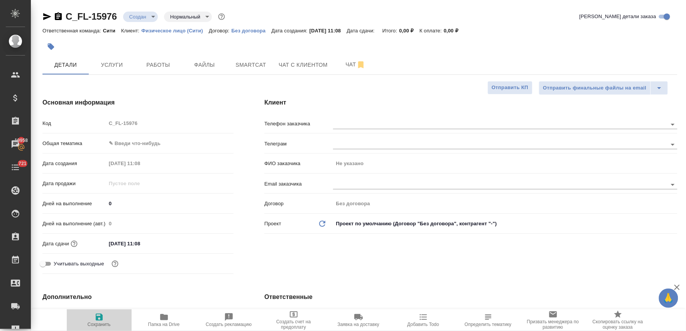
type textarea "x"
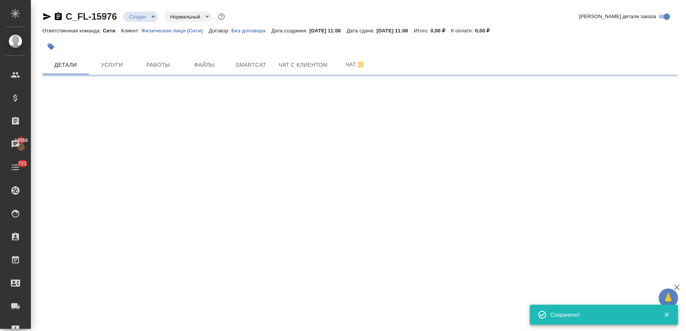
select select "RU"
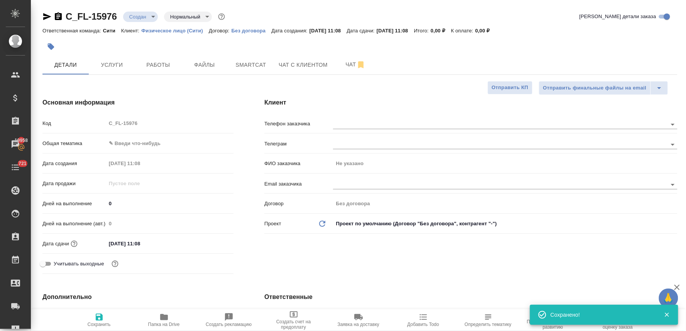
type textarea "x"
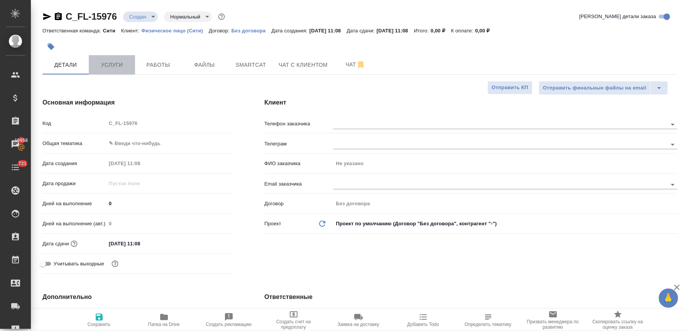
click at [126, 64] on span "Услуги" at bounding box center [111, 65] width 37 height 10
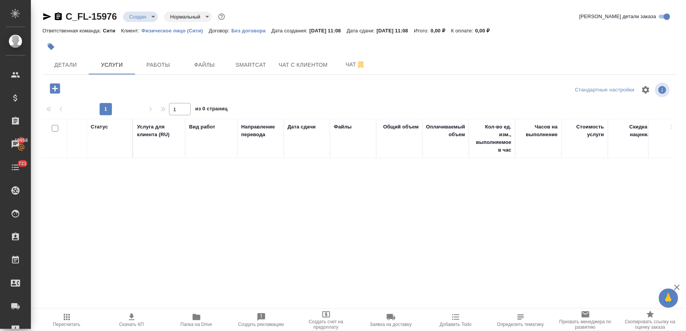
click at [52, 91] on icon "button" at bounding box center [55, 88] width 10 height 10
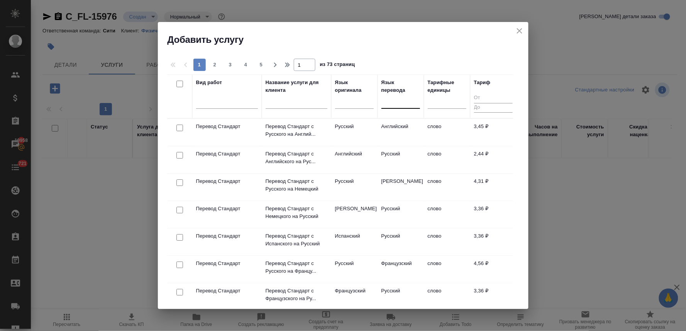
click at [400, 99] on div at bounding box center [400, 100] width 39 height 11
click at [180, 127] on input "checkbox" at bounding box center [179, 128] width 7 height 7
checkbox input "true"
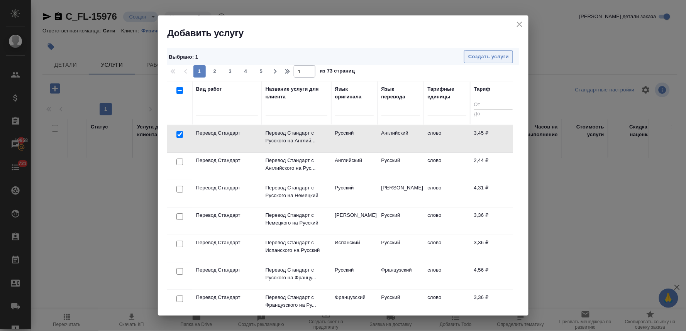
click at [488, 59] on span "Создать услуги" at bounding box center [488, 56] width 41 height 9
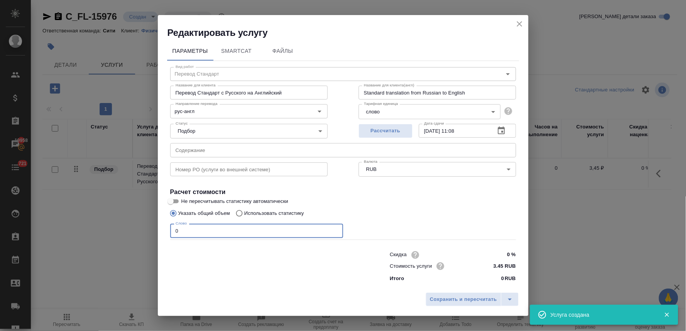
drag, startPoint x: 182, startPoint y: 230, endPoint x: 151, endPoint y: 232, distance: 30.5
click at [151, 232] on div "Редактировать услугу Параметры SmartCat Файлы Вид работ Перевод Стандарт Вид ра…" at bounding box center [343, 165] width 686 height 331
type input "400"
click at [486, 302] on span "Сохранить и пересчитать" at bounding box center [463, 299] width 67 height 9
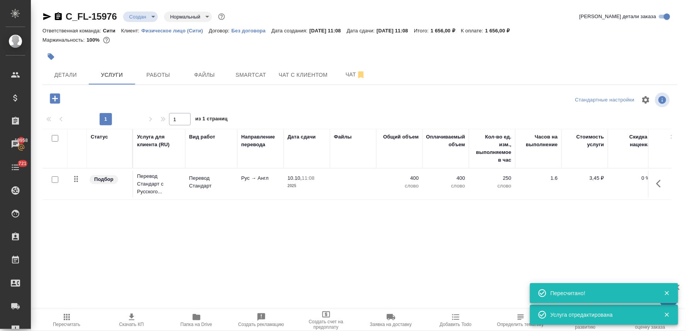
click at [56, 99] on icon "button" at bounding box center [55, 99] width 14 height 14
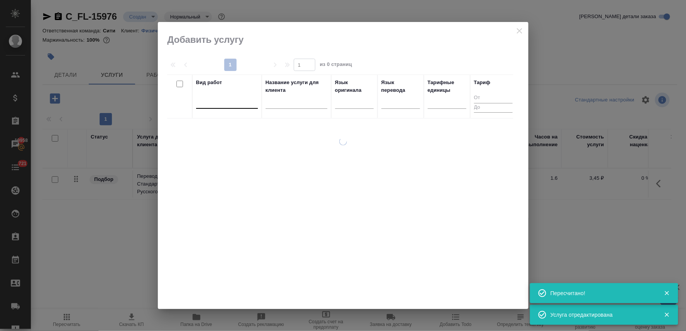
click at [217, 104] on div at bounding box center [227, 100] width 62 height 11
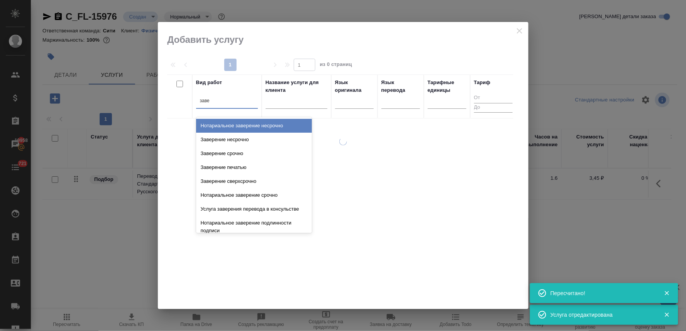
type input "завер"
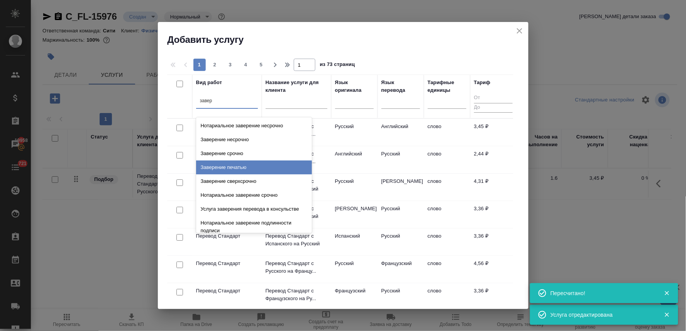
click at [238, 165] on div "Заверение печатью" at bounding box center [254, 167] width 116 height 14
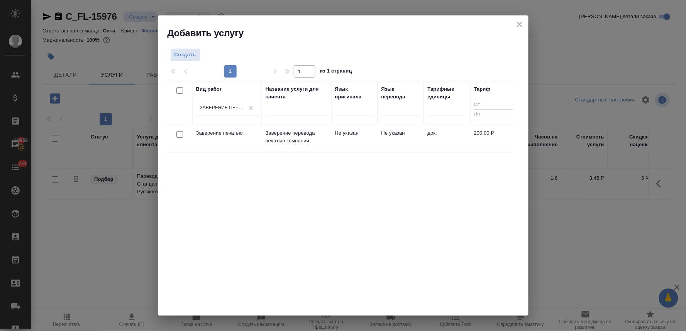
click at [179, 133] on input "checkbox" at bounding box center [179, 134] width 7 height 7
checkbox input "true"
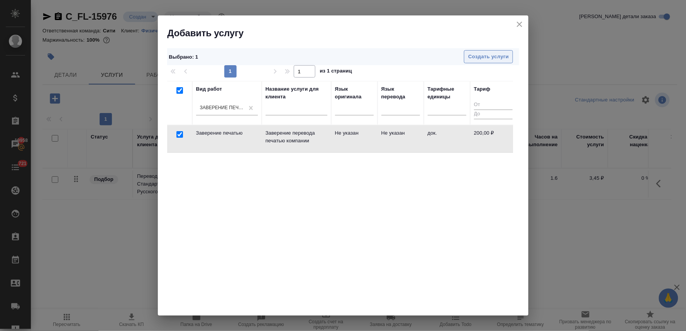
click at [472, 51] on button "Создать услуги" at bounding box center [488, 57] width 49 height 14
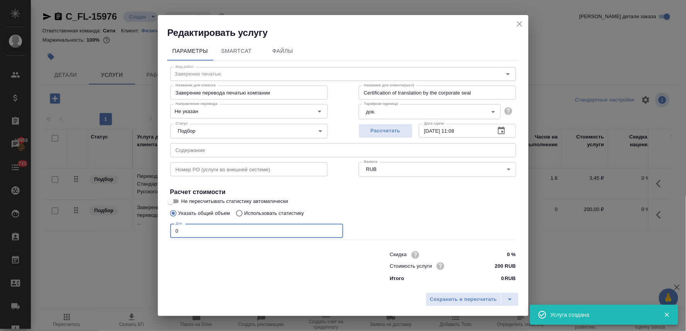
drag, startPoint x: 182, startPoint y: 230, endPoint x: 163, endPoint y: 231, distance: 19.3
click at [163, 231] on div "Параметры SmartCat Файлы Вид работ Заверение печатью Вид работ Название для кли…" at bounding box center [343, 164] width 370 height 250
type input "1"
click at [481, 298] on span "Сохранить и пересчитать" at bounding box center [463, 299] width 67 height 9
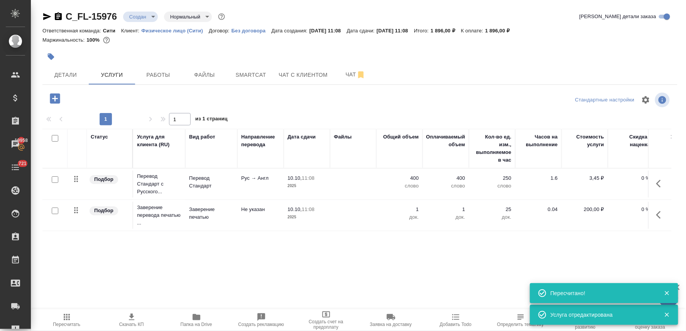
click at [53, 97] on icon "button" at bounding box center [55, 98] width 10 height 10
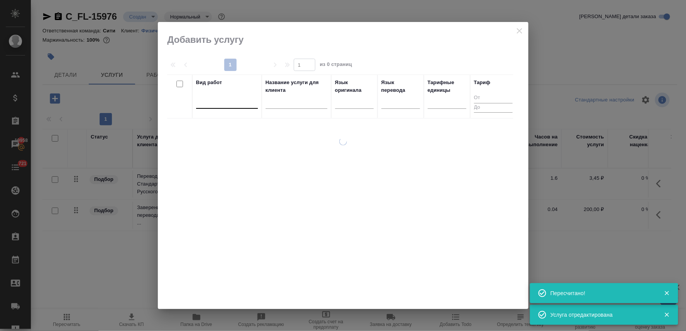
click at [233, 101] on div at bounding box center [227, 100] width 62 height 11
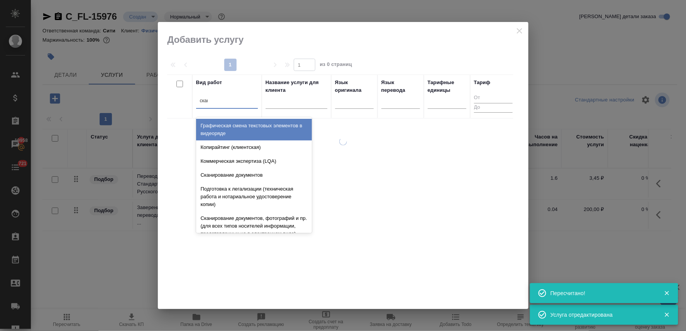
type input "сканиро"
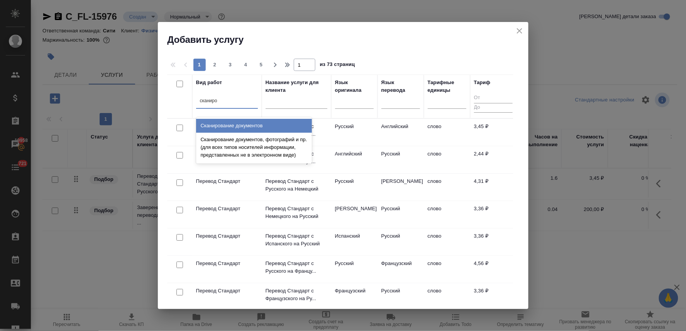
click at [238, 125] on div "Сканирование документов" at bounding box center [254, 126] width 116 height 14
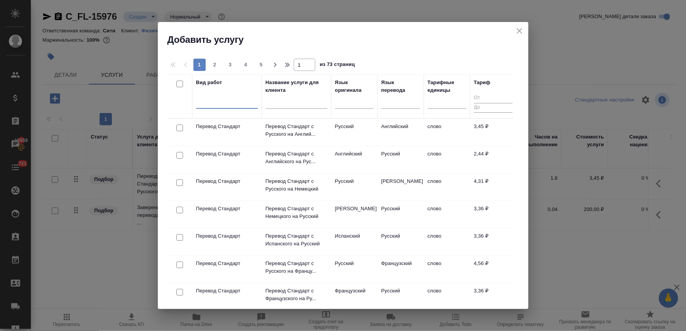
click at [234, 105] on div at bounding box center [227, 100] width 62 height 11
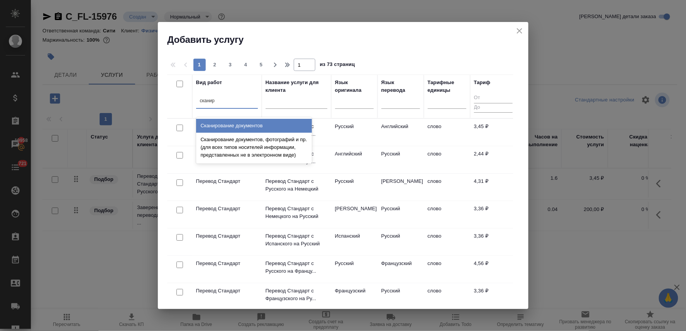
type input "сканиро"
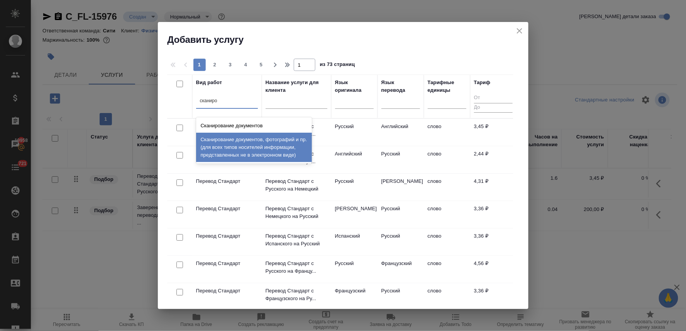
click at [237, 143] on div "Сканирование документов, фотографий и пр. (для всех типов носителей информации,…" at bounding box center [254, 147] width 116 height 29
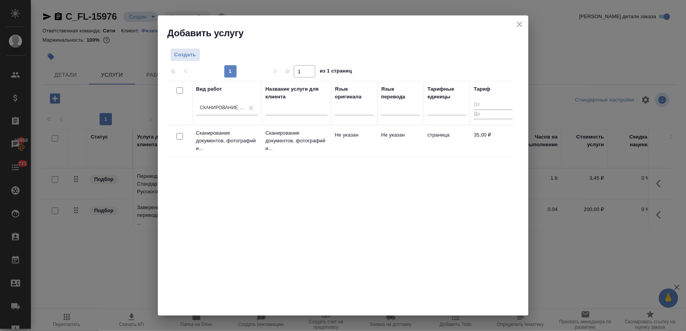
drag, startPoint x: 178, startPoint y: 137, endPoint x: 399, endPoint y: 103, distance: 223.3
click at [179, 137] on input "checkbox" at bounding box center [179, 136] width 7 height 7
checkbox input "true"
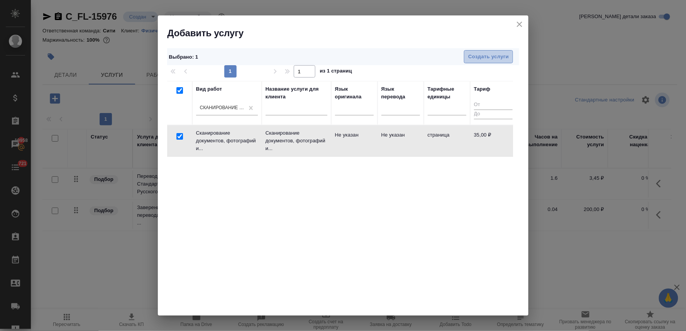
click at [496, 59] on span "Создать услуги" at bounding box center [488, 56] width 41 height 9
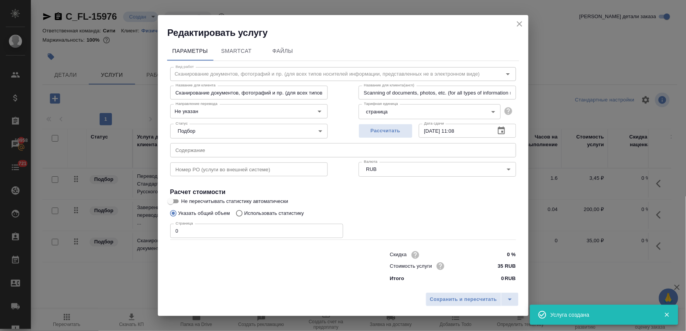
drag, startPoint x: 182, startPoint y: 228, endPoint x: 160, endPoint y: 228, distance: 22.0
click at [160, 228] on div "Параметры SmartCat Файлы Вид работ Сканирование документов, фотографий и пр. (д…" at bounding box center [343, 164] width 370 height 250
type input "3"
click at [478, 300] on span "Сохранить и пересчитать" at bounding box center [463, 299] width 67 height 9
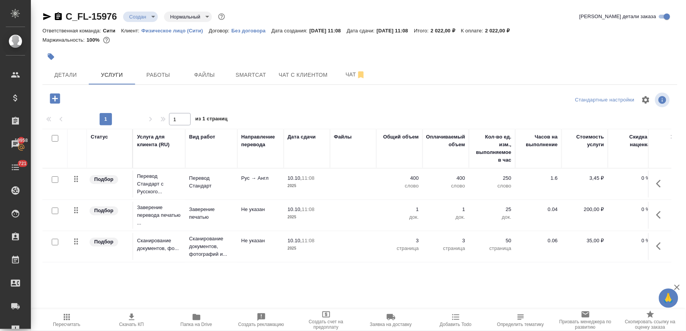
click at [493, 101] on div "Стандартные настройки" at bounding box center [568, 100] width 205 height 19
click at [68, 71] on span "Детали" at bounding box center [65, 75] width 37 height 10
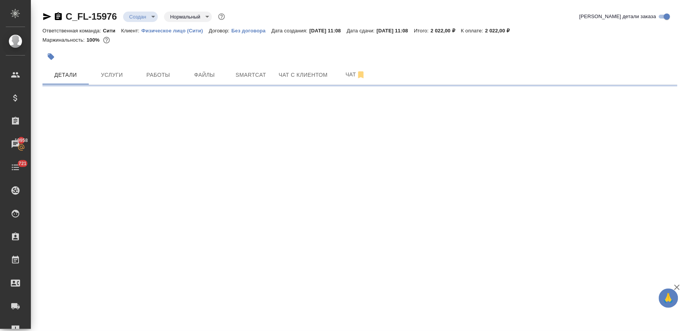
select select "RU"
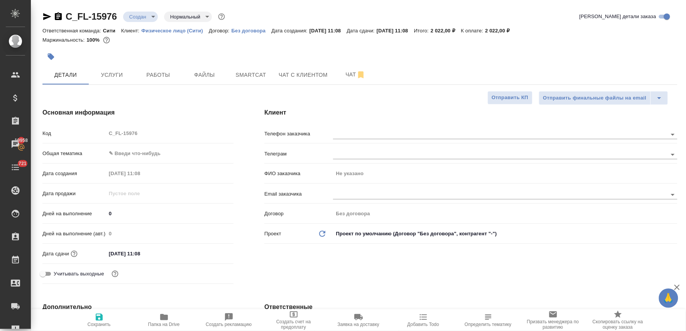
type textarea "x"
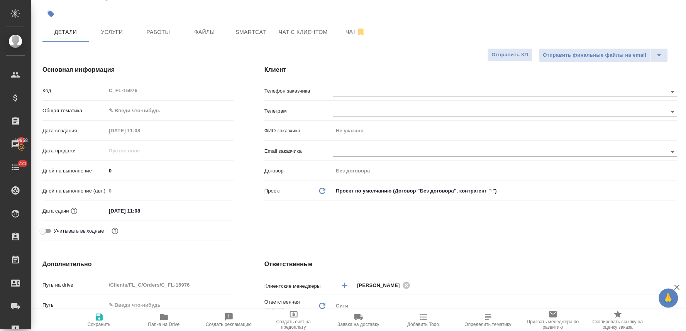
click at [144, 109] on body "🙏 .cls-1 fill:#fff; AWATERA Lyamina Nadezhda Клиенты Спецификации Заказы 19958 …" at bounding box center [343, 165] width 686 height 331
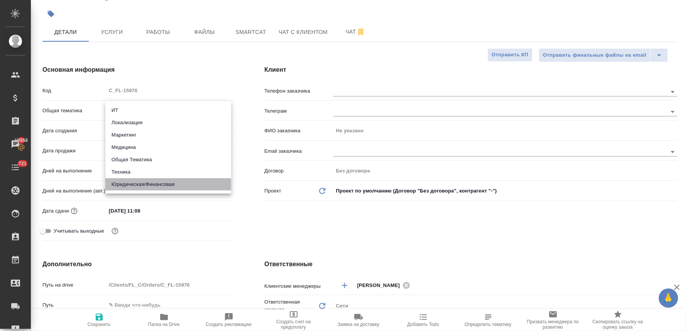
click at [168, 186] on li "Юридическая/Финансовая" at bounding box center [168, 184] width 126 height 12
type input "yr-fn"
type textarea "x"
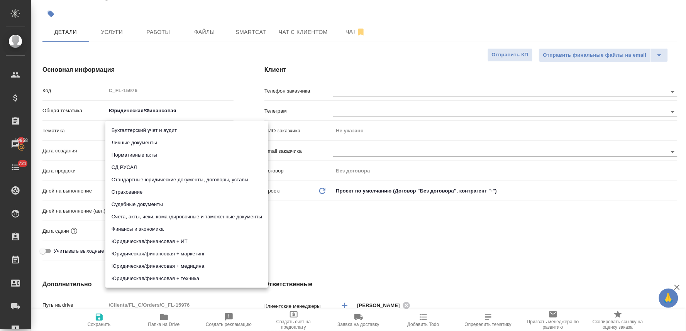
click at [129, 130] on body "🙏 .cls-1 fill:#fff; AWATERA Lyamina Nadezhda Клиенты Спецификации Заказы 19958 …" at bounding box center [343, 165] width 686 height 331
click at [132, 143] on li "Личные документы" at bounding box center [186, 143] width 163 height 12
type textarea "x"
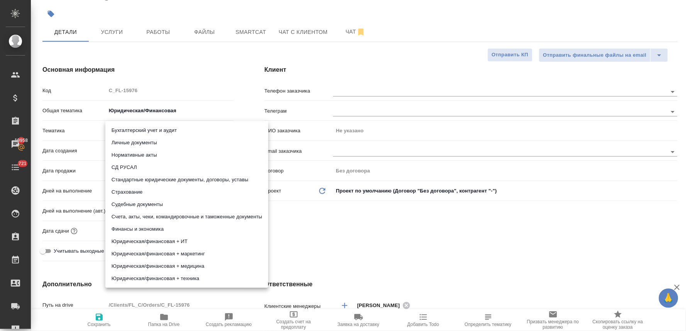
type input "5a8b8b956a9677013d343cfe"
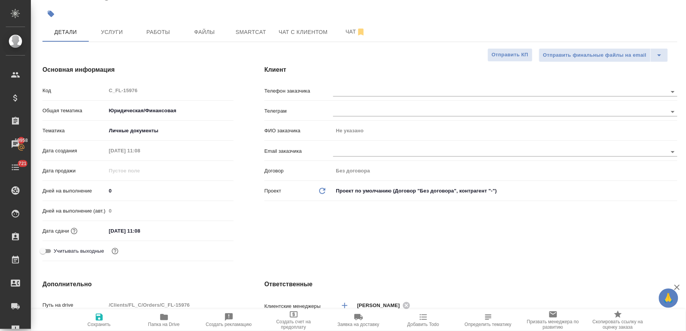
click at [403, 263] on div "Клиент Телефон заказчика Телеграм ФИО заказчика Не указано Email заказчика Дого…" at bounding box center [471, 165] width 444 height 230
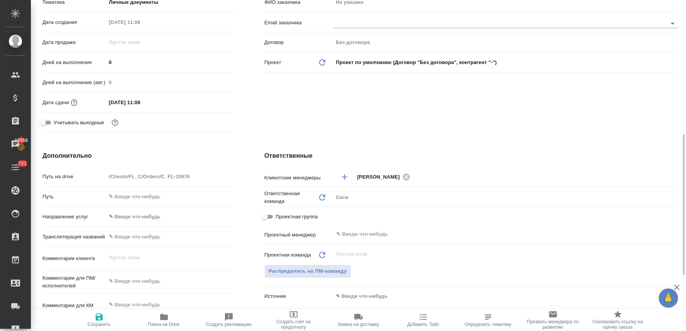
scroll to position [257, 0]
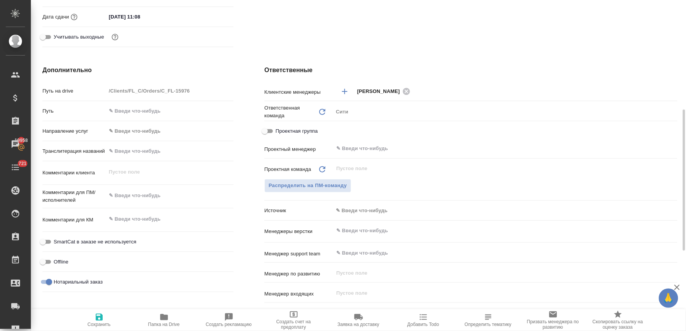
type textarea "x"
click at [164, 195] on textarea at bounding box center [169, 195] width 127 height 13
type textarea "но"
type textarea "x"
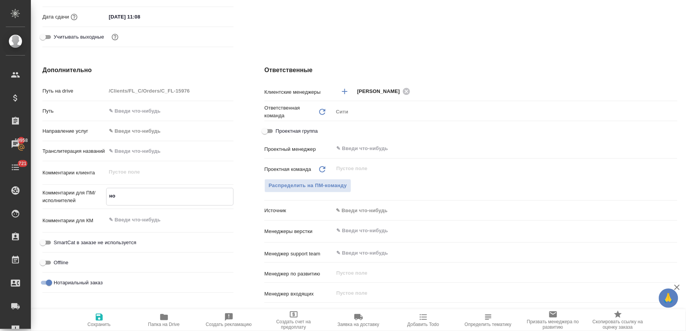
type textarea "x"
type textarea "нот"
type textarea "x"
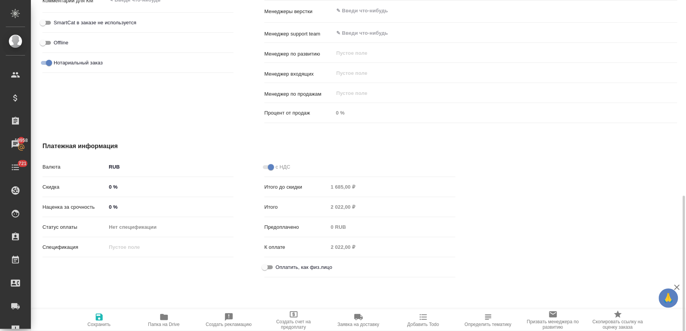
type textarea "нот"
type textarea "x"
click at [303, 265] on span "Оплатить, как физ.лицо" at bounding box center [303, 267] width 57 height 8
click at [279, 265] on input "Оплатить, как физ.лицо" at bounding box center [265, 267] width 28 height 9
checkbox input "true"
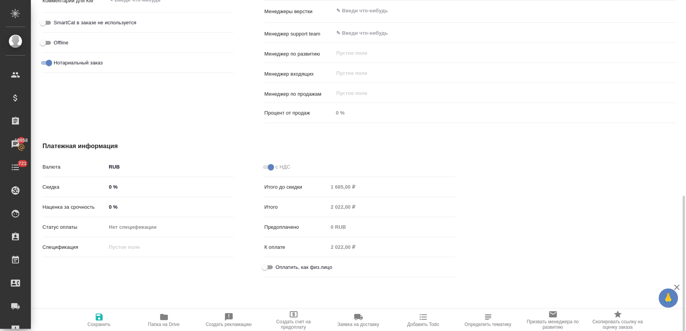
type textarea "x"
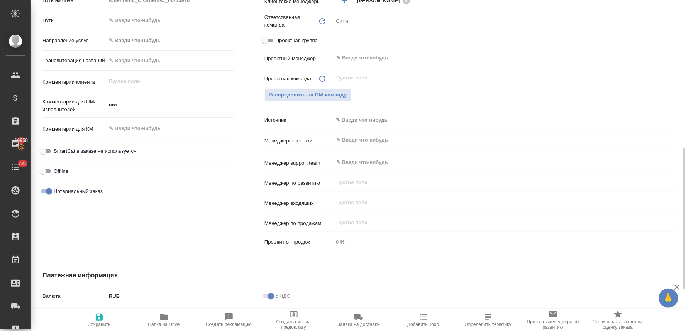
scroll to position [262, 0]
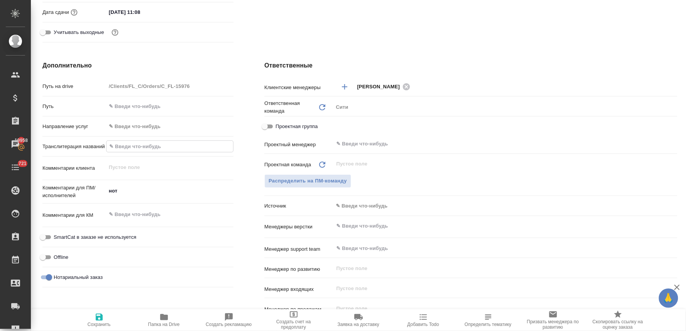
click at [143, 148] on input "text" at bounding box center [169, 146] width 127 height 11
type input "V"
type textarea "x"
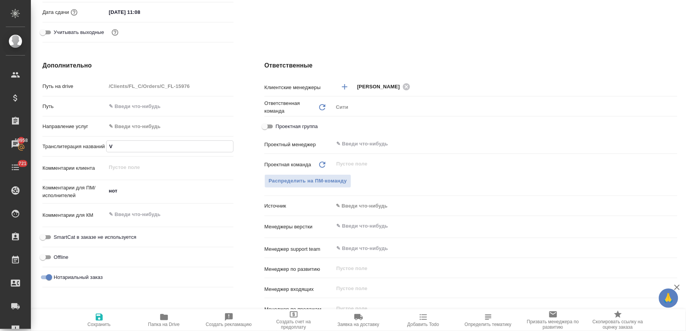
type input "Vo"
type textarea "x"
type input "Voz"
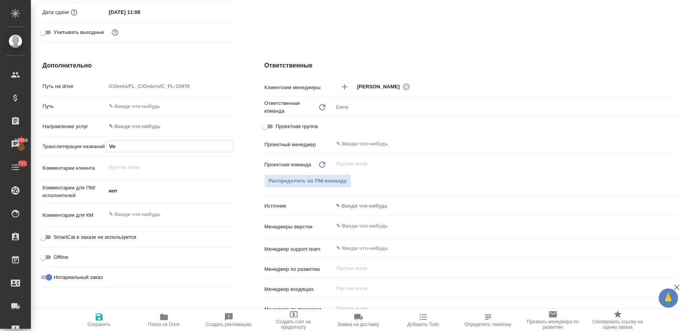
type textarea "x"
type input "Vozi"
type textarea "x"
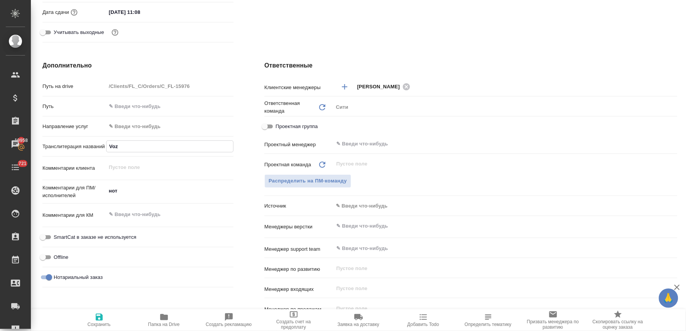
type textarea "x"
type input "Vozia"
type textarea "x"
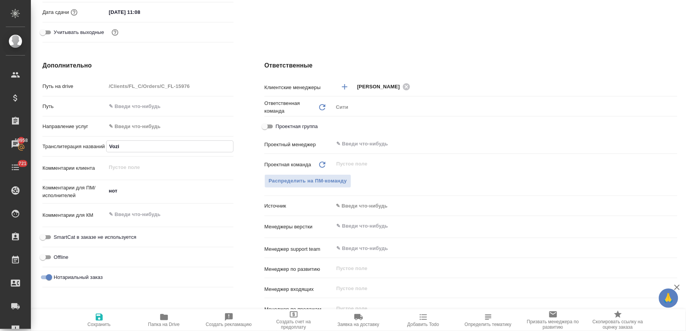
type textarea "x"
type input "Vozian"
type textarea "x"
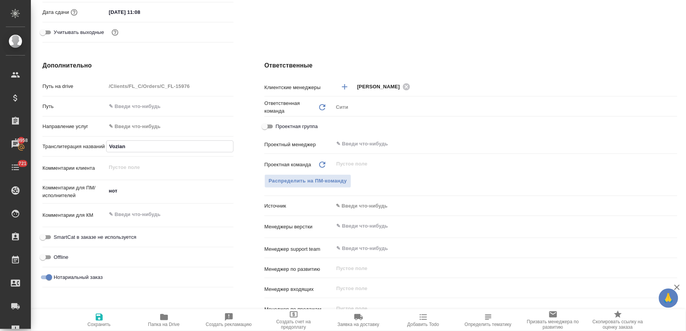
type input "VOZIAN ANDREY"
type textarea "x"
click at [105, 323] on span "Сохранить" at bounding box center [99, 324] width 23 height 5
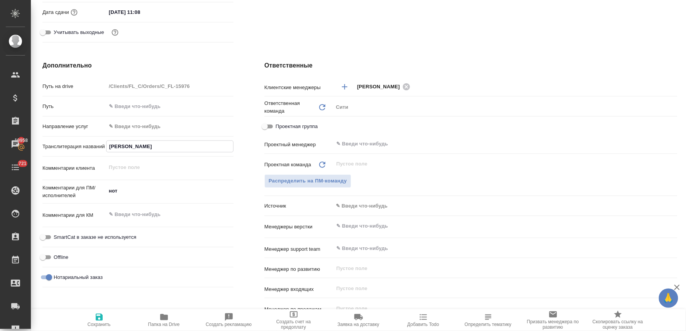
type textarea "x"
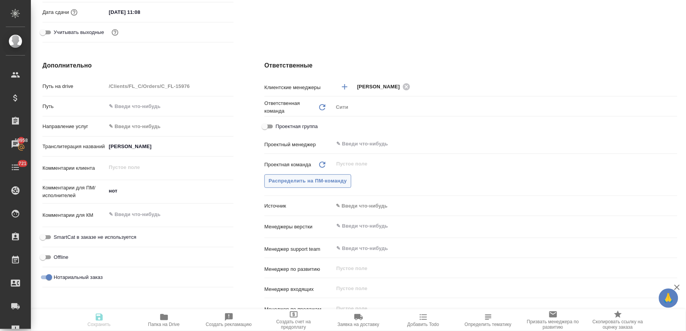
type textarea "x"
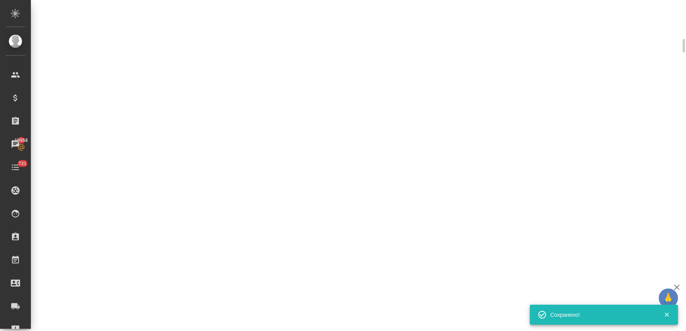
scroll to position [256, 0]
select select "RU"
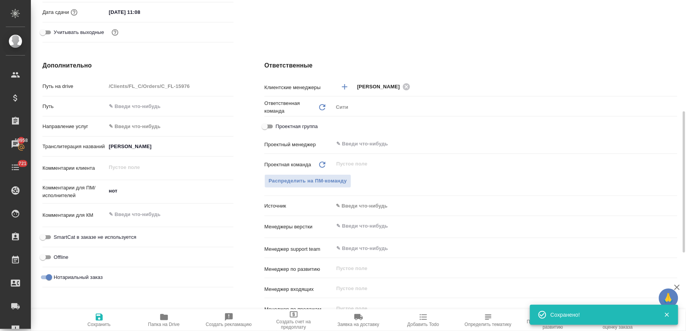
type textarea "x"
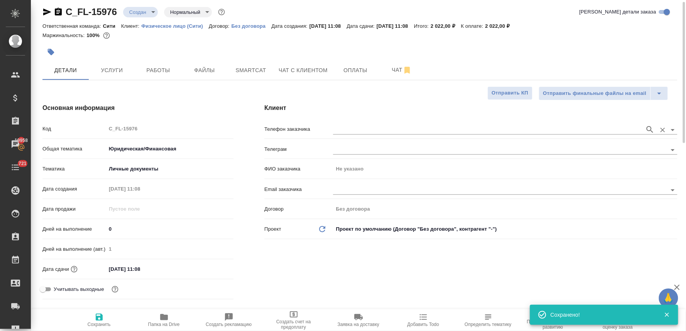
click at [357, 128] on input "text" at bounding box center [487, 129] width 308 height 9
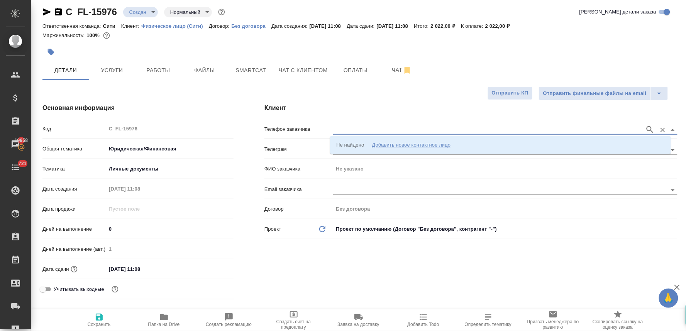
paste input "79852332953"
type input "79852332953"
click at [371, 144] on p "79852332953 Андрей Возиян" at bounding box center [373, 145] width 74 height 8
type input "79852332953 Андрей Возиян"
type input "Андрей Возиян"
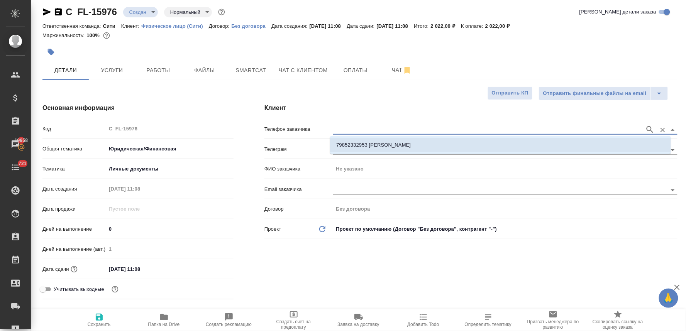
type textarea "x"
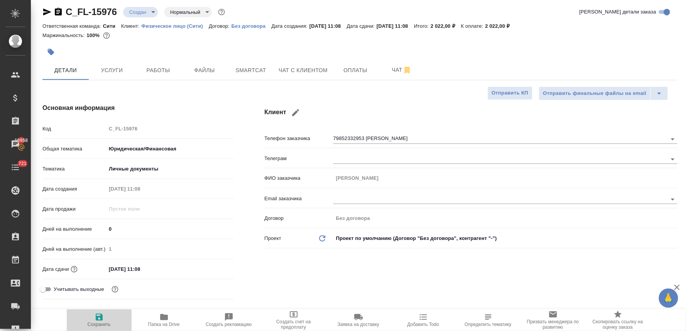
click at [93, 319] on span "Сохранить" at bounding box center [99, 319] width 56 height 15
type textarea "x"
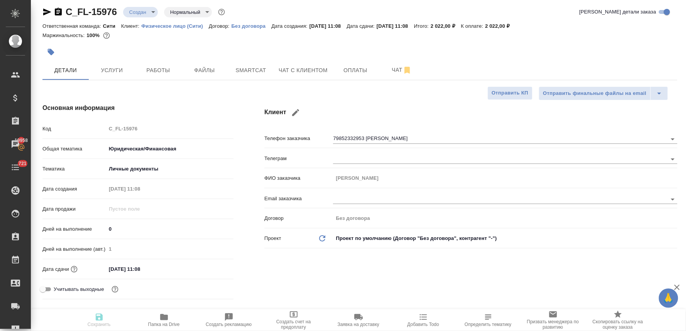
type textarea "x"
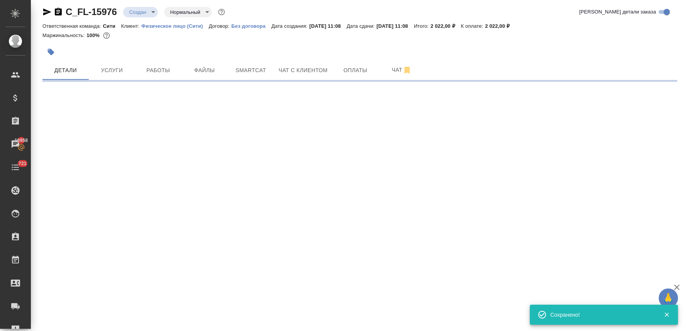
select select "RU"
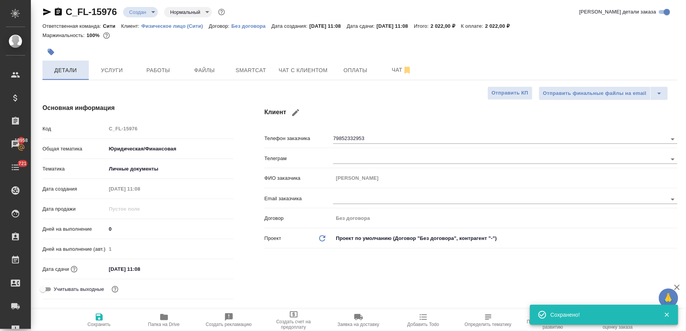
type textarea "x"
click at [51, 53] on icon "button" at bounding box center [51, 52] width 7 height 7
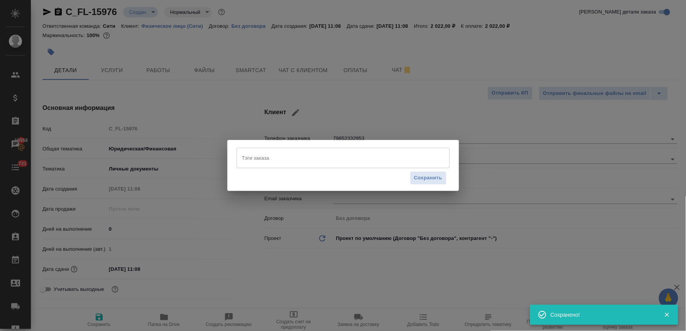
click at [294, 154] on input "Тэги заказа" at bounding box center [335, 157] width 191 height 13
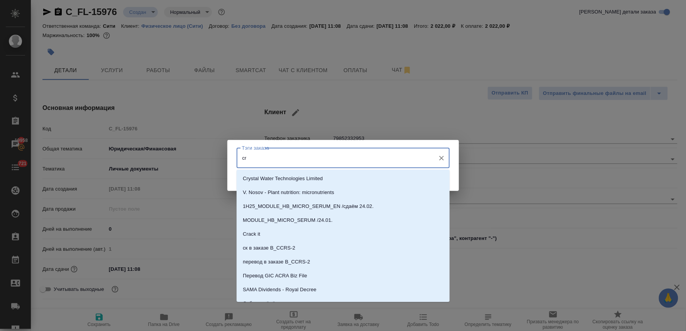
type input "c"
type input "скан"
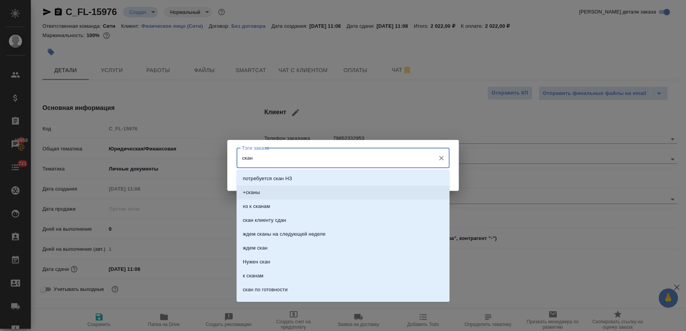
click at [292, 193] on li "+сканы" at bounding box center [342, 193] width 213 height 14
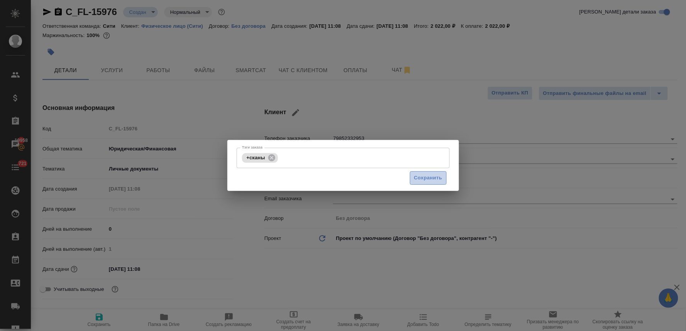
click at [437, 176] on span "Сохранить" at bounding box center [428, 178] width 28 height 9
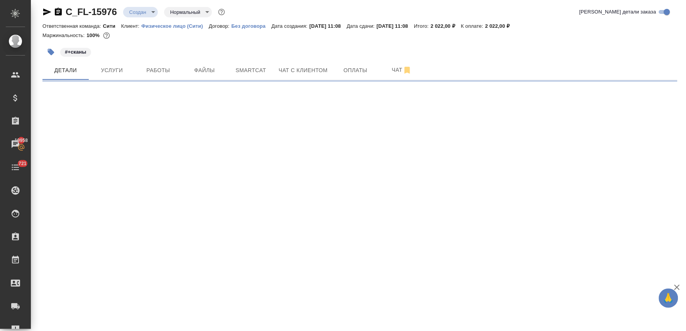
select select "RU"
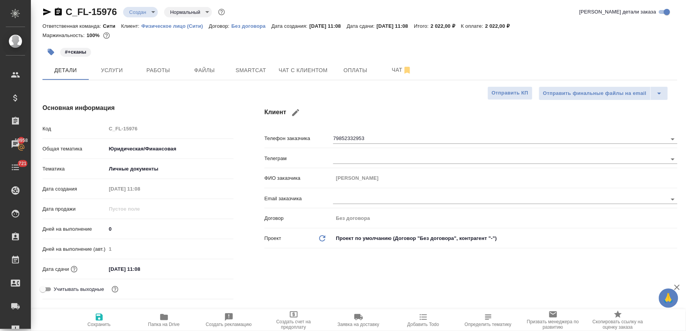
type textarea "x"
click at [90, 129] on div "Код C_FL-15976" at bounding box center [137, 129] width 191 height 14
type textarea "x"
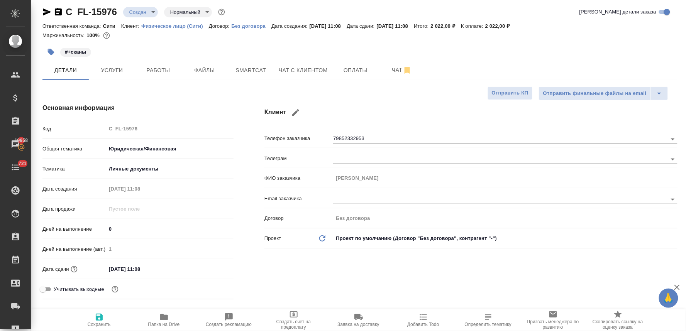
type textarea "x"
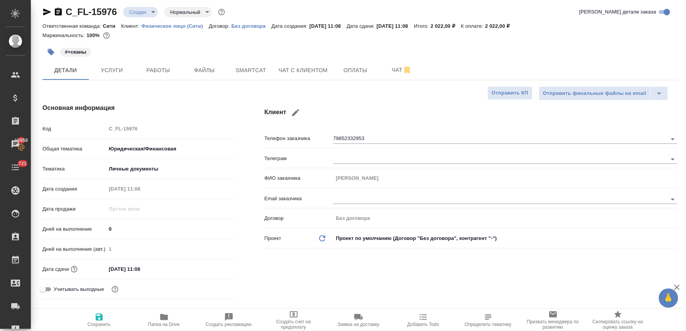
click at [278, 272] on div "Клиент Телефон заказчика 79852332953 Телеграм ФИО заказчика Андрей Возиян Email…" at bounding box center [471, 203] width 444 height 230
click at [209, 66] on span "Файлы" at bounding box center [204, 71] width 37 height 10
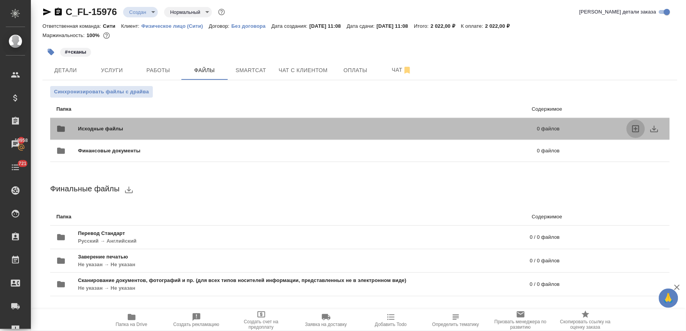
click at [631, 130] on icon "uploadFiles" at bounding box center [635, 128] width 9 height 9
click at [0, 0] on input "uploadFiles" at bounding box center [0, 0] width 0 height 0
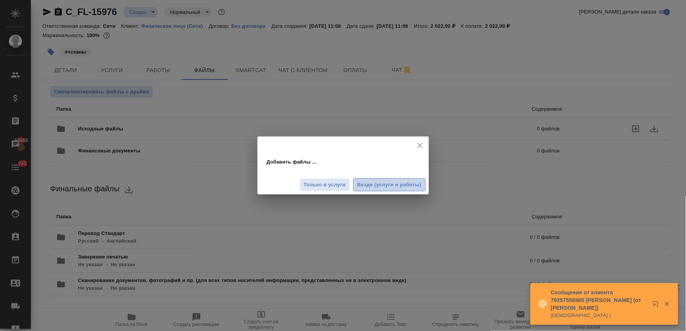
click at [383, 184] on span "Везде (услуги и работы)" at bounding box center [389, 185] width 64 height 9
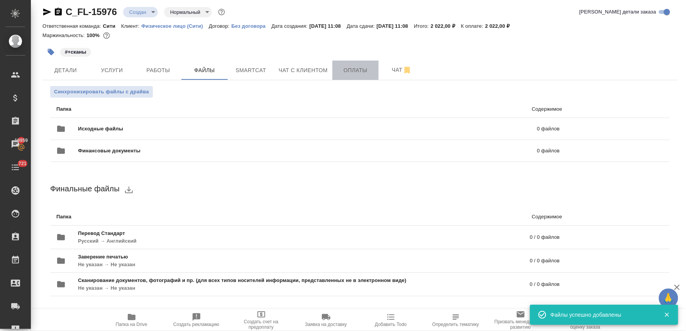
click at [354, 67] on span "Оплаты" at bounding box center [355, 71] width 37 height 10
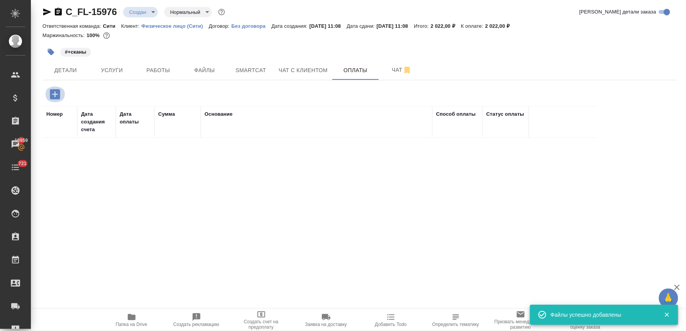
click at [55, 89] on icon "button" at bounding box center [55, 95] width 14 height 14
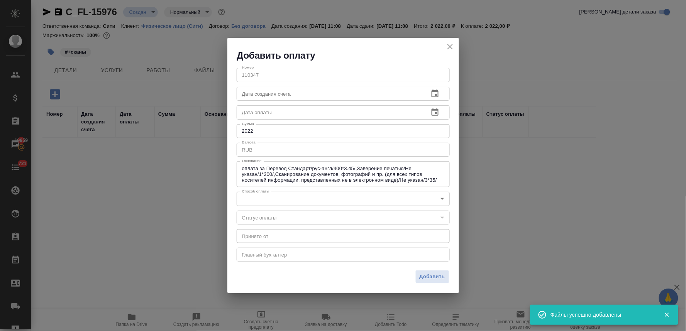
click at [272, 198] on body "🙏 .cls-1 fill:#fff; AWATERA Lyamina Nadezhda Клиенты Спецификации Заказы 19959 …" at bounding box center [343, 165] width 686 height 331
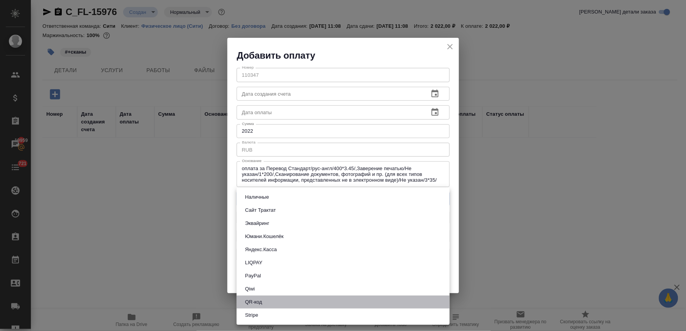
click at [279, 302] on li "QR-код" at bounding box center [342, 302] width 213 height 13
type input "60e5684acae83f185c96e013"
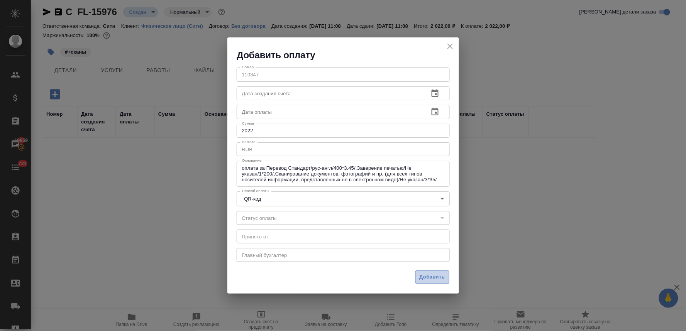
click at [426, 277] on span "Добавить" at bounding box center [431, 277] width 25 height 9
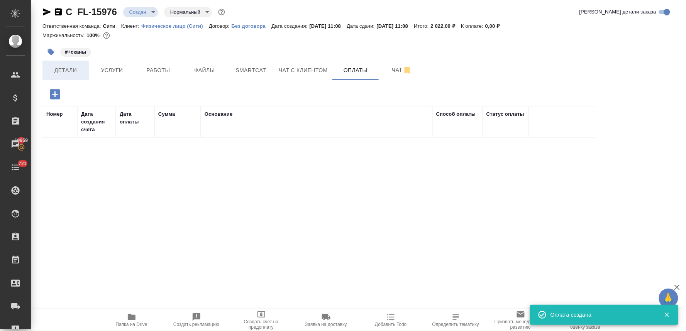
click at [66, 74] on span "Детали" at bounding box center [65, 71] width 37 height 10
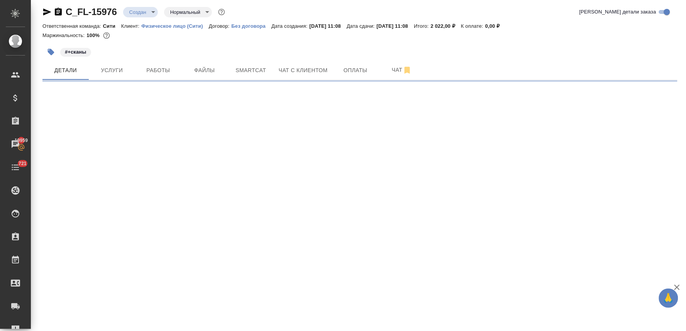
select select "RU"
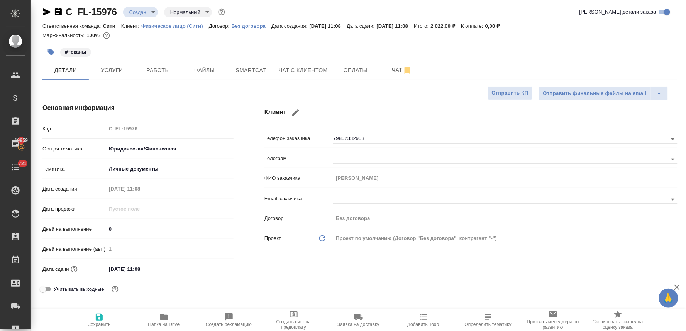
type textarea "x"
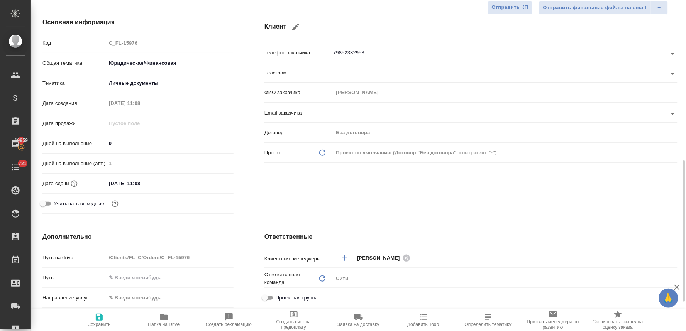
scroll to position [176, 0]
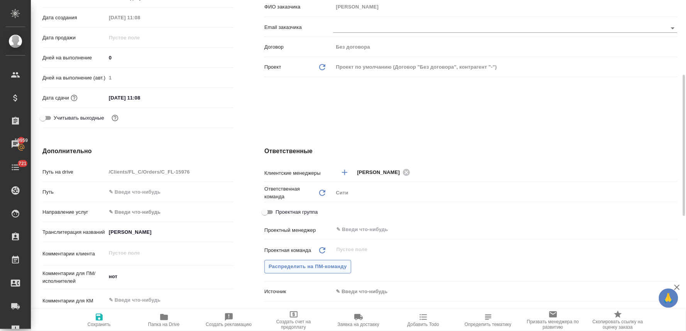
click at [332, 267] on span "Распределить на ПМ-команду" at bounding box center [307, 266] width 78 height 9
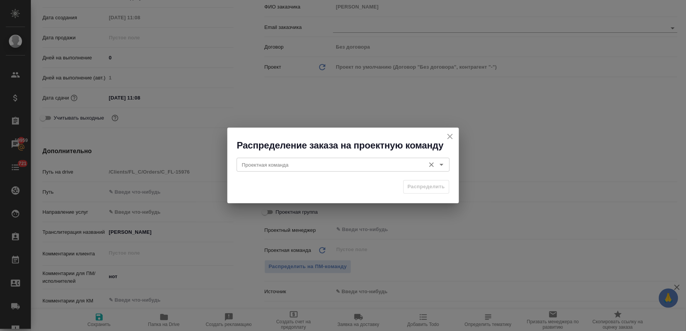
click at [306, 163] on input "Проектная команда" at bounding box center [330, 164] width 182 height 9
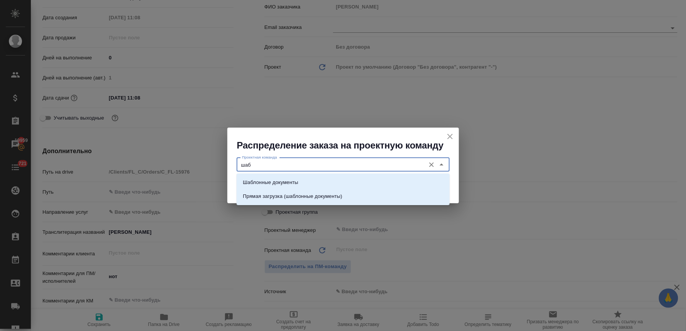
type input "шаб"
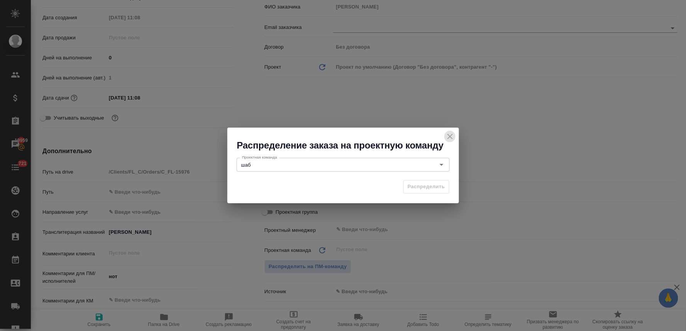
click at [449, 136] on icon "close" at bounding box center [449, 136] width 5 height 5
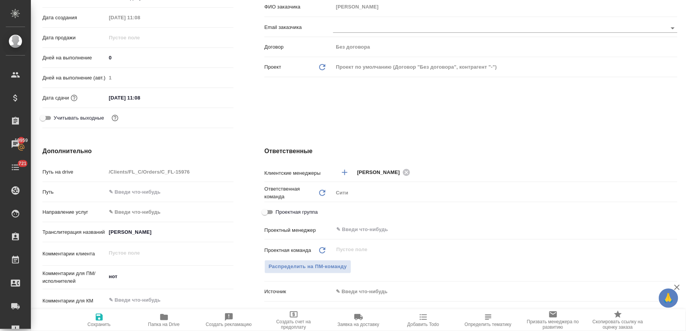
scroll to position [0, 0]
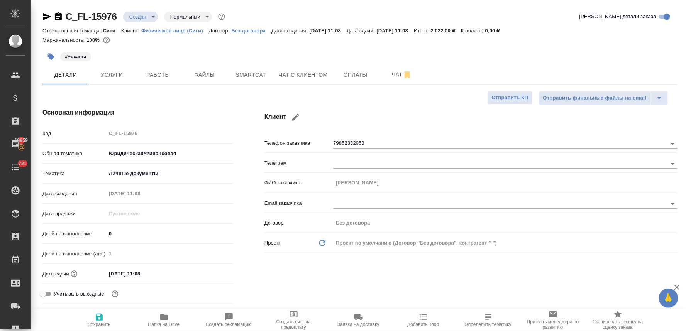
click at [149, 275] on input "10.10.2025 11:08" at bounding box center [140, 273] width 68 height 11
click at [208, 270] on icon "button" at bounding box center [211, 273] width 7 height 8
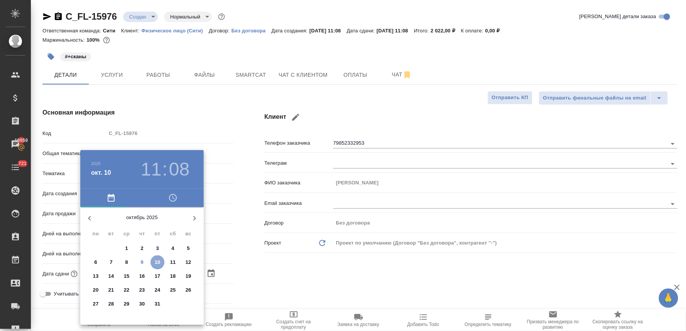
click at [156, 263] on p "10" at bounding box center [158, 262] width 6 height 8
type textarea "x"
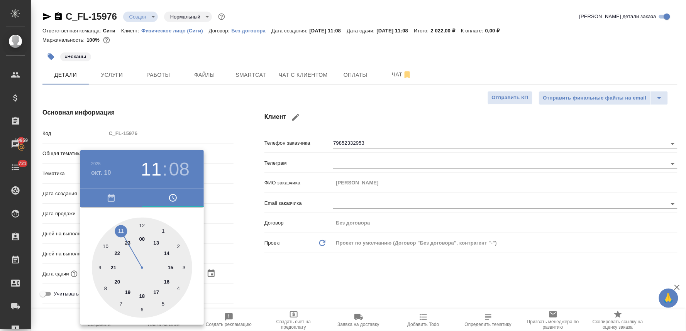
click at [118, 231] on div at bounding box center [142, 268] width 100 height 100
type textarea "x"
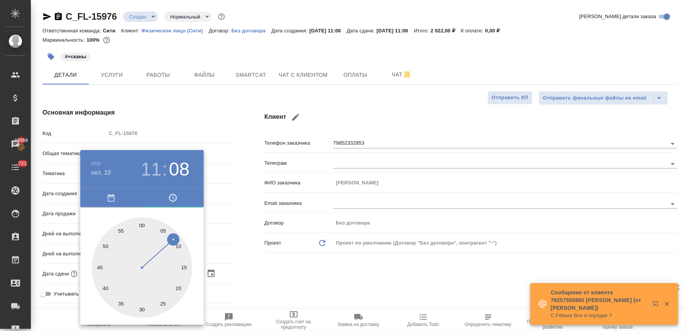
click at [140, 225] on div at bounding box center [142, 268] width 100 height 100
type input "10.10.2025 11:59"
type textarea "x"
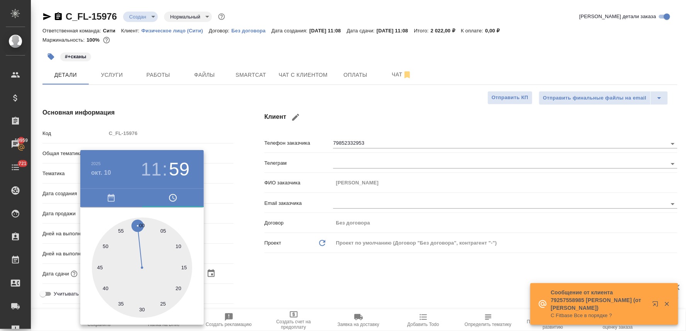
click at [289, 248] on div at bounding box center [343, 165] width 686 height 331
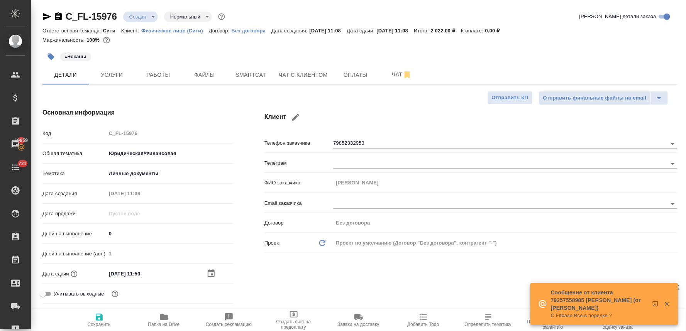
click at [160, 275] on input "10.10.2025 11:59" at bounding box center [140, 273] width 68 height 11
type input "10.10.2025 11:5_"
type textarea "x"
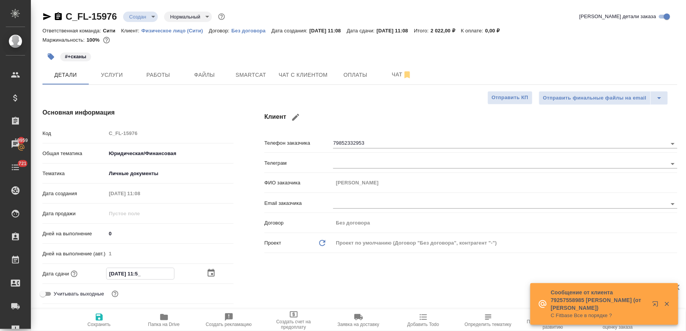
type input "10.10.2025 11:__"
type textarea "x"
type input "10.10.2025 11:0_"
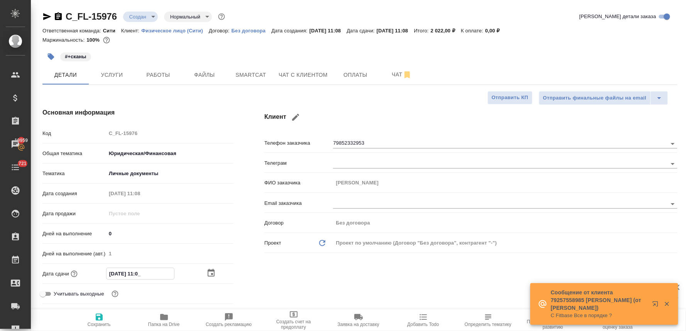
type textarea "x"
type input "[DATE] 11:00"
type textarea "x"
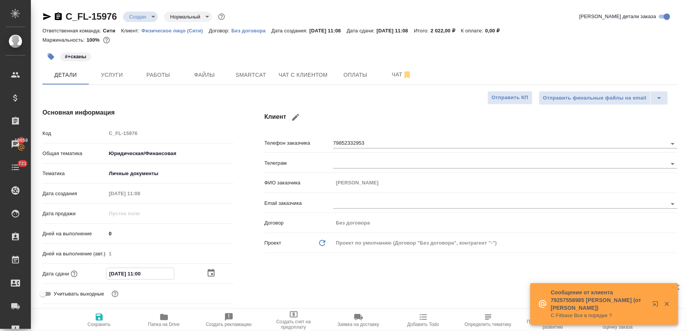
type textarea "x"
type input "[DATE] 11:00"
click at [94, 323] on span "Сохранить" at bounding box center [99, 324] width 23 height 5
type textarea "x"
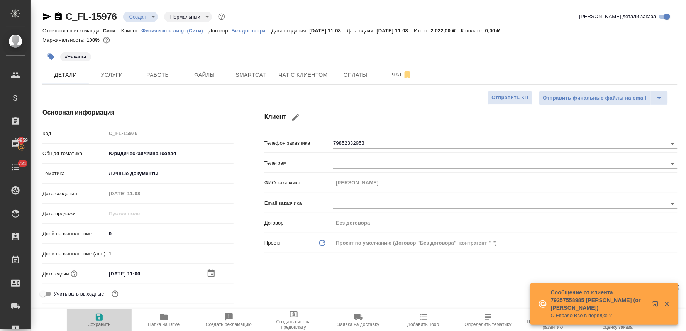
type textarea "x"
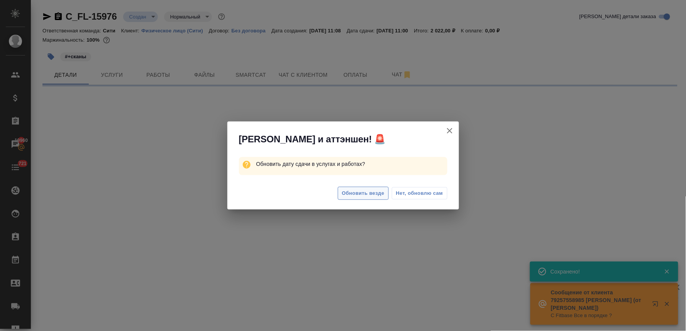
click at [375, 193] on span "Обновить везде" at bounding box center [363, 193] width 42 height 9
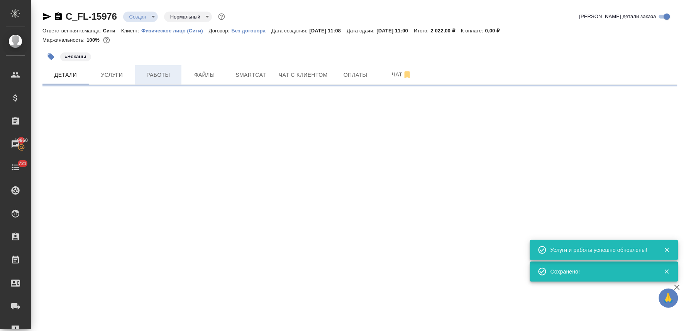
click at [156, 73] on span "Работы" at bounding box center [158, 75] width 37 height 10
select select "RU"
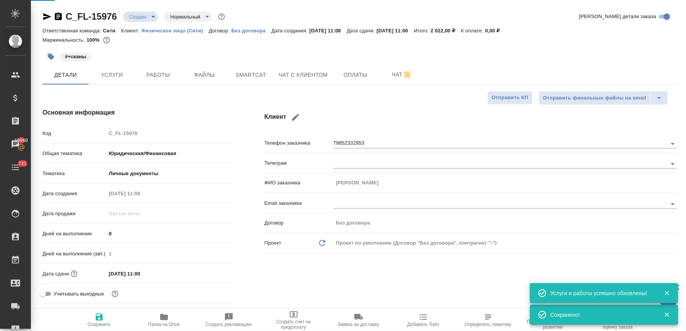
type textarea "x"
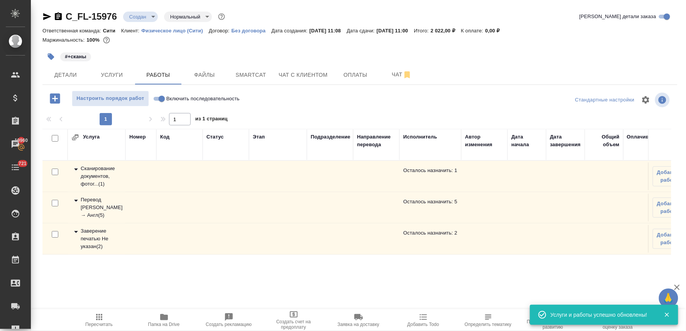
click at [55, 171] on input "checkbox" at bounding box center [55, 172] width 7 height 7
checkbox input "true"
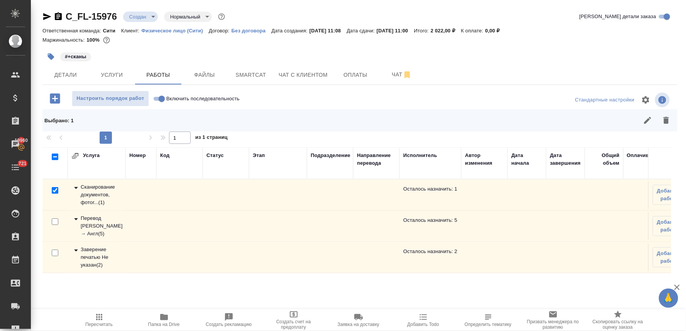
click at [55, 250] on input "checkbox" at bounding box center [55, 253] width 7 height 7
checkbox input "true"
click at [663, 119] on icon "button" at bounding box center [665, 120] width 5 height 7
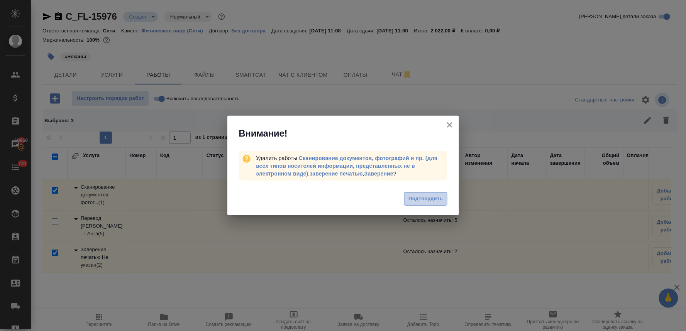
click at [434, 196] on span "Подтвердить" at bounding box center [425, 198] width 34 height 9
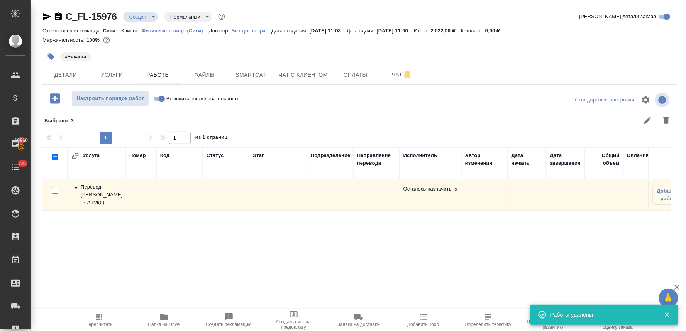
click at [95, 195] on div "Перевод Стандарт Рус → Англ ( 5 )" at bounding box center [96, 194] width 50 height 23
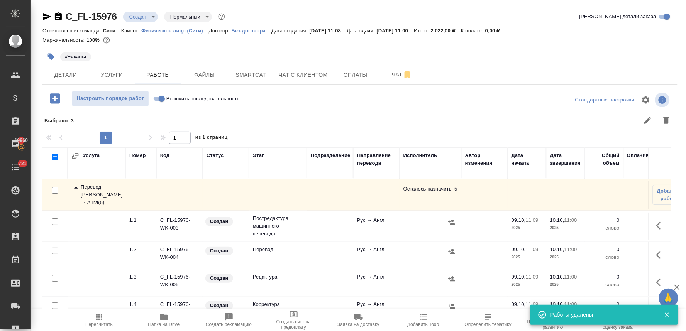
click at [54, 222] on input "checkbox" at bounding box center [55, 221] width 7 height 7
checkbox input "true"
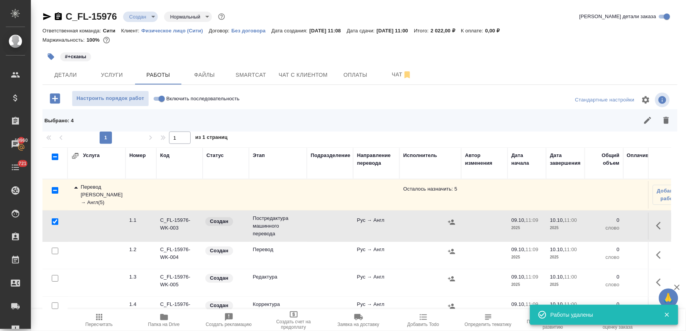
click at [53, 279] on input "checkbox" at bounding box center [55, 278] width 7 height 7
checkbox input "true"
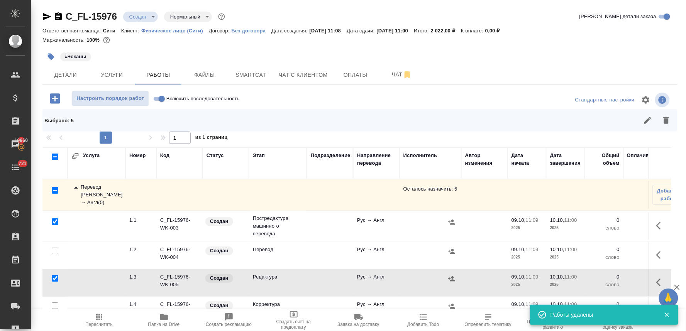
click at [56, 305] on input "checkbox" at bounding box center [55, 305] width 7 height 7
checkbox input "true"
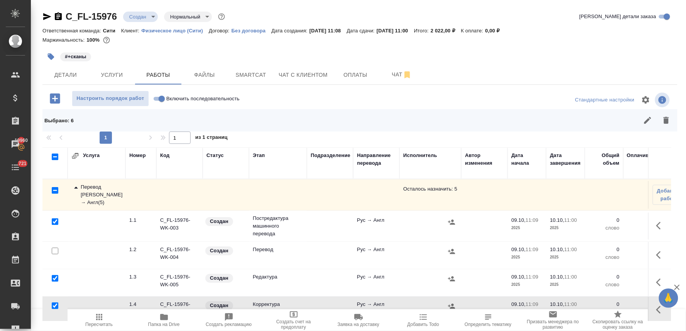
scroll to position [37, 0]
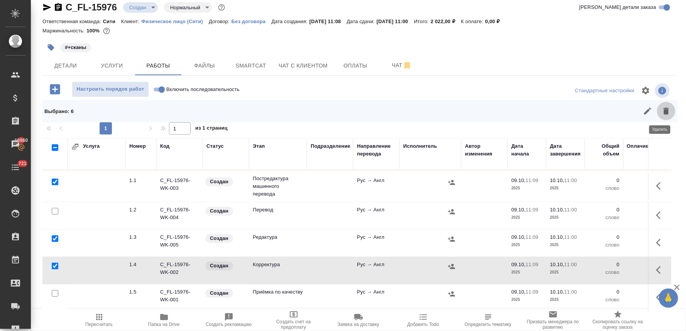
click at [663, 106] on icon "button" at bounding box center [665, 110] width 9 height 9
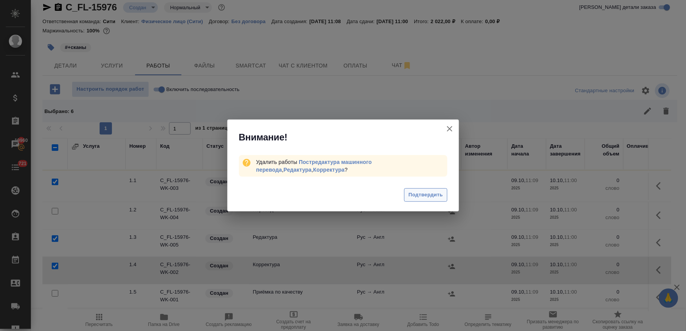
click at [429, 201] on button "Подтвердить" at bounding box center [425, 195] width 43 height 14
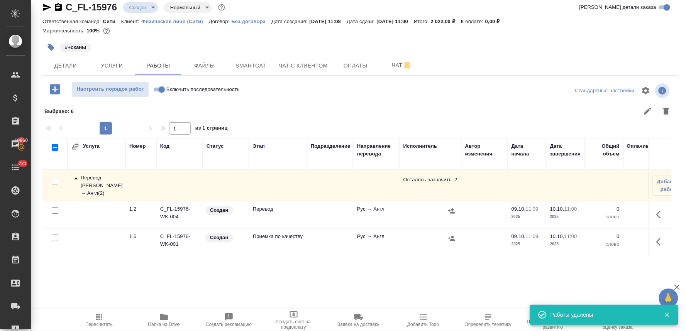
scroll to position [0, 0]
click at [656, 213] on icon "button" at bounding box center [660, 214] width 9 height 9
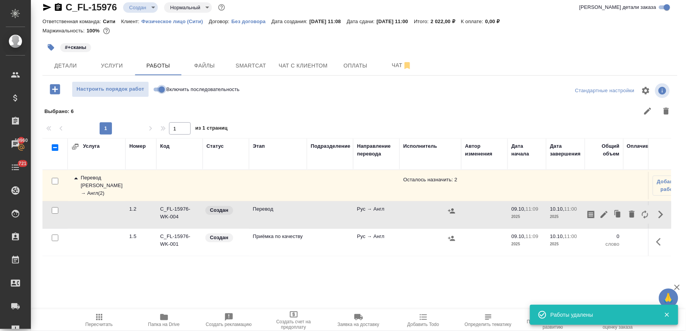
click at [154, 89] on input "Включить последовательность" at bounding box center [162, 89] width 28 height 9
checkbox input "true"
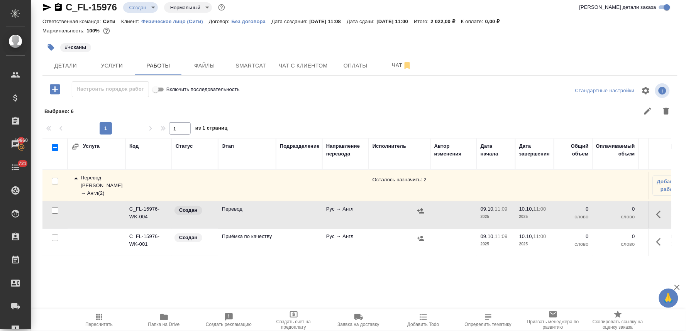
click at [161, 90] on input "Включить последовательность" at bounding box center [156, 89] width 28 height 9
checkbox input "false"
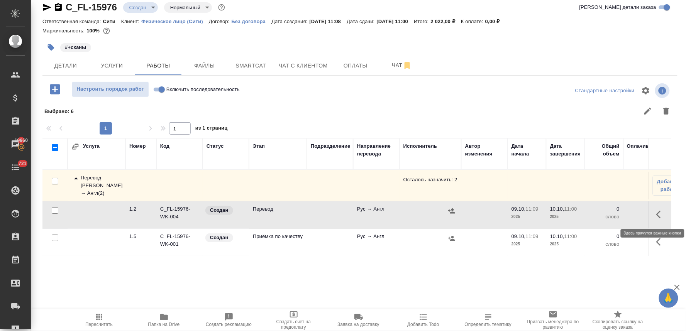
click at [651, 217] on button "button" at bounding box center [660, 214] width 19 height 19
click at [599, 217] on icon "button" at bounding box center [603, 214] width 9 height 9
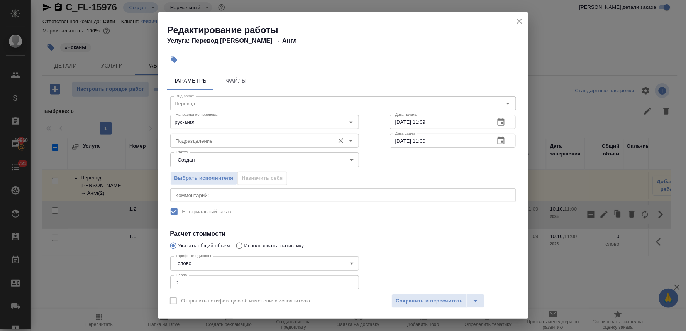
click at [240, 138] on input "Подразделение" at bounding box center [251, 140] width 158 height 9
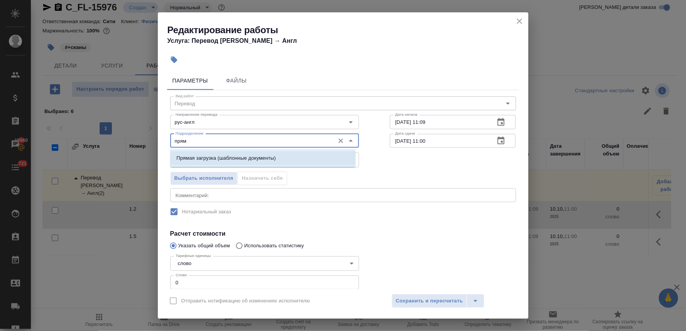
click at [248, 159] on p "Прямая загрузка (шаблонные документы)" at bounding box center [225, 158] width 99 height 8
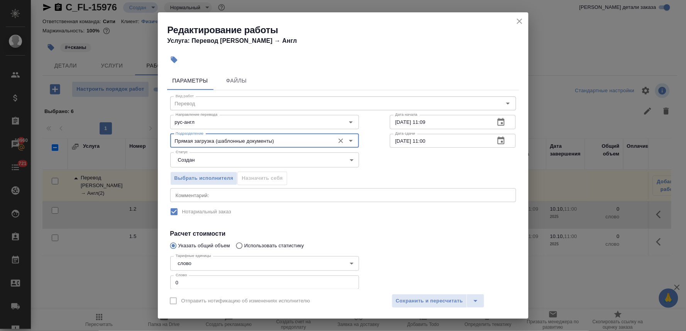
type input "Прямая загрузка (шаблонные документы)"
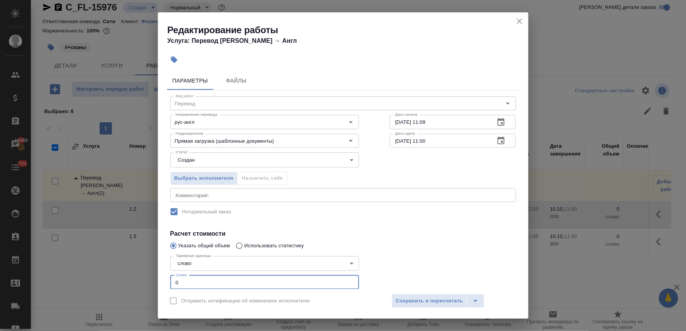
drag, startPoint x: 184, startPoint y: 282, endPoint x: 151, endPoint y: 284, distance: 32.5
click at [151, 284] on div "Редактирование работы Услуга: Перевод Стандарт Рус → Англ Параметры Файлы Вид р…" at bounding box center [343, 165] width 686 height 331
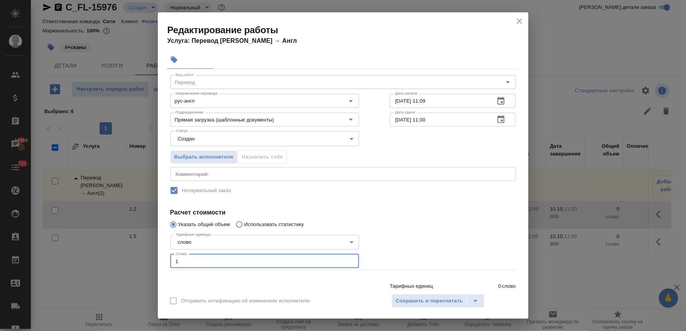
type input "1"
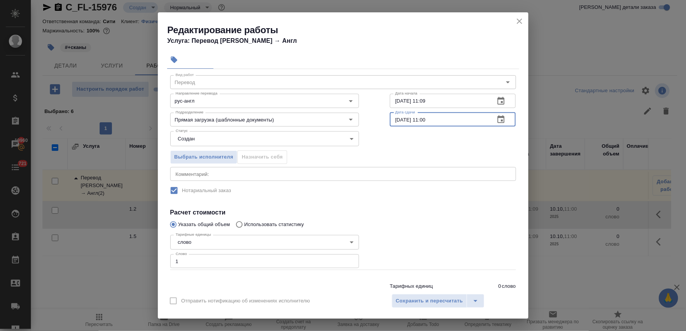
drag, startPoint x: 434, startPoint y: 122, endPoint x: 422, endPoint y: 119, distance: 12.6
click at [422, 119] on input "[DATE] 11:00" at bounding box center [439, 120] width 99 height 14
type input "10.10.2025 10:00"
click at [438, 299] on span "Сохранить и пересчитать" at bounding box center [429, 301] width 67 height 9
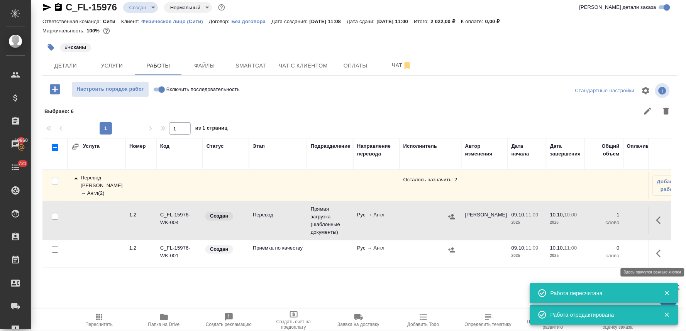
click at [656, 251] on icon "button" at bounding box center [660, 253] width 9 height 9
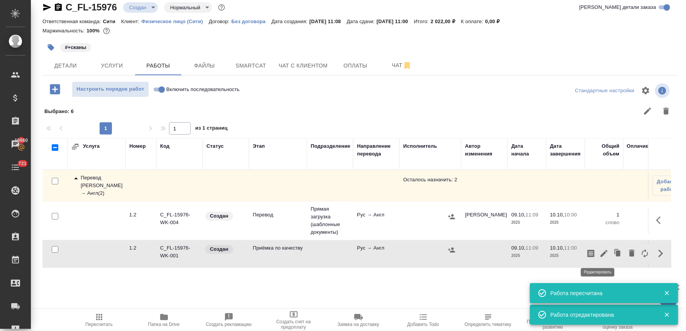
click at [599, 253] on icon "button" at bounding box center [603, 253] width 9 height 9
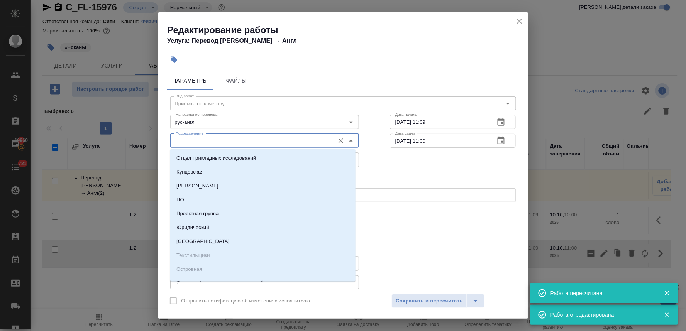
click at [191, 142] on input "Подразделение" at bounding box center [251, 140] width 158 height 9
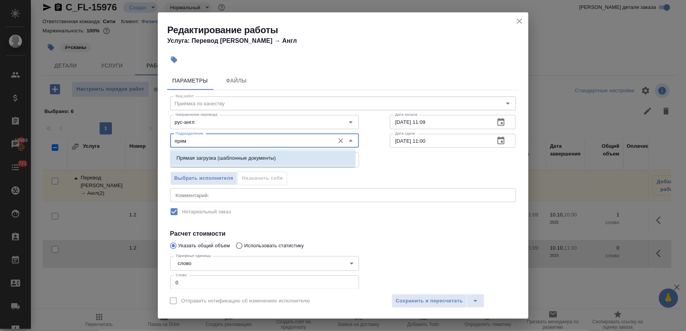
click at [202, 155] on p "Прямая загрузка (шаблонные документы)" at bounding box center [225, 158] width 99 height 8
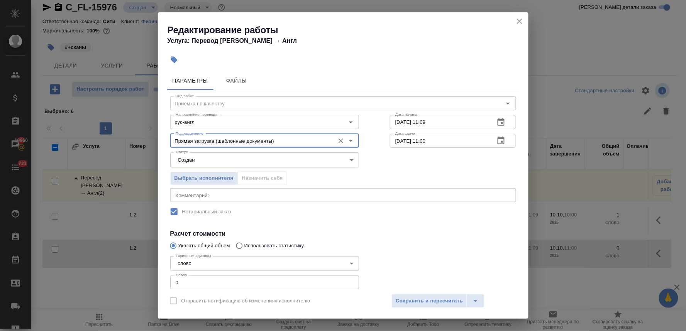
type input "Прямая загрузка (шаблонные документы)"
click at [499, 121] on button "button" at bounding box center [500, 122] width 19 height 19
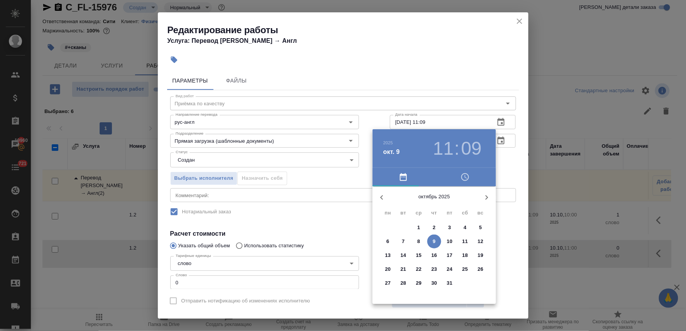
click at [453, 247] on div "10" at bounding box center [449, 242] width 15 height 14
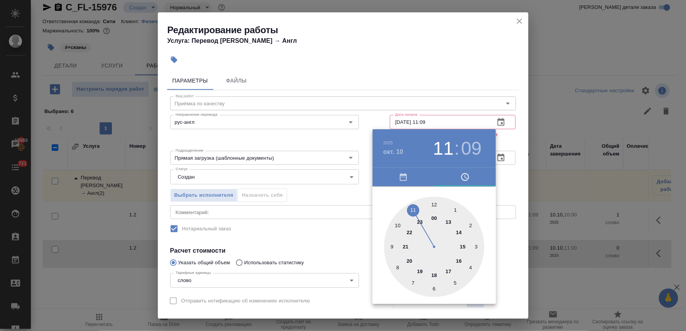
click at [396, 224] on div at bounding box center [434, 247] width 100 height 100
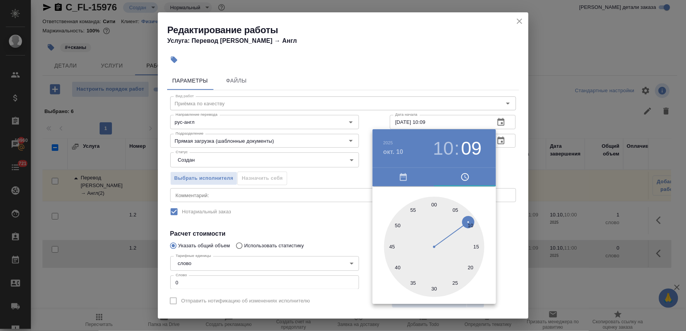
click at [434, 201] on div at bounding box center [434, 247] width 100 height 100
type input "10.10.2025 10:00"
click at [317, 225] on div at bounding box center [343, 165] width 686 height 331
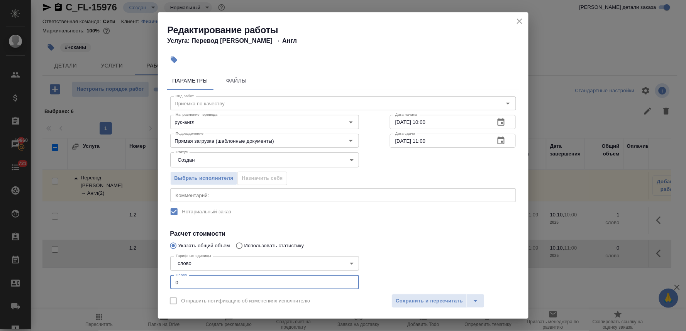
drag, startPoint x: 181, startPoint y: 282, endPoint x: 167, endPoint y: 279, distance: 13.3
click at [164, 279] on div "Параметры Файлы Вид работ Приёмка по качеству Вид работ Направление перевода ру…" at bounding box center [343, 178] width 370 height 221
type input "1"
click at [433, 299] on span "Сохранить и пересчитать" at bounding box center [429, 301] width 67 height 9
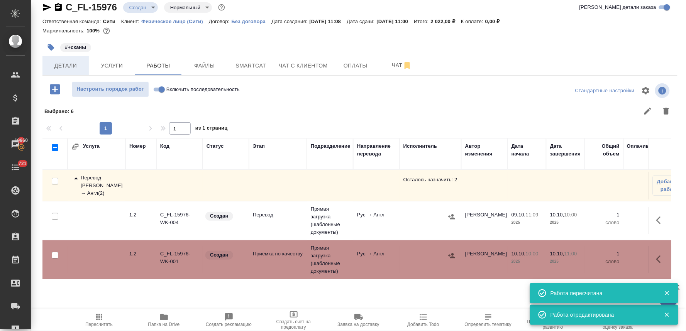
click at [69, 68] on span "Детали" at bounding box center [65, 66] width 37 height 10
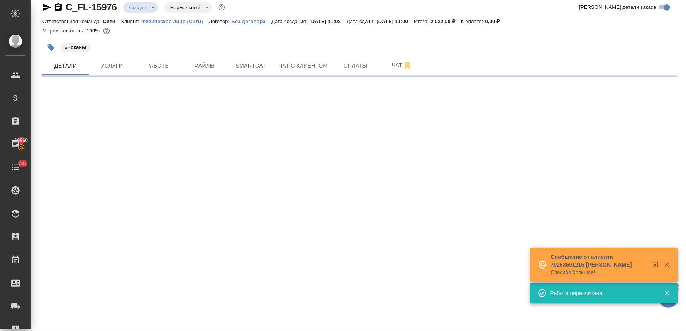
select select "RU"
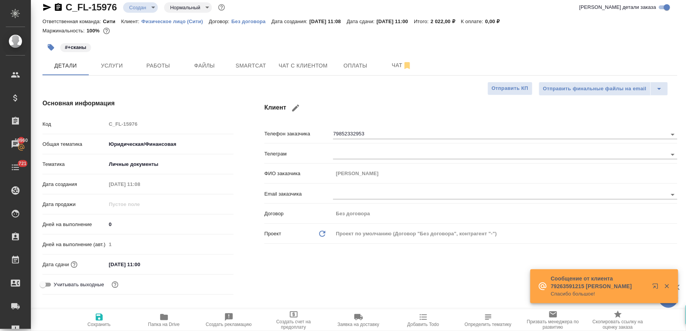
type textarea "x"
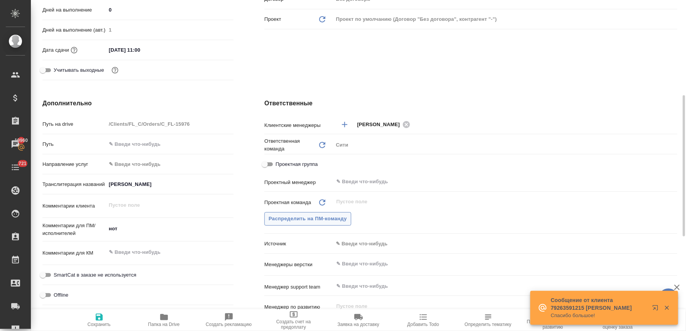
click at [334, 217] on span "Распределить на ПМ-команду" at bounding box center [307, 218] width 78 height 9
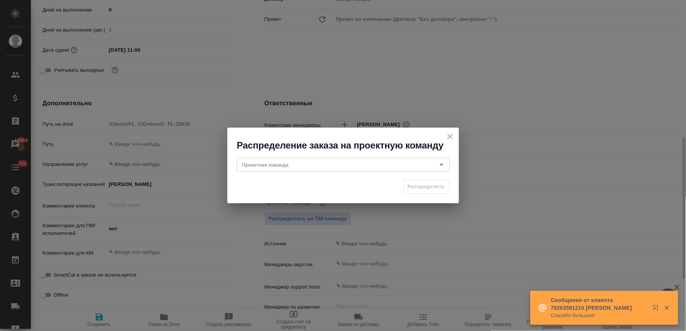
scroll to position [267, 0]
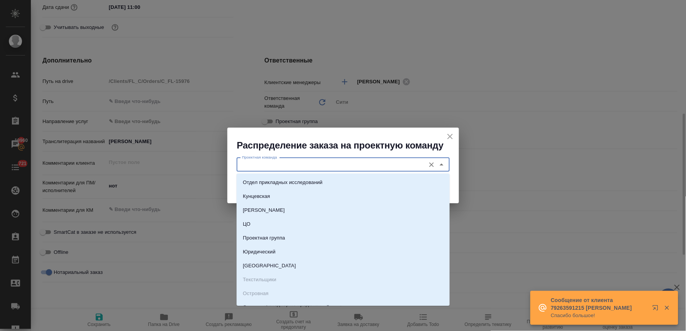
click at [340, 166] on input "Проектная команда" at bounding box center [330, 164] width 182 height 9
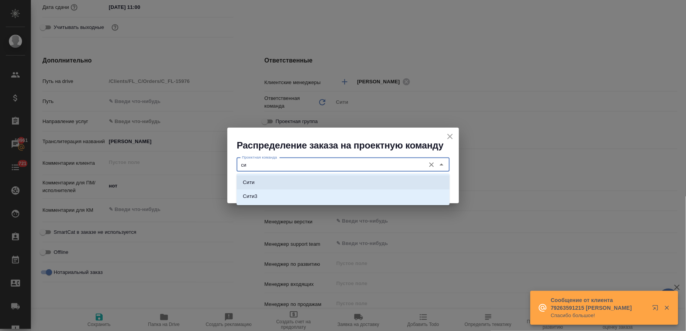
click at [333, 186] on li "Сити" at bounding box center [342, 183] width 213 height 14
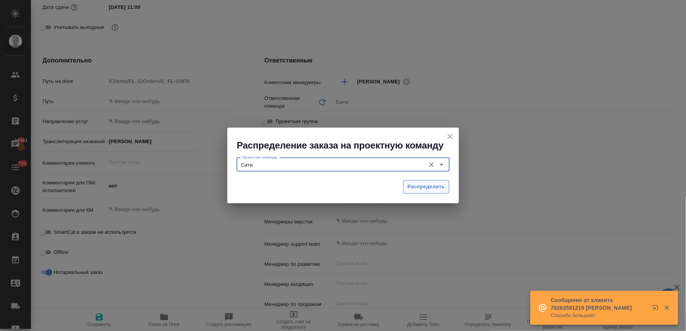
type input "Сити"
click at [419, 184] on span "Распределить" at bounding box center [425, 186] width 37 height 9
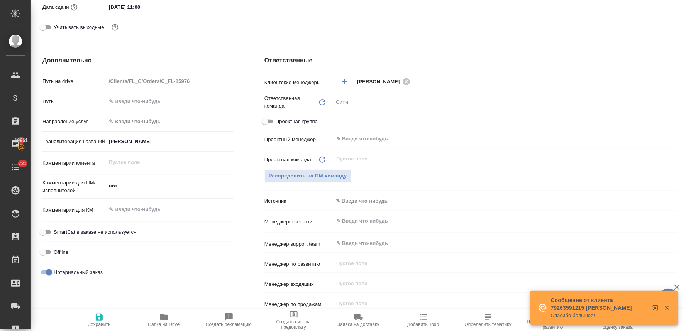
type textarea "x"
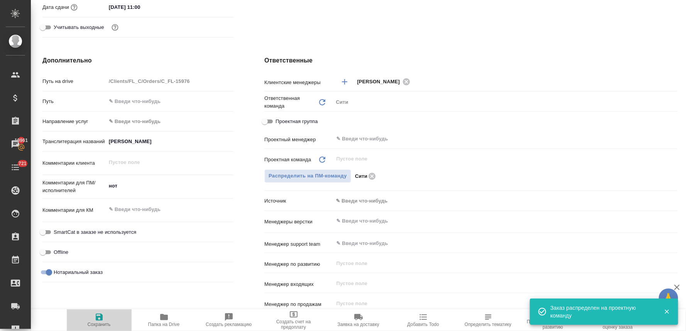
click at [95, 326] on span "Сохранить" at bounding box center [99, 324] width 23 height 5
type textarea "x"
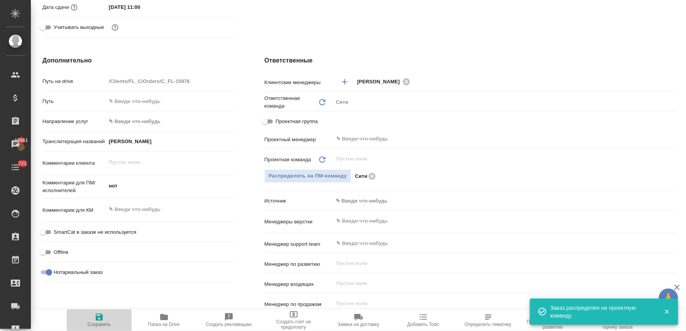
type textarea "x"
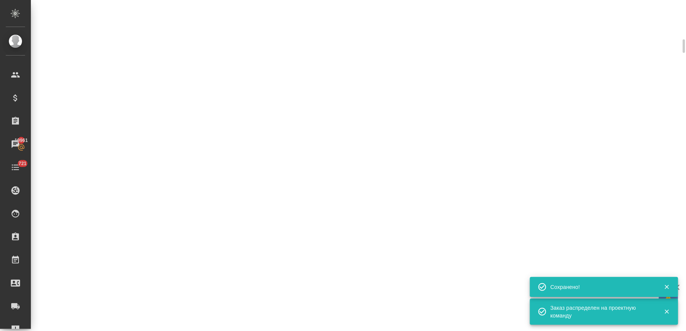
scroll to position [260, 0]
select select "RU"
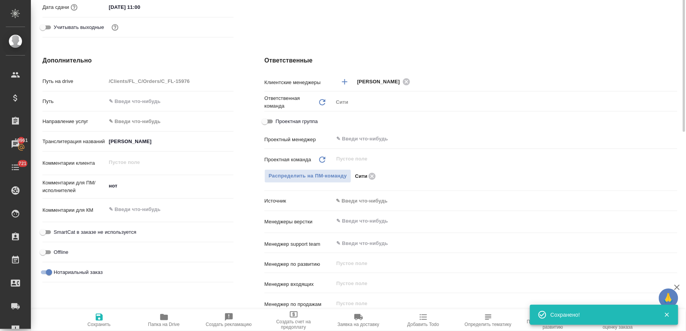
scroll to position [0, 0]
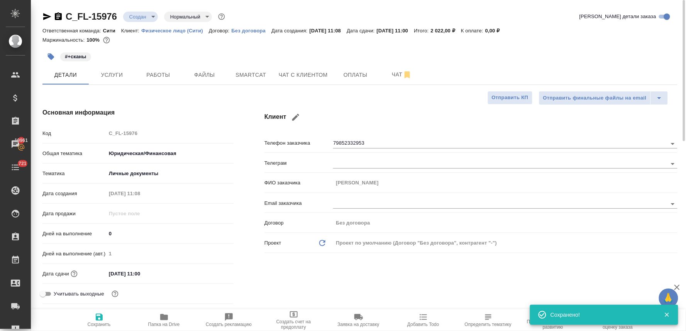
click at [137, 14] on body "🙏 .cls-1 fill:#fff; AWATERA Lyamina Nadezhda Клиенты Спецификации Заказы 19961 …" at bounding box center [343, 165] width 686 height 331
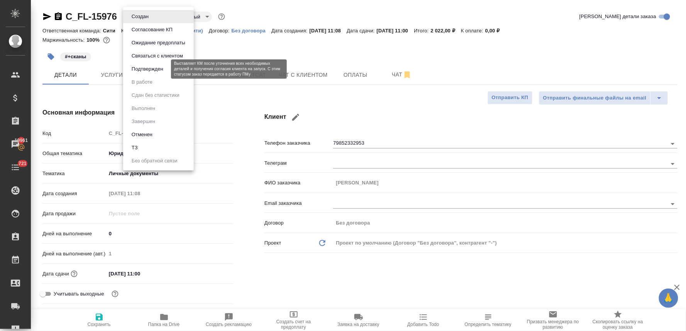
click at [144, 71] on button "Подтвержден" at bounding box center [147, 69] width 36 height 8
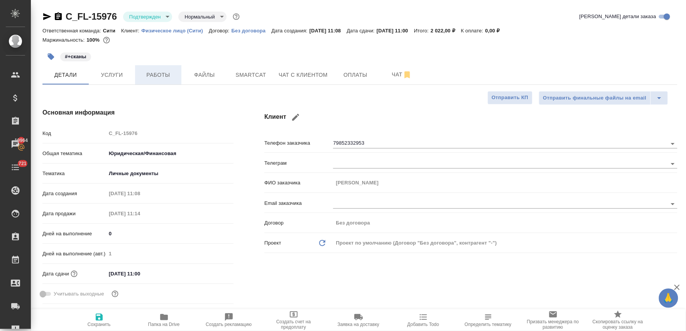
click at [163, 76] on span "Работы" at bounding box center [158, 75] width 37 height 10
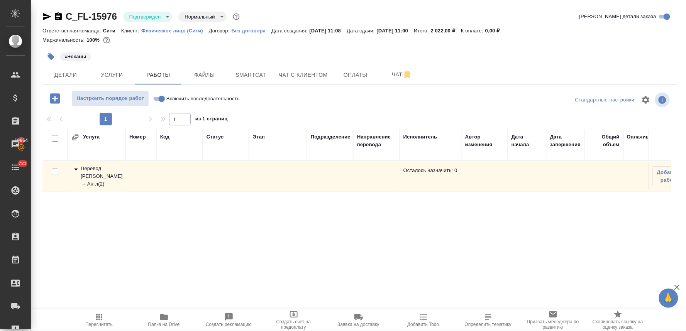
click at [87, 174] on div "Перевод Стандарт Рус → Англ ( 2 )" at bounding box center [96, 176] width 50 height 23
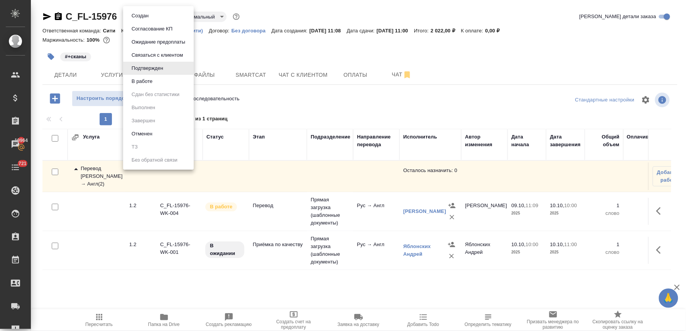
click at [135, 20] on body "🙏 .cls-1 fill:#fff; AWATERA Lyamina Nadezhda Клиенты Спецификации Заказы 19964 …" at bounding box center [343, 165] width 686 height 331
click at [137, 80] on button "В работе" at bounding box center [141, 81] width 25 height 8
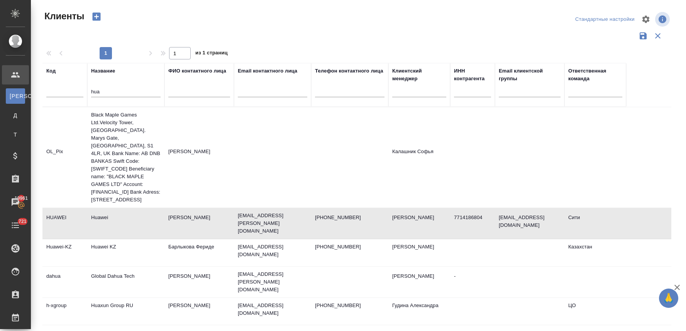
select select "RU"
click at [110, 213] on td "Huawei" at bounding box center [125, 223] width 77 height 27
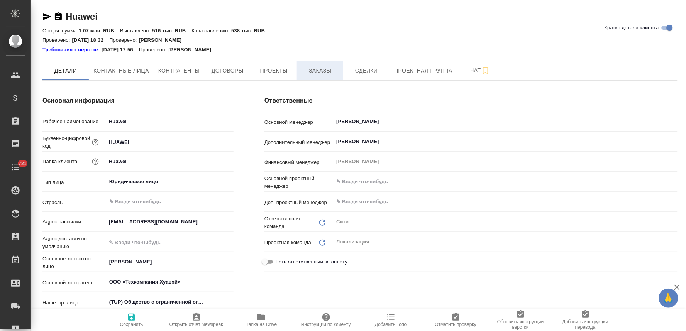
click at [323, 76] on button "Заказы" at bounding box center [320, 70] width 46 height 19
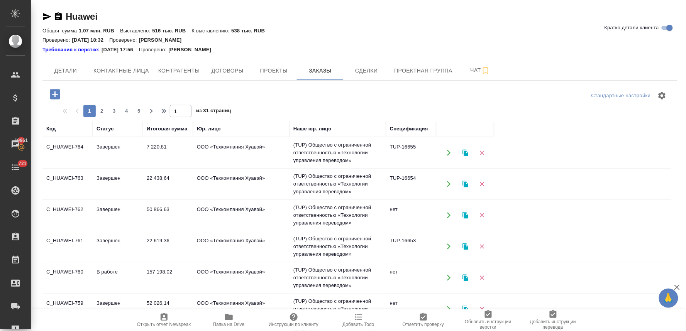
click at [55, 95] on icon "button" at bounding box center [55, 95] width 14 height 14
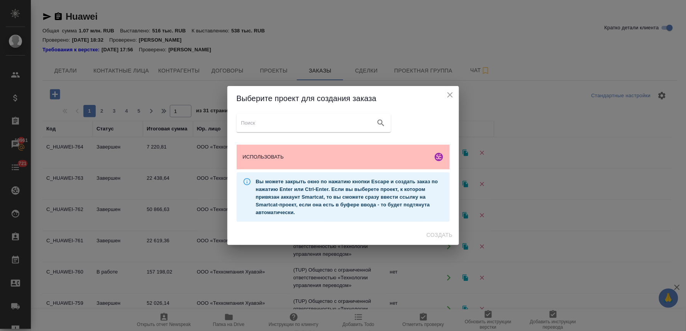
click at [255, 155] on span "ИСПОЛЬЗОВАТЬ" at bounding box center [336, 157] width 187 height 8
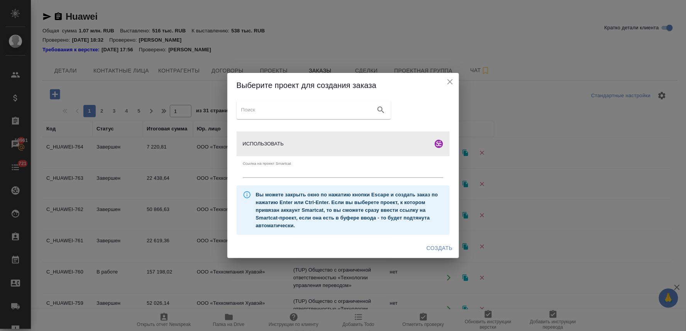
click at [445, 247] on span "Создать" at bounding box center [439, 248] width 26 height 10
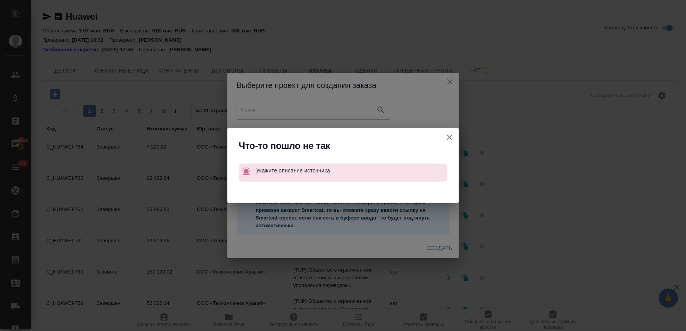
click at [447, 138] on icon "button" at bounding box center [449, 137] width 9 height 9
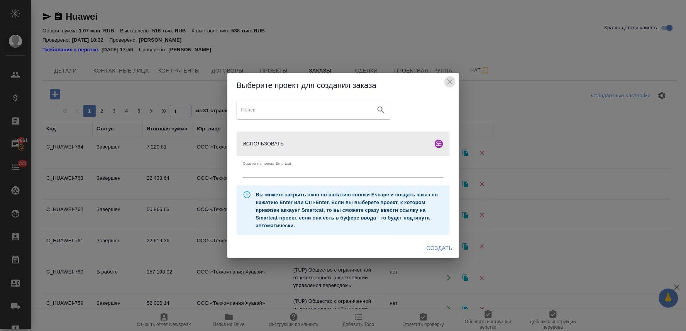
click at [449, 82] on icon "close" at bounding box center [449, 81] width 5 height 5
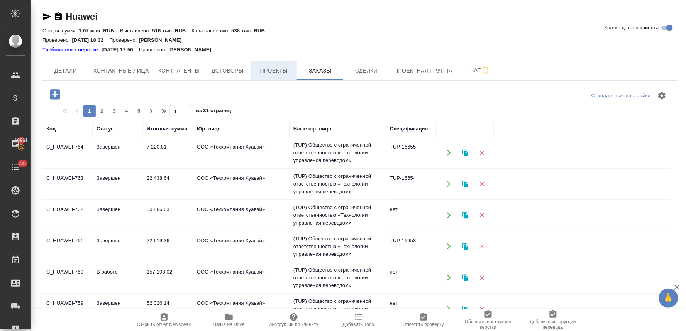
click at [275, 73] on span "Проекты" at bounding box center [273, 71] width 37 height 10
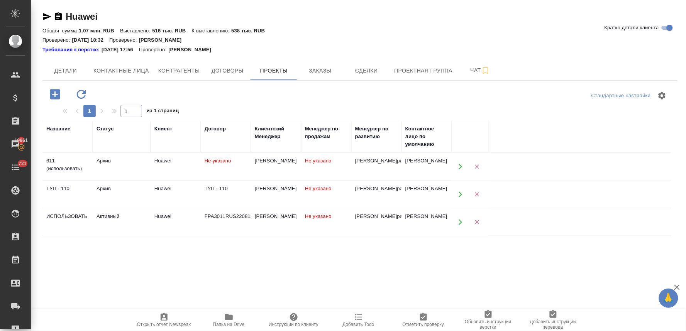
click at [157, 220] on div "Huawei" at bounding box center [175, 217] width 42 height 8
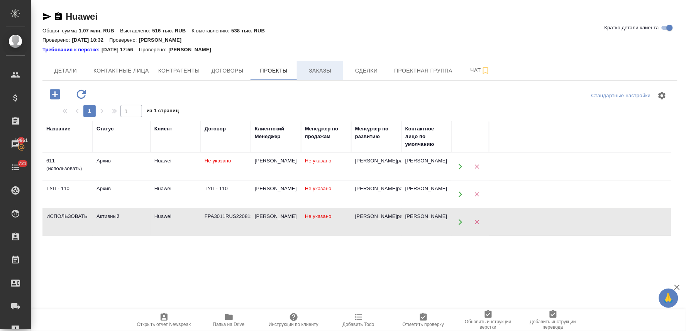
click at [326, 74] on span "Заказы" at bounding box center [319, 71] width 37 height 10
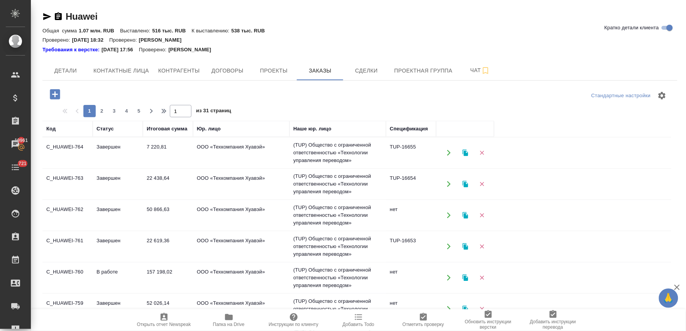
click at [53, 93] on icon "button" at bounding box center [55, 94] width 10 height 10
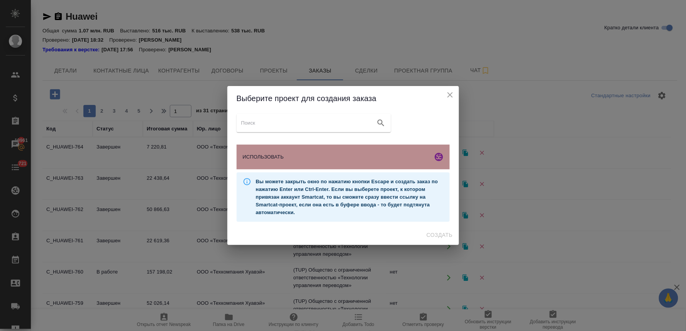
click at [337, 153] on span "ИСПОЛЬЗОВАТЬ" at bounding box center [336, 157] width 187 height 8
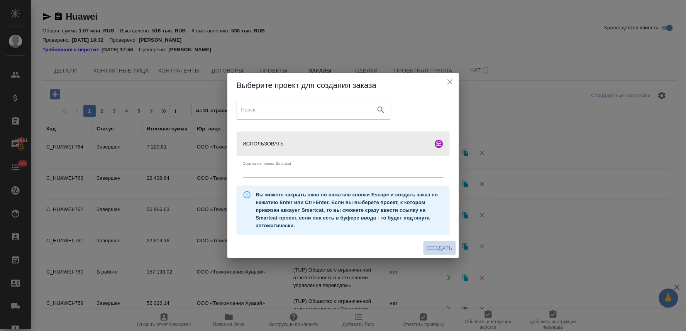
click at [436, 249] on span "Создать" at bounding box center [439, 248] width 26 height 10
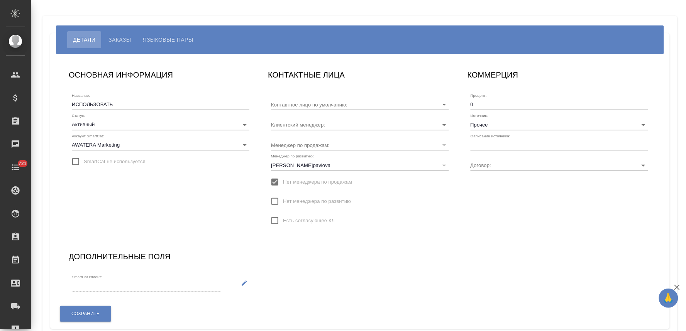
type input "[PERSON_NAME]"
type input "FPA3011RUS22081210207687"
type input "[PERSON_NAME]"
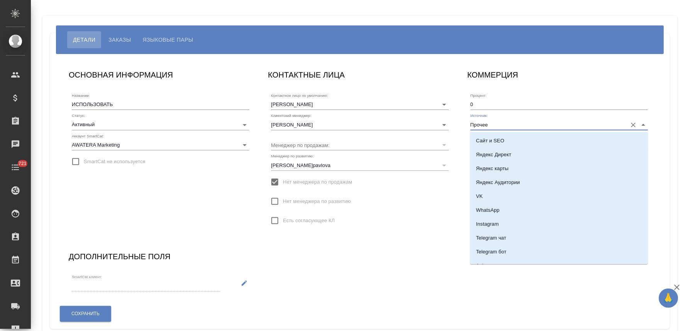
click at [502, 123] on input "Прочее" at bounding box center [546, 124] width 153 height 10
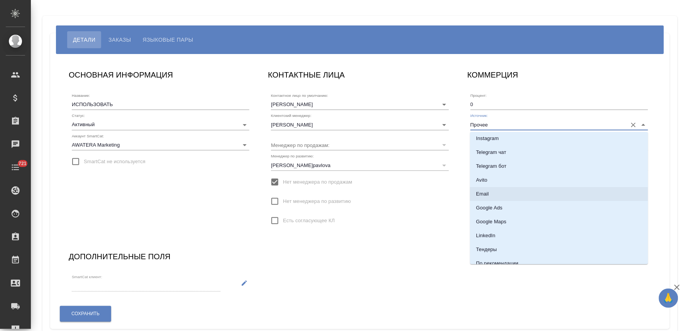
click at [510, 195] on li "Email" at bounding box center [559, 194] width 178 height 14
type input "Email"
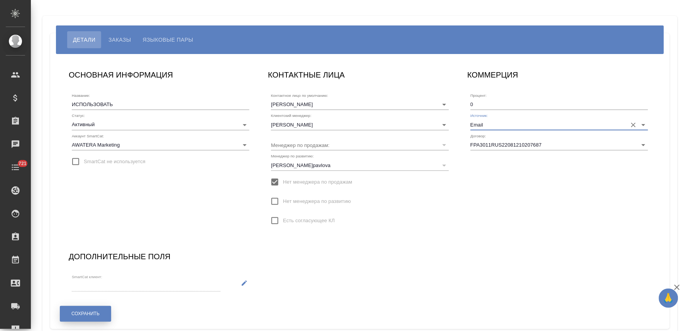
click at [96, 311] on span "Сохранить" at bounding box center [85, 314] width 28 height 7
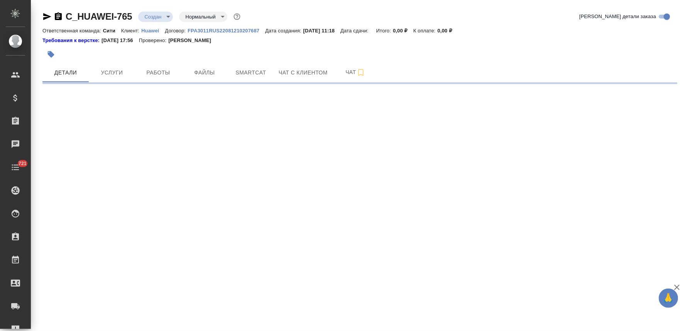
select select "RU"
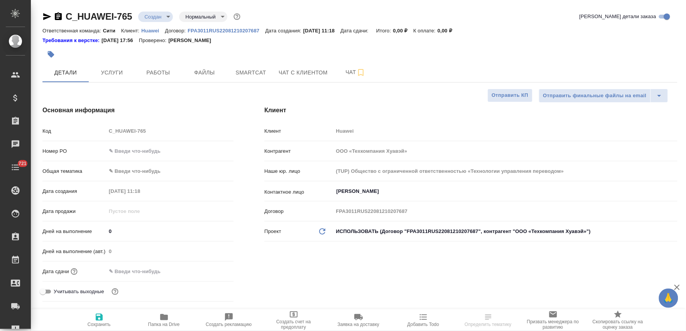
type textarea "x"
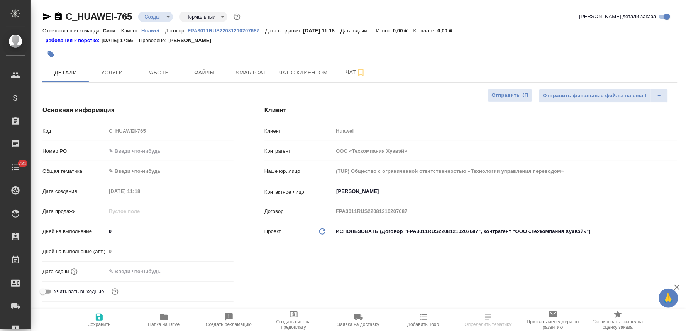
type textarea "x"
click at [137, 272] on input "text" at bounding box center [140, 271] width 68 height 11
click at [214, 270] on icon "button" at bounding box center [210, 271] width 9 height 9
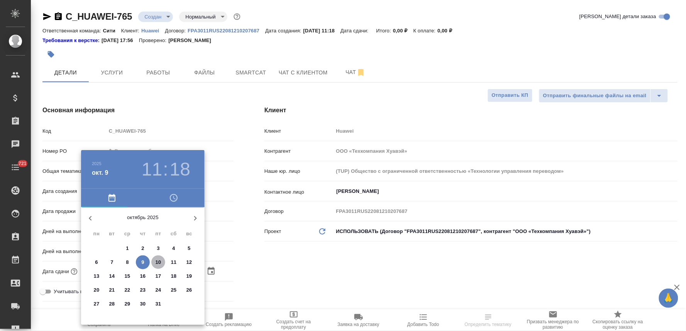
click at [160, 259] on p "10" at bounding box center [158, 262] width 6 height 8
type input "10.10.2025 11:18"
type textarea "x"
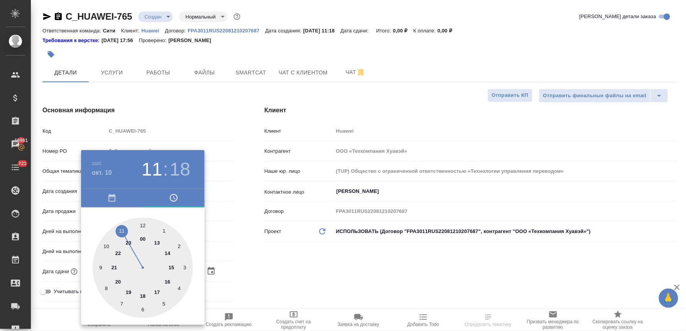
click at [291, 270] on div at bounding box center [343, 165] width 686 height 331
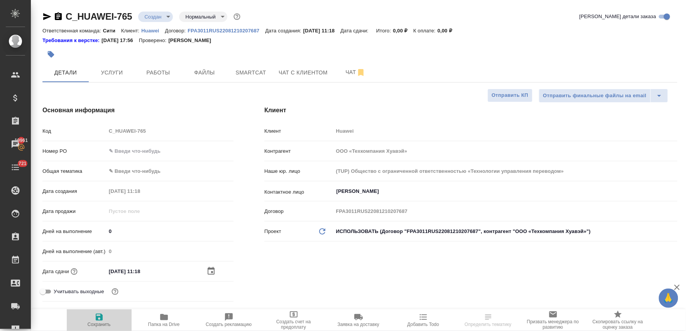
click at [106, 321] on span "Сохранить" at bounding box center [99, 319] width 56 height 15
type textarea "x"
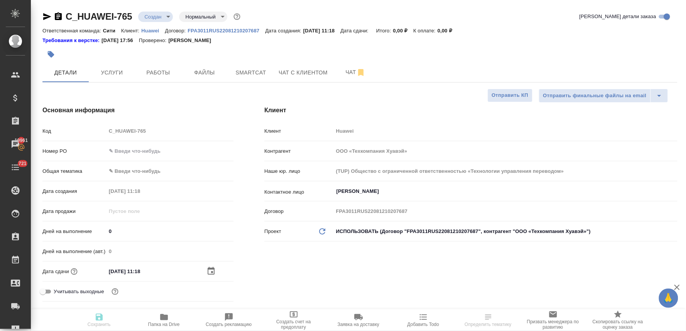
type textarea "x"
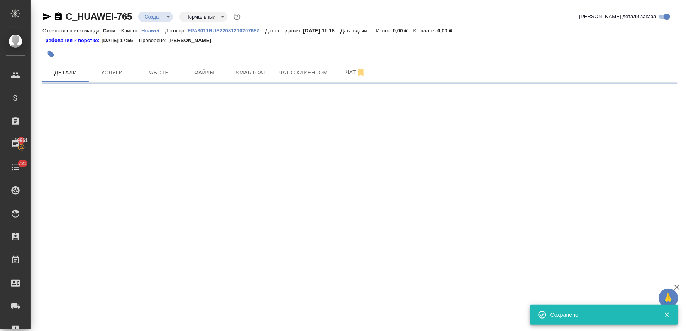
select select "RU"
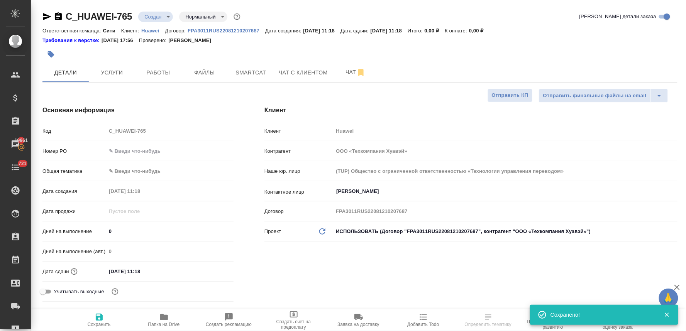
type textarea "x"
click at [83, 131] on div "Код C_HUAWEI-765" at bounding box center [137, 131] width 191 height 14
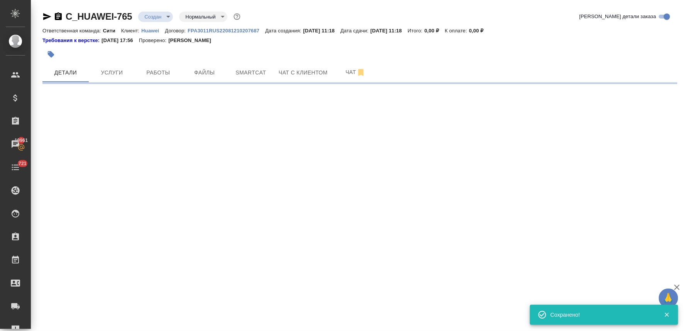
select select "RU"
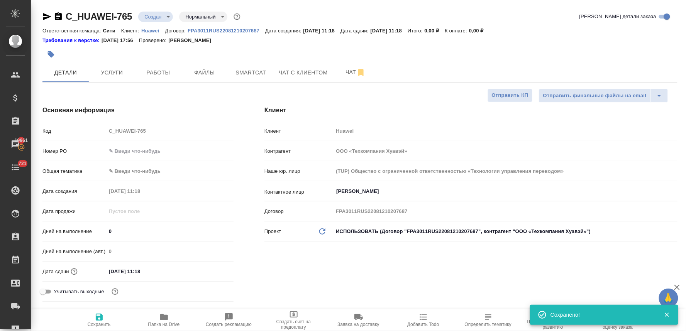
type textarea "x"
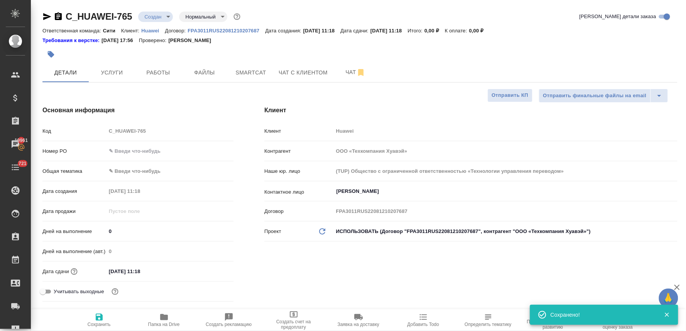
type textarea "x"
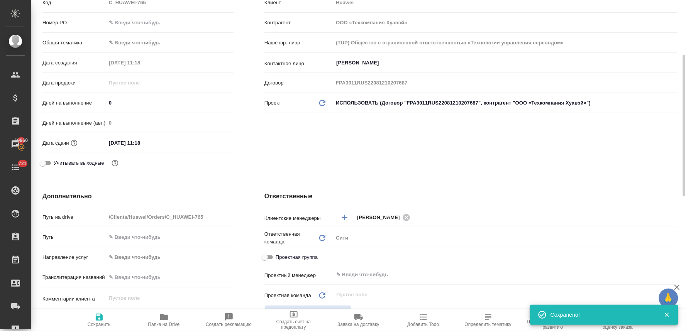
scroll to position [214, 0]
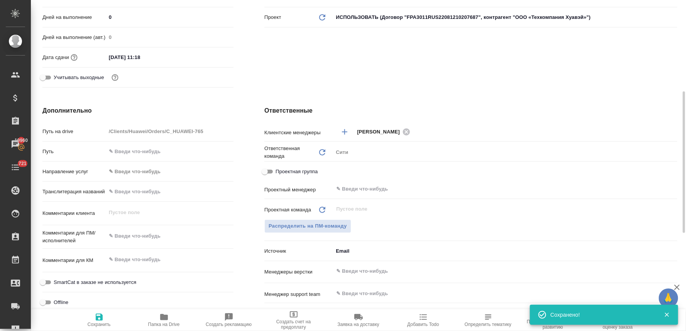
type textarea "x"
click at [143, 233] on textarea at bounding box center [169, 236] width 127 height 13
paste textarea "Скриншоты в презентации оставляем на китайском, как есть."
type textarea "Скриншоты в презентации оставляем на китайском, как есть."
type textarea "x"
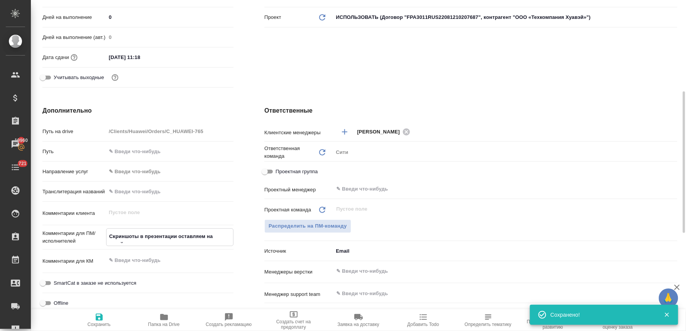
type textarea "x"
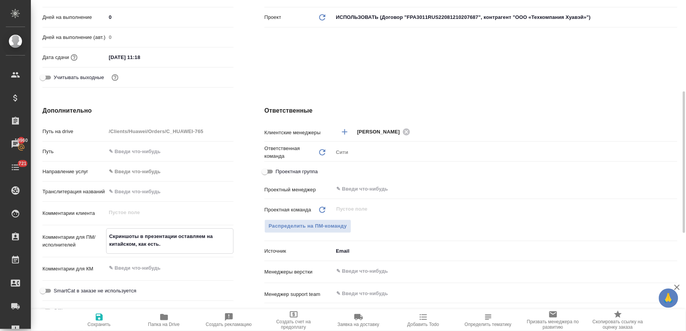
click at [108, 232] on textarea "Скриншоты в презентации оставляем на китайском, как есть." at bounding box center [169, 240] width 127 height 21
type textarea "Скриншоты в презентации оставляем на китайском, как есть."
type textarea "x"
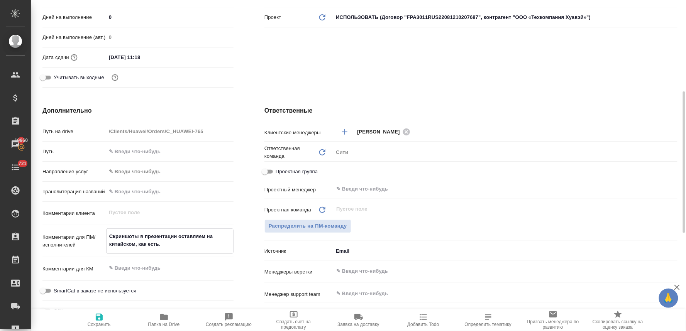
type textarea "Скриншоты в презентации оставляем на китайском, как есть."
type textarea "x"
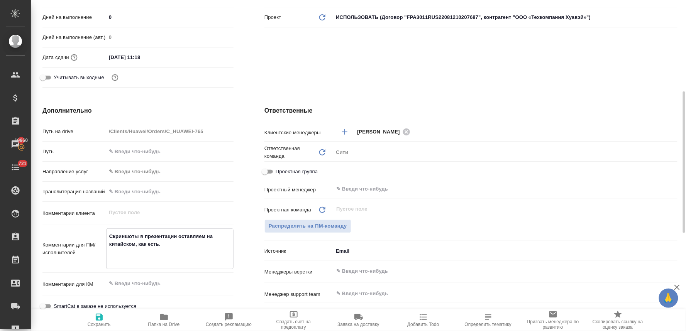
type textarea "п Скриншоты в презентации оставляем на китайском, как есть."
type textarea "x"
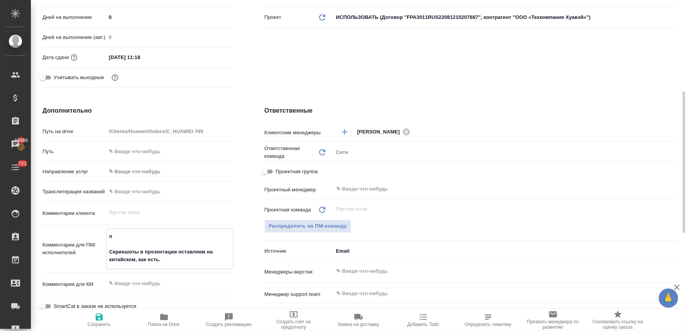
type textarea "по Скриншоты в презентации оставляем на китайском, как есть."
type textarea "x"
type textarea "пос Скриншоты в презентации оставляем на китайском, как есть."
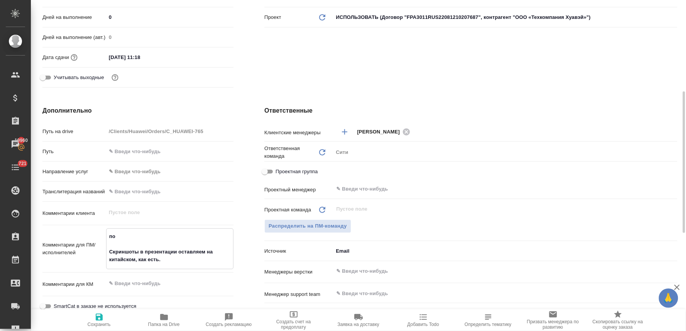
type textarea "x"
type textarea "посч Скриншоты в презентации оставляем на китайском, как есть."
type textarea "x"
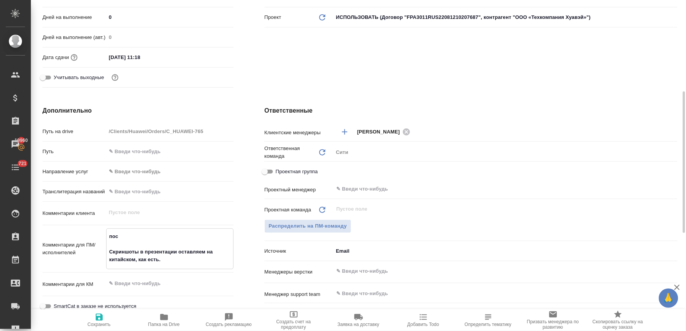
type textarea "x"
type textarea "посчи Скриншоты в презентации оставляем на китайском, как есть."
type textarea "x"
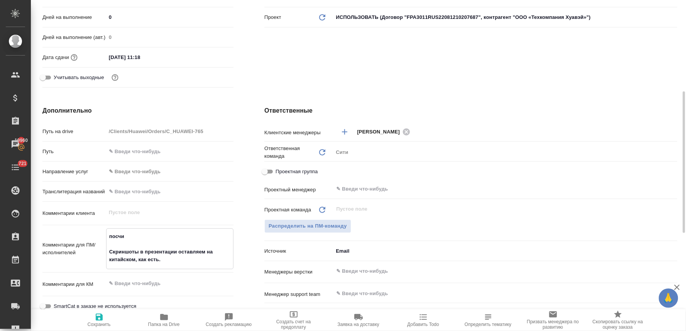
type textarea "x"
type textarea "посчит Скриншоты в презентации оставляем на китайском, как есть."
type textarea "x"
type textarea "посчита Скриншоты в презентации оставляем на китайском, как есть."
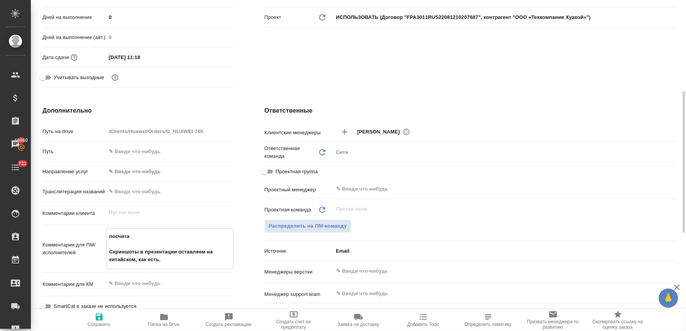
type textarea "x"
type textarea "посчитай Скриншоты в презентации оставляем на китайском, как есть."
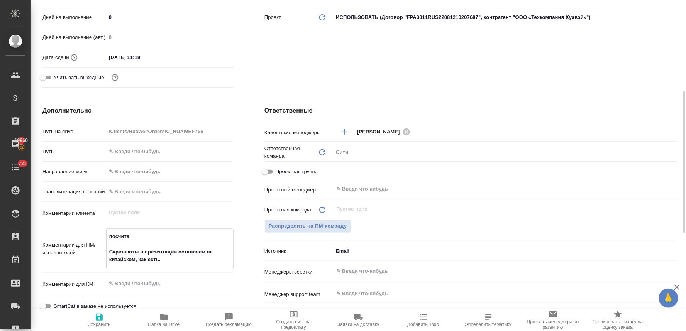
type textarea "x"
type textarea "посчитайт Скриншоты в презентации оставляем на китайском, как есть."
type textarea "x"
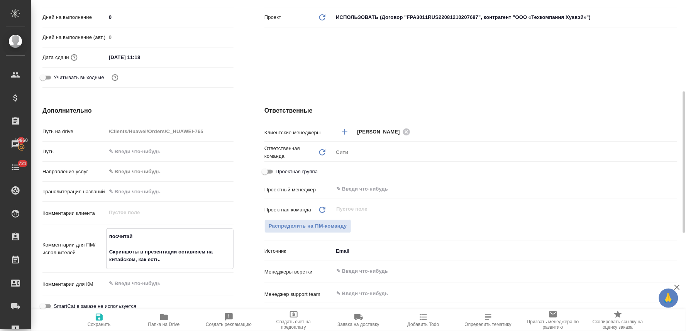
type textarea "x"
type textarea "посчитайте Скриншоты в презентации оставляем на китайском, как есть."
type textarea "x"
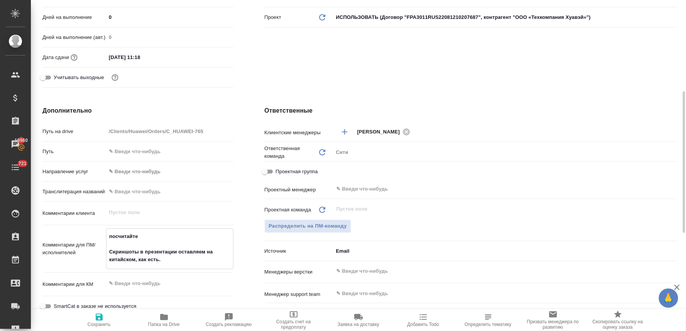
type textarea "x"
type textarea "посчитайте Скриншоты в презентации оставляем на китайском, как есть."
type textarea "x"
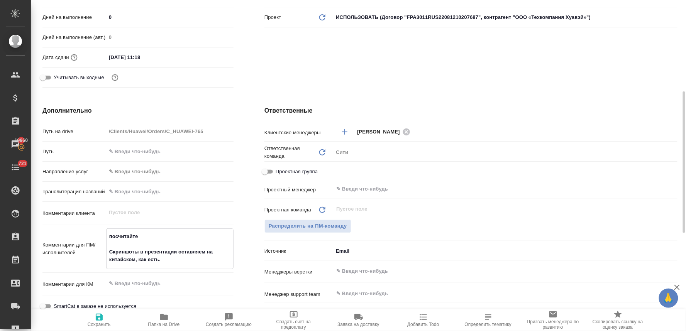
type textarea "посчитайте в Скриншоты в презентации оставляем на китайском, как есть."
type textarea "x"
type textarea "посчитайте ве Скриншоты в презентации оставляем на китайском, как есть."
type textarea "x"
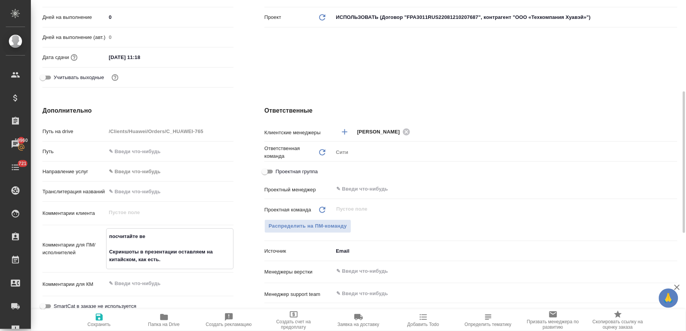
type textarea "x"
type textarea "посчитайте вер Скриншоты в презентации оставляем на китайском, как есть."
type textarea "x"
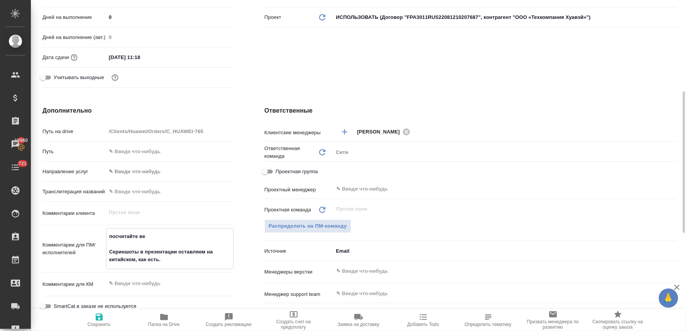
type textarea "x"
type textarea "посчитайте верстк Скриншоты в презентации оставляем на китайском, как есть."
type textarea "x"
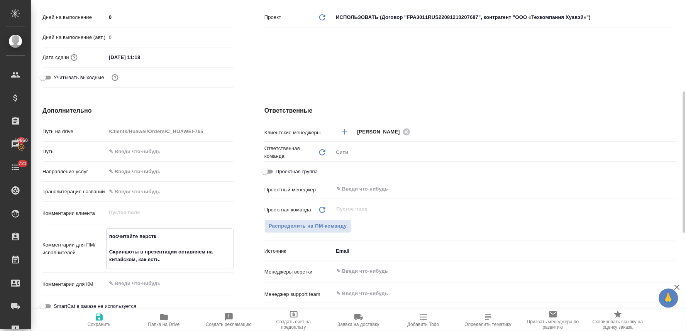
type textarea "x"
type textarea "посчитайте верстку Скриншоты в презентации оставляем на китайском, как есть."
type textarea "x"
type textarea "посчитайте верстку, Скриншоты в презентации оставляем на китайском, как есть."
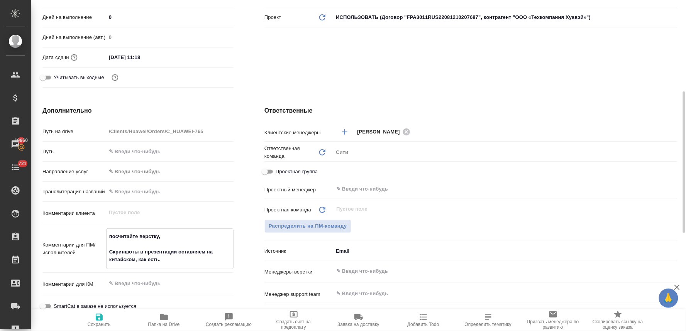
type textarea "x"
type textarea "посчитайте верстку, Скриншоты в презентации оставляем на китайском, как есть."
type textarea "x"
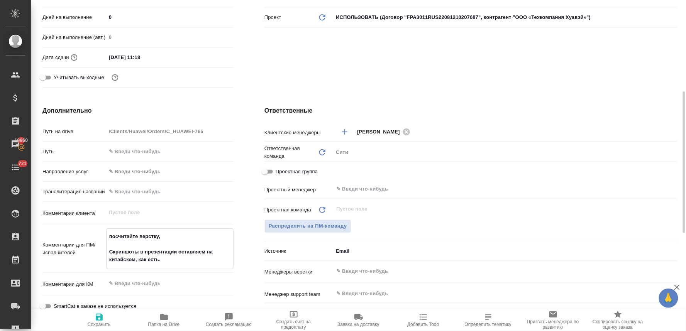
type textarea "x"
type textarea "посчитайте верстку, п Скриншоты в презентации оставляем на китайском, как есть."
type textarea "x"
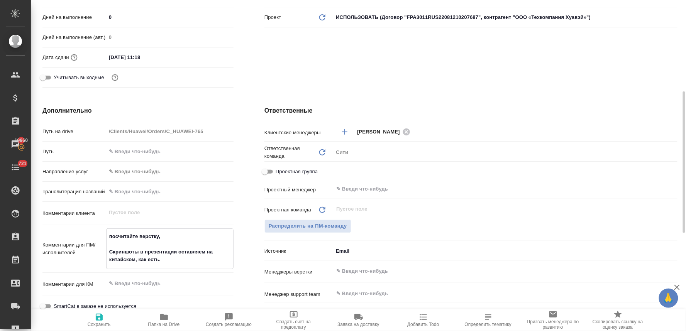
type textarea "x"
type textarea "посчитайте верстку, пл Скриншоты в презентации оставляем на китайском, как есть."
type textarea "x"
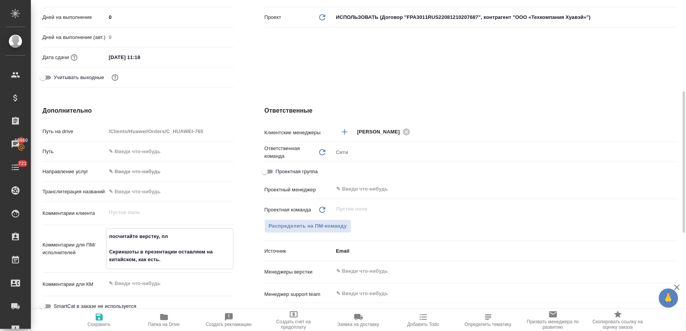
type textarea "x"
type textarea "посчитайте верстку, пли Скриншоты в презентации оставляем на китайском, как ест…"
type textarea "x"
type textarea "посчитайте верстку, плиз Скриншоты в презентации оставляем на китайском, как ес…"
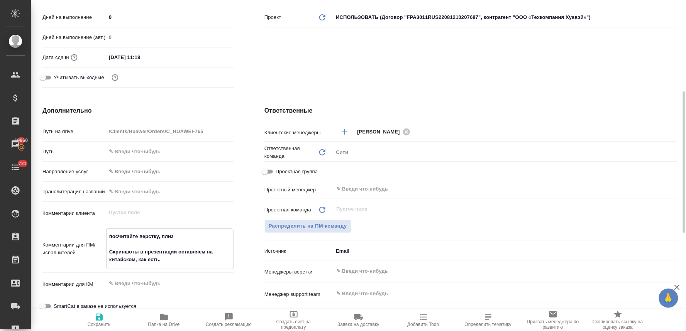
type textarea "x"
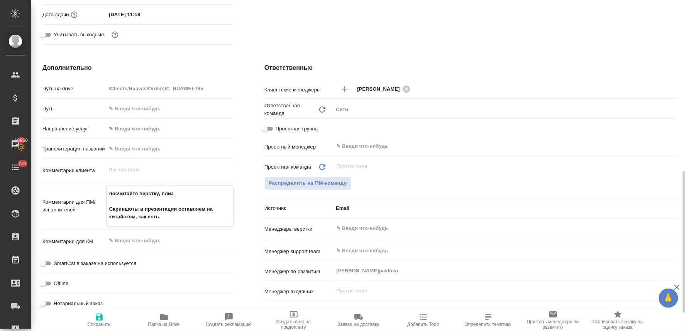
scroll to position [300, 0]
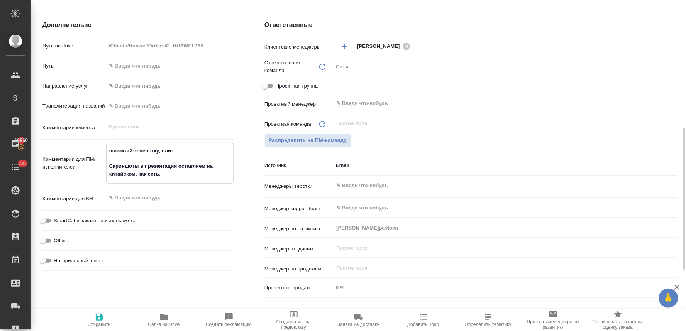
type textarea "посчитайте верстку, плиз Скриншоты в презентации оставляем на китайском, как ес…"
type textarea "x"
click at [98, 317] on icon "button" at bounding box center [99, 317] width 7 height 7
type textarea "x"
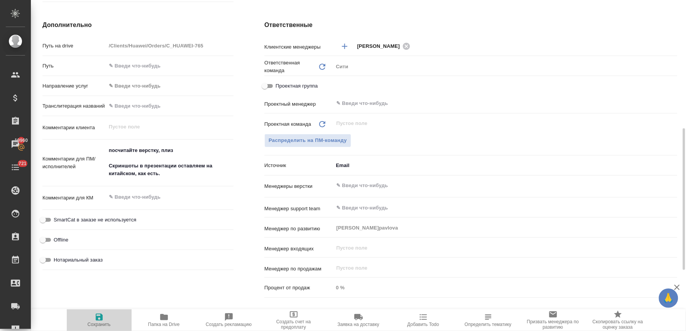
type textarea "x"
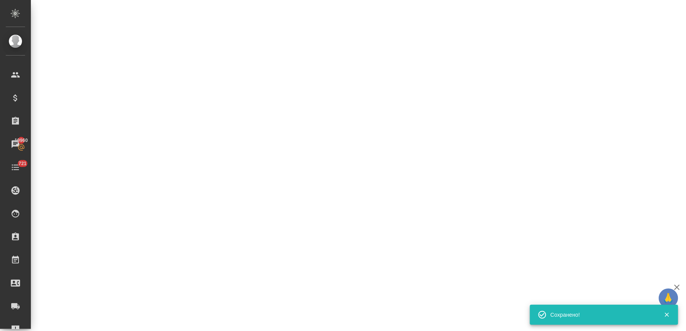
select select "RU"
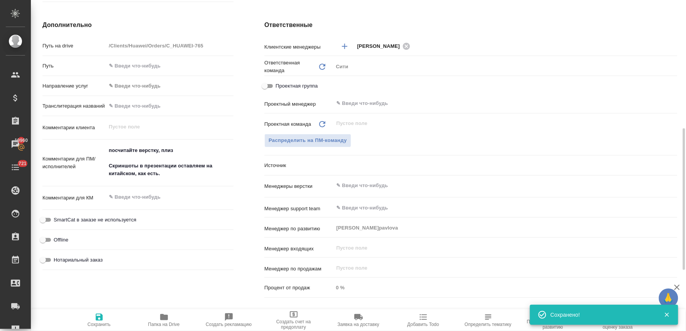
type textarea "x"
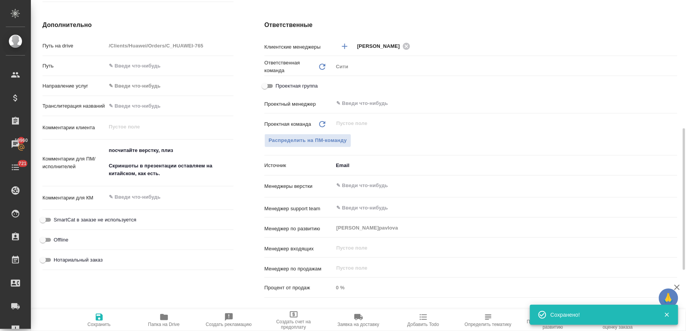
type textarea "x"
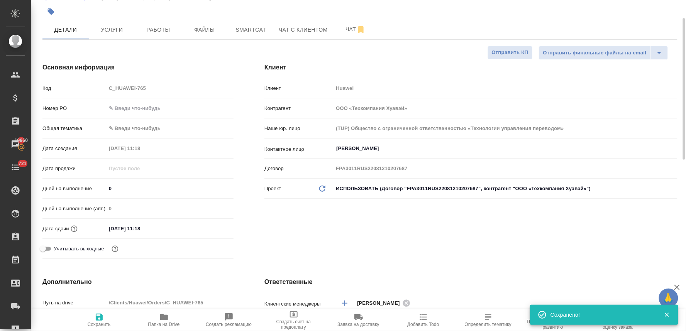
scroll to position [0, 0]
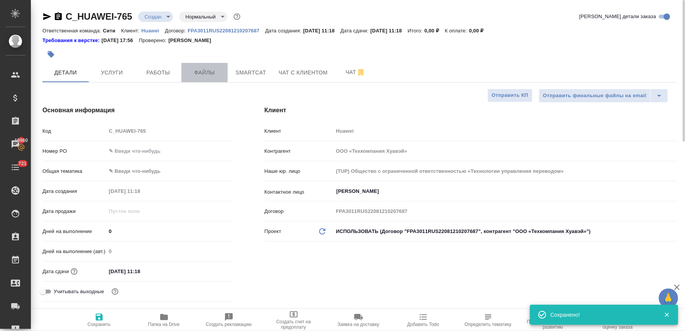
click at [210, 70] on span "Файлы" at bounding box center [204, 73] width 37 height 10
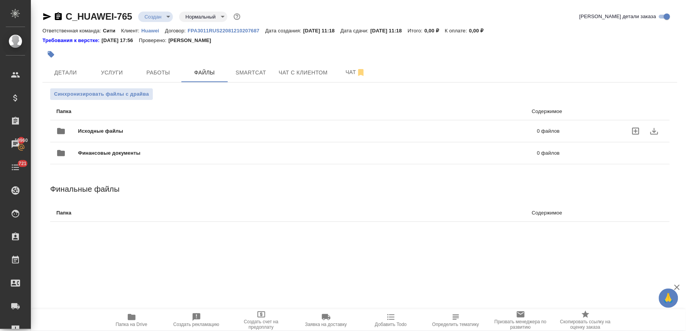
click at [637, 130] on icon "uploadFiles" at bounding box center [635, 131] width 9 height 9
click at [0, 0] on input "uploadFiles" at bounding box center [0, 0] width 0 height 0
click at [61, 74] on span "Детали" at bounding box center [65, 73] width 37 height 10
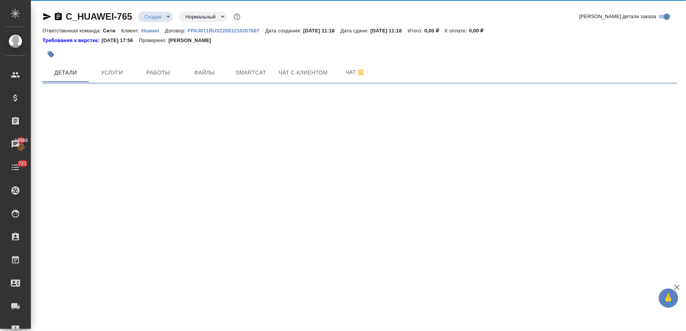
select select "RU"
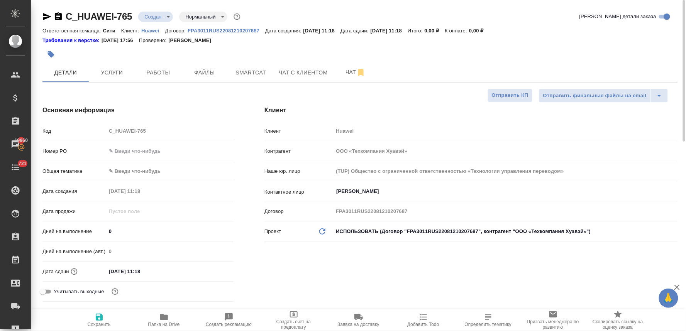
type textarea "x"
click at [164, 269] on input "10.10.2025 11:18" at bounding box center [140, 271] width 68 height 11
click at [211, 268] on icon "button" at bounding box center [211, 271] width 7 height 8
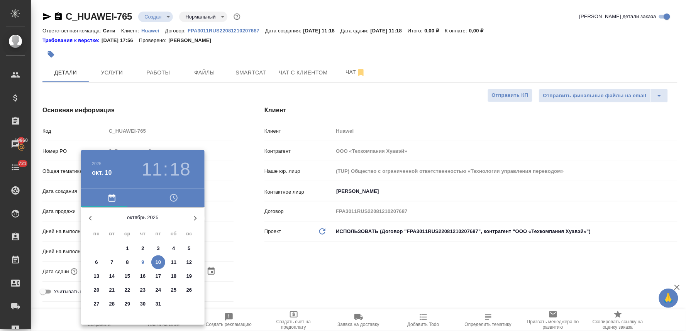
click at [141, 260] on p "9" at bounding box center [142, 262] width 3 height 8
type input "09.10.2025 11:18"
type textarea "x"
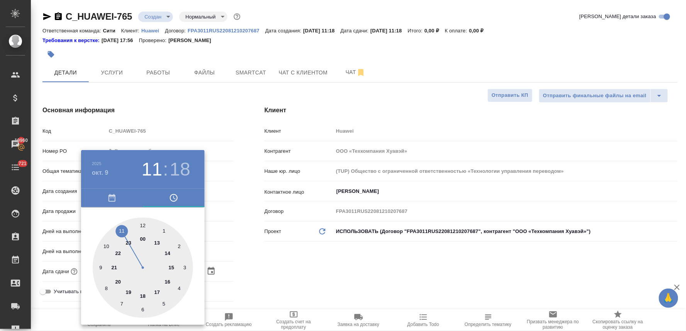
click at [122, 232] on div at bounding box center [143, 268] width 100 height 100
type textarea "x"
click at [119, 304] on div at bounding box center [143, 268] width 100 height 100
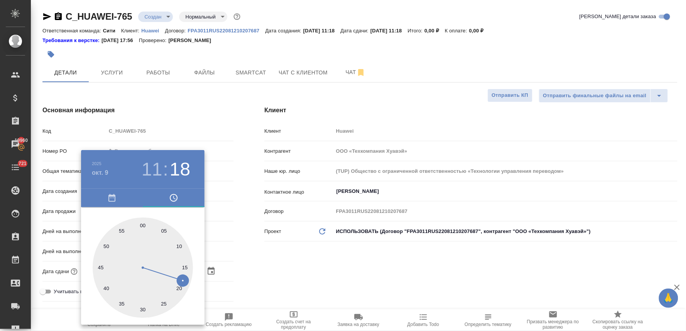
type input "09.10.2025 11:35"
type textarea "x"
click at [332, 272] on div at bounding box center [343, 165] width 686 height 331
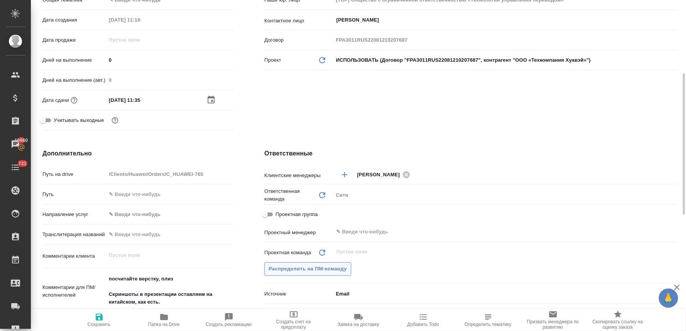
scroll to position [257, 0]
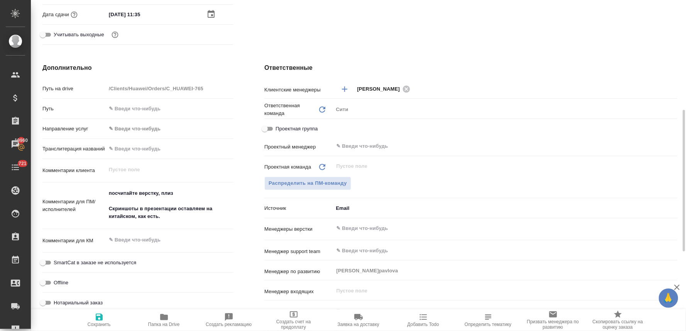
click at [353, 230] on input "text" at bounding box center [492, 228] width 314 height 9
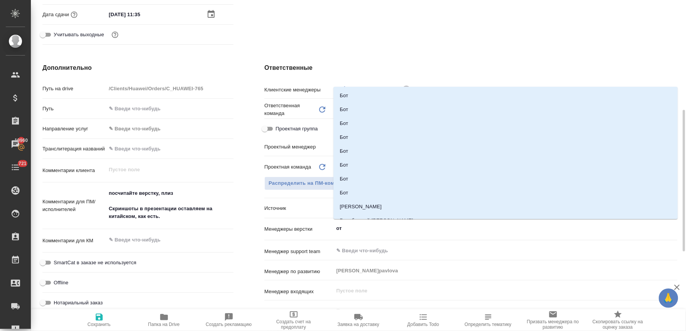
type input "отд"
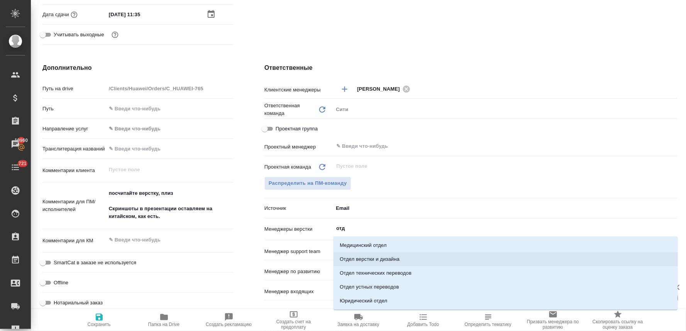
click at [355, 263] on li "Отдел верстки и дизайна" at bounding box center [505, 259] width 344 height 14
type textarea "x"
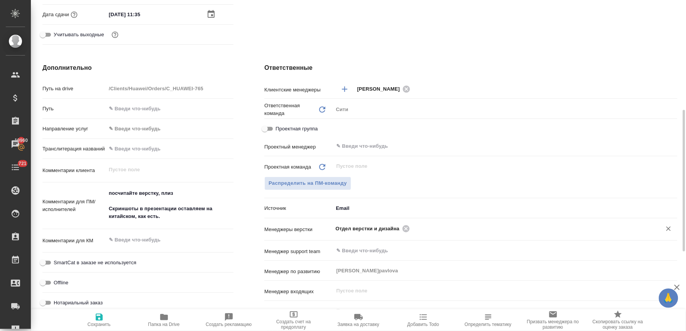
click at [94, 319] on span "Сохранить" at bounding box center [99, 319] width 56 height 15
type textarea "x"
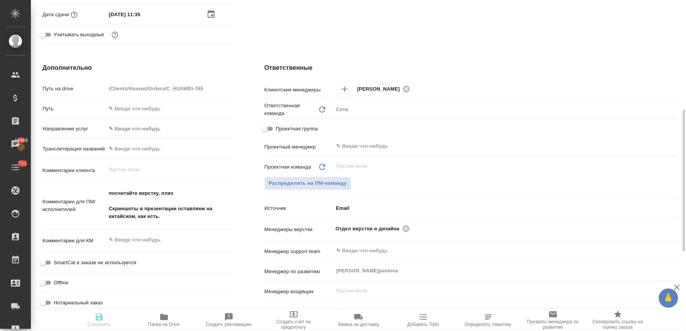
type textarea "x"
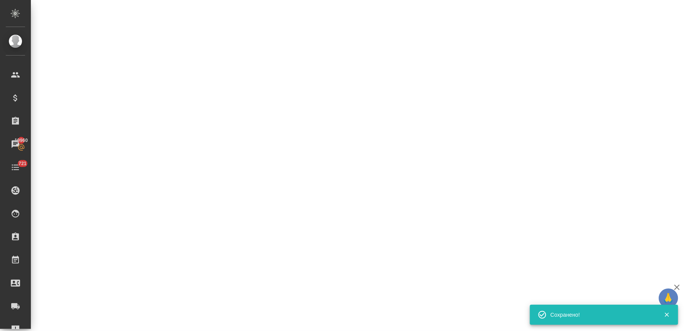
select select "RU"
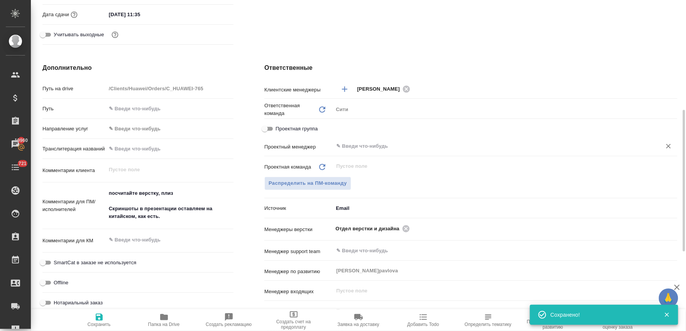
type textarea "x"
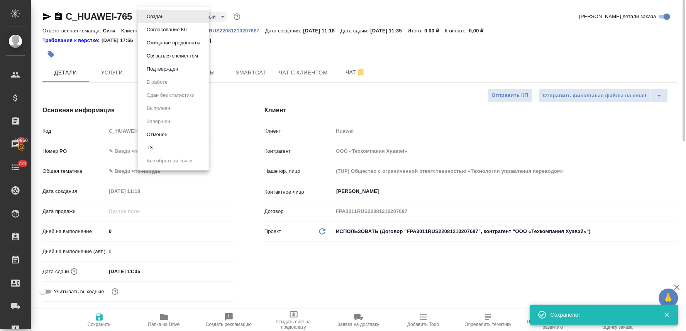
click at [159, 16] on body "🙏 .cls-1 fill:#fff; AWATERA Lyamina Nadezhda Клиенты Спецификации Заказы 19960 …" at bounding box center [343, 165] width 686 height 331
click at [166, 145] on li "ТЗ" at bounding box center [173, 147] width 71 height 13
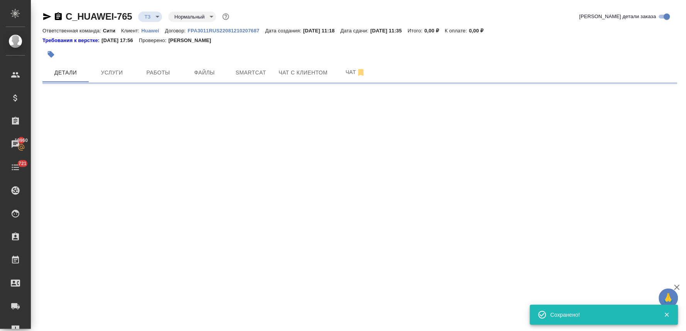
select select "RU"
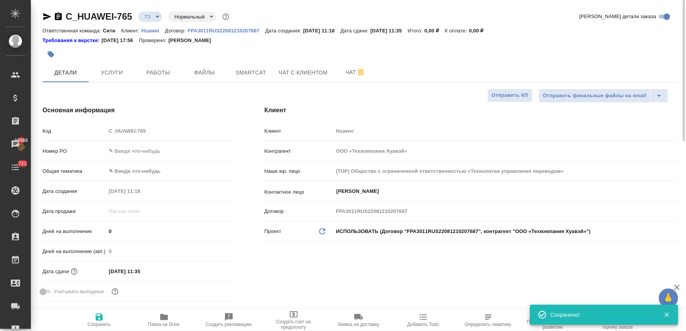
type textarea "x"
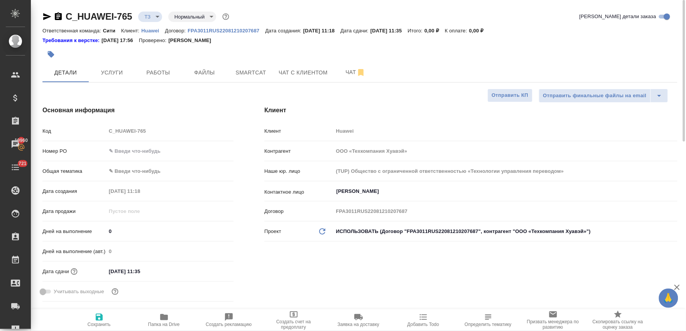
click at [93, 130] on div "Код C_HUAWEI-765" at bounding box center [137, 131] width 191 height 14
type textarea "x"
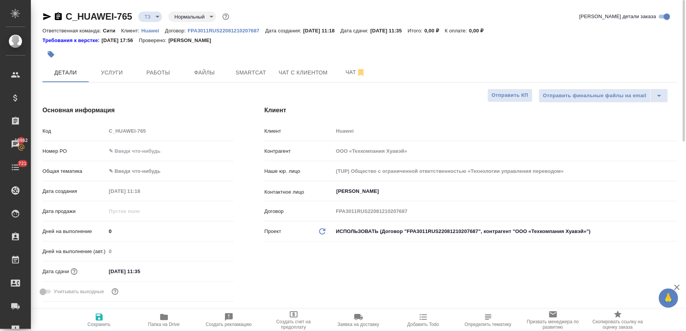
type textarea "x"
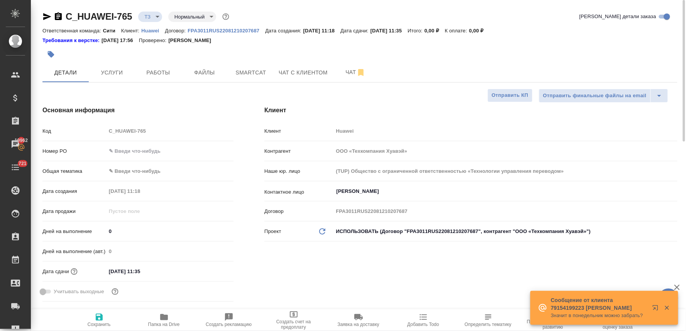
click at [641, 64] on div "Детали Услуги Работы Файлы Smartcat Чат с клиентом Чат" at bounding box center [359, 72] width 635 height 19
type textarea "x"
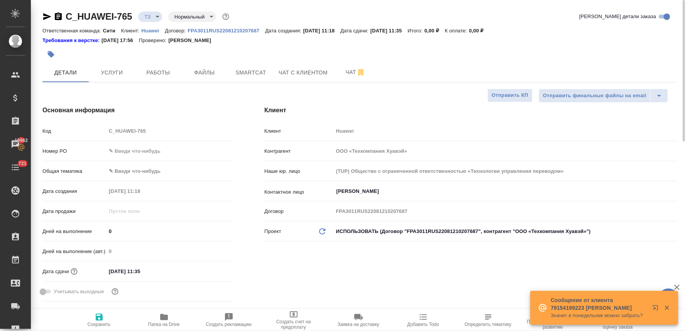
type textarea "x"
click at [346, 73] on span "Чат" at bounding box center [355, 73] width 37 height 10
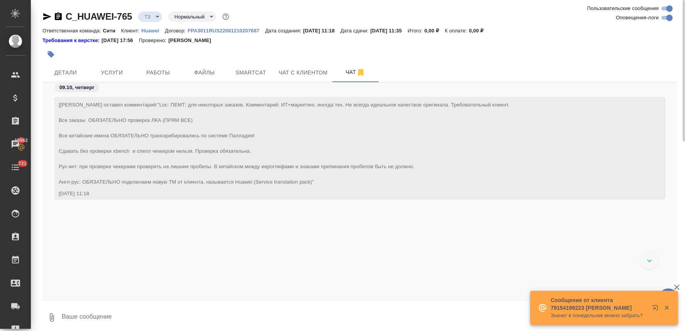
scroll to position [50, 0]
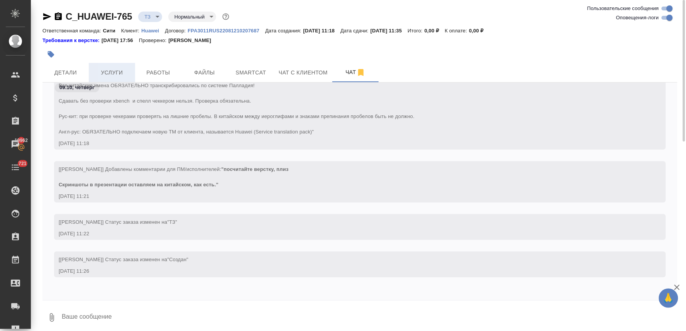
click at [106, 69] on span "Услуги" at bounding box center [111, 73] width 37 height 10
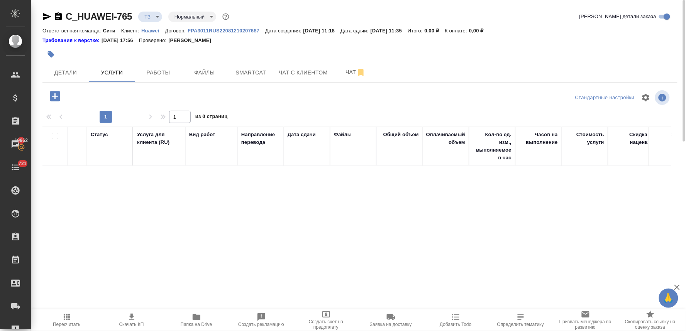
click at [53, 95] on icon "button" at bounding box center [55, 96] width 10 height 10
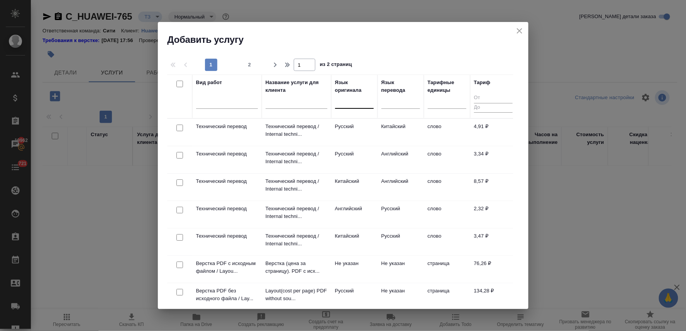
click at [355, 103] on div at bounding box center [354, 100] width 39 height 11
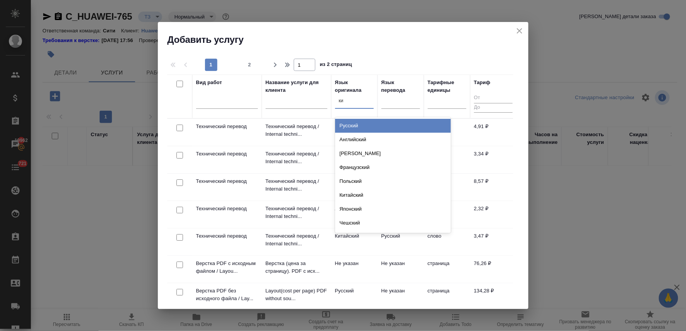
type input "кит"
click at [363, 126] on div "Китайский" at bounding box center [393, 126] width 116 height 14
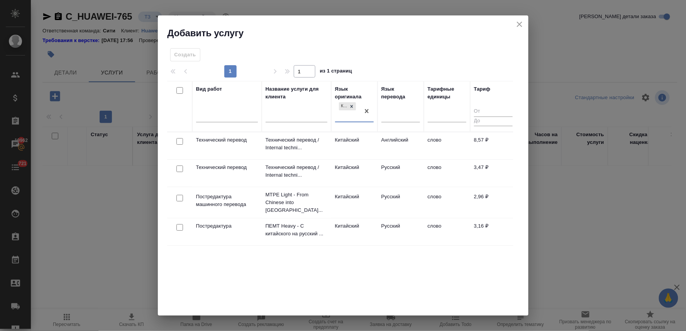
click at [178, 169] on input "checkbox" at bounding box center [179, 168] width 7 height 7
checkbox input "true"
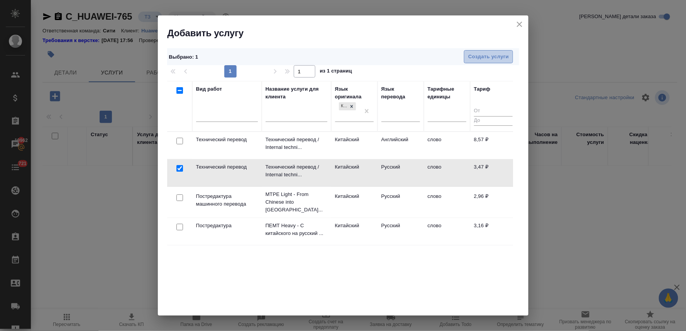
click at [471, 56] on span "Создать услуги" at bounding box center [488, 56] width 41 height 9
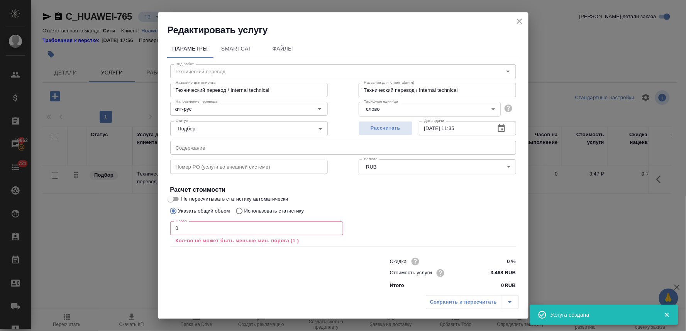
drag, startPoint x: 453, startPoint y: 224, endPoint x: 253, endPoint y: 180, distance: 204.6
click at [453, 223] on div "Слово 0 Слово Кол-во не может быть меньше мин. порога (1 )" at bounding box center [343, 232] width 346 height 28
click at [216, 143] on input "text" at bounding box center [343, 148] width 346 height 14
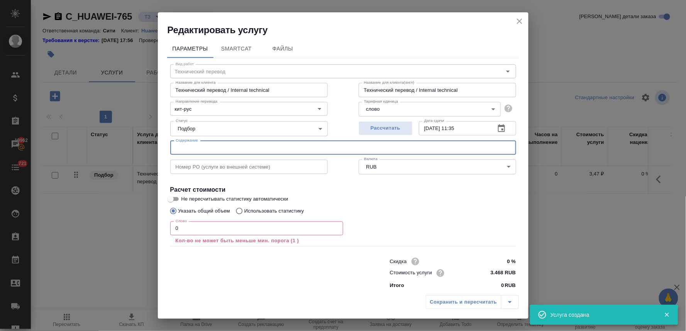
paste input "门店工作台2"
type input "门店工作台2"
drag, startPoint x: 180, startPoint y: 230, endPoint x: 160, endPoint y: 230, distance: 19.3
click at [160, 230] on div "Параметры SmartCat Файлы Вид работ Технический перевод Вид работ Название для к…" at bounding box center [343, 163] width 370 height 255
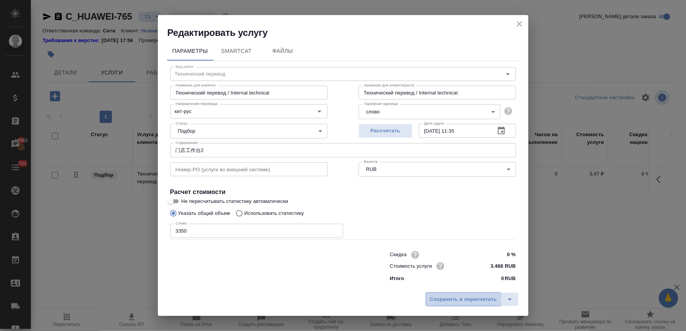
click at [456, 302] on span "Сохранить и пересчитать" at bounding box center [463, 299] width 67 height 9
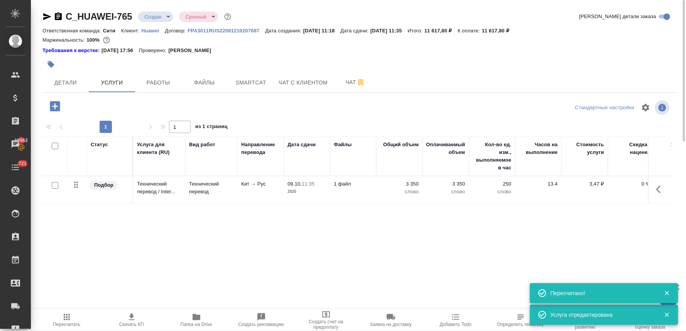
drag, startPoint x: 593, startPoint y: 248, endPoint x: 584, endPoint y: 251, distance: 8.4
click at [591, 248] on div "Статус Услуга для клиента (RU) Вид работ Направление перевода Дата сдачи Файлы …" at bounding box center [356, 220] width 628 height 166
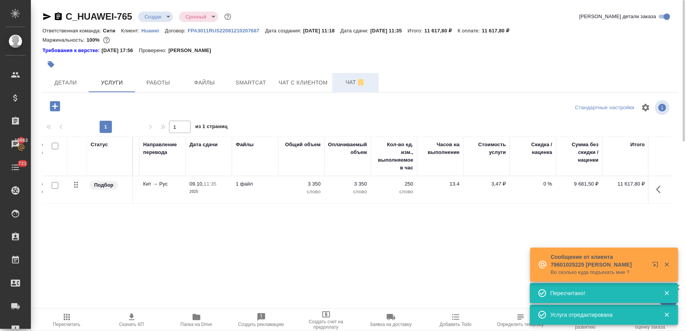
click at [346, 85] on span "Чат" at bounding box center [355, 83] width 37 height 10
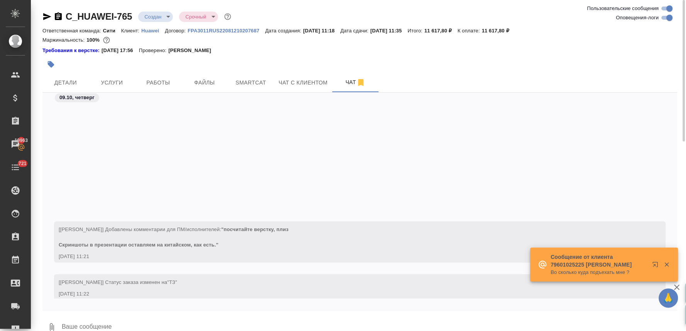
scroll to position [150, 0]
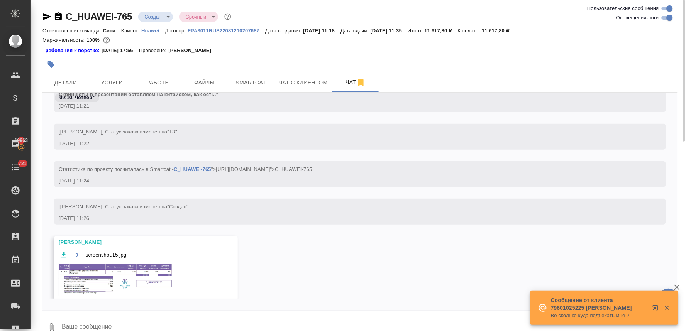
click at [144, 279] on img at bounding box center [117, 279] width 116 height 32
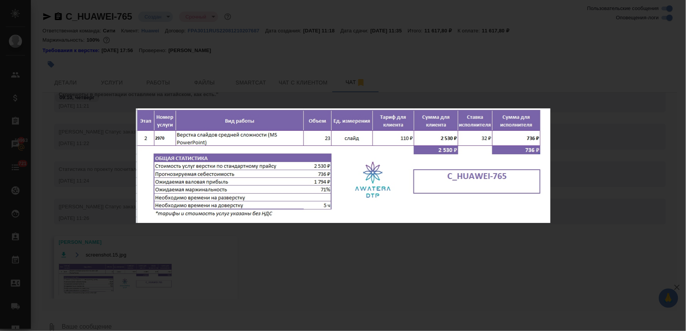
click at [257, 274] on div "screenshot.15.jpg 1 of 1" at bounding box center [343, 165] width 686 height 331
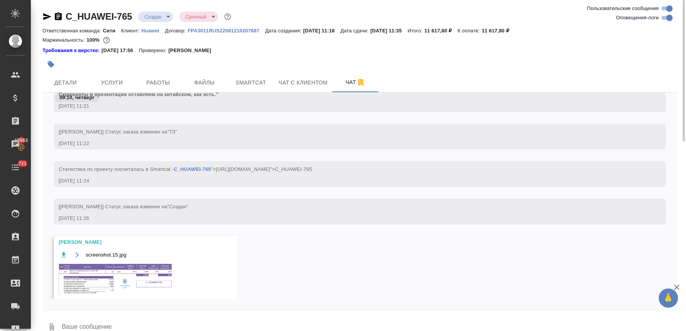
click at [133, 284] on img at bounding box center [117, 279] width 116 height 32
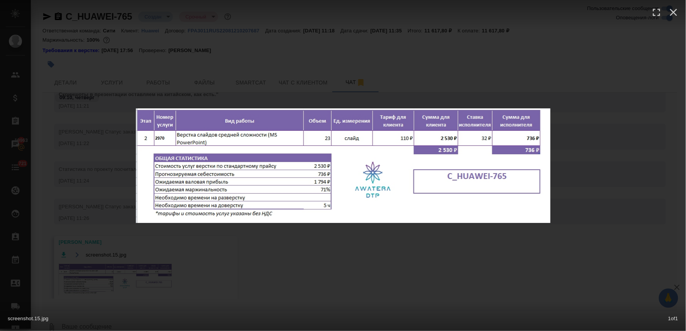
click at [291, 252] on div "screenshot.15.jpg 1 of 1" at bounding box center [343, 165] width 686 height 331
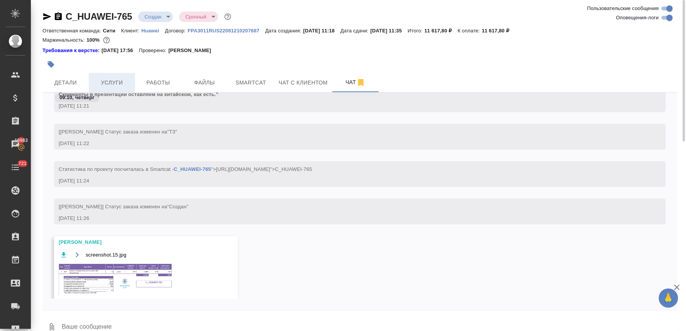
click at [108, 77] on button "Услуги" at bounding box center [112, 82] width 46 height 19
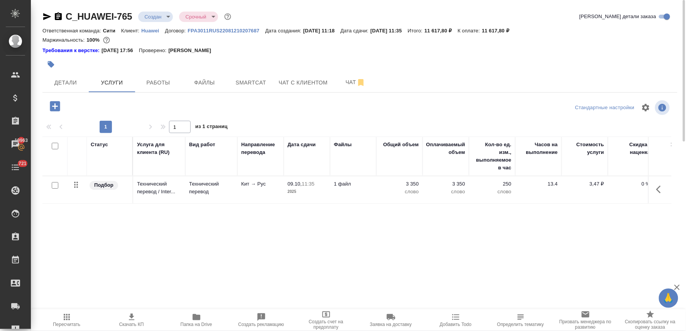
click at [47, 108] on button "button" at bounding box center [54, 106] width 21 height 16
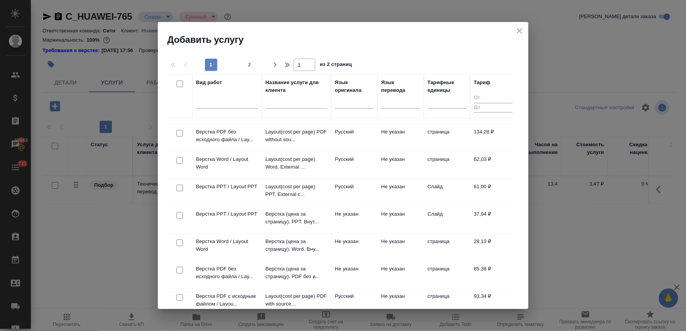
scroll to position [171, 0]
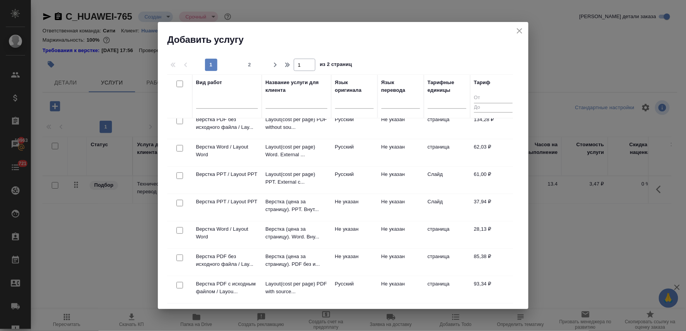
click at [179, 176] on input "checkbox" at bounding box center [179, 175] width 7 height 7
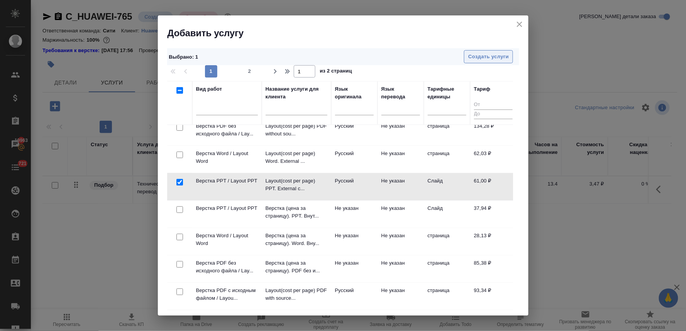
click at [502, 55] on span "Создать услуги" at bounding box center [488, 56] width 41 height 9
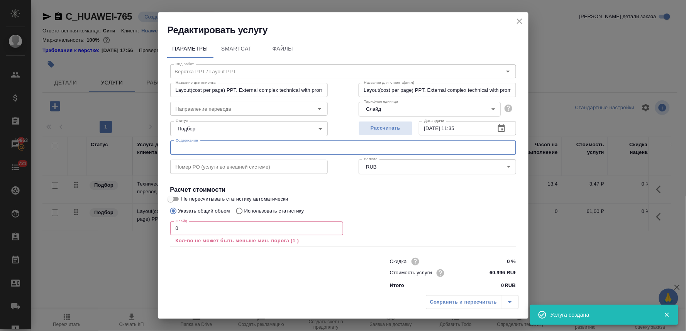
click at [222, 150] on input "text" at bounding box center [343, 148] width 346 height 14
paste input "门店工作台2"
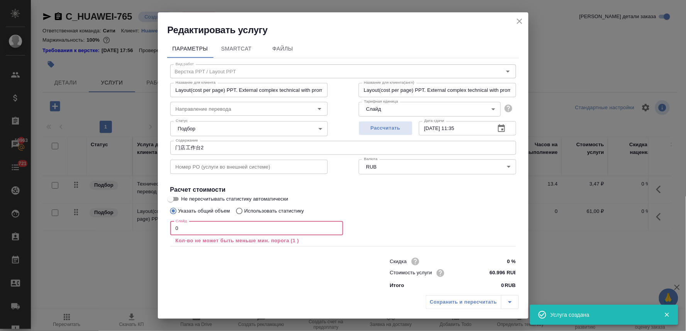
drag, startPoint x: 194, startPoint y: 229, endPoint x: 143, endPoint y: 225, distance: 51.0
click at [143, 225] on div "Редактировать услугу Параметры SmartCat Файлы Вид работ Верстка PPT / Layout PP…" at bounding box center [343, 165] width 686 height 331
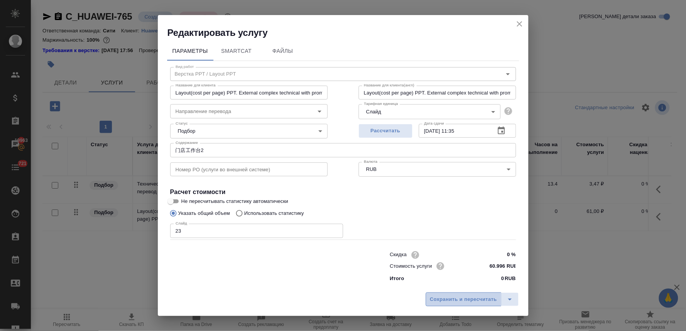
click at [448, 301] on span "Сохранить и пересчитать" at bounding box center [463, 299] width 67 height 9
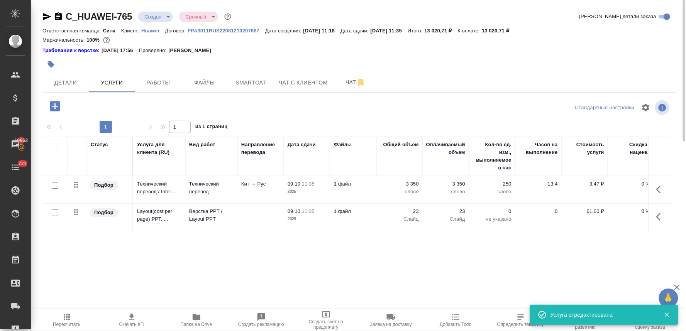
click at [592, 257] on div "Статус Услуга для клиента (RU) Вид работ Направление перевода Дата сдачи Файлы …" at bounding box center [356, 220] width 628 height 166
click at [214, 219] on p "Верстка PPT / Layout PPT" at bounding box center [211, 215] width 44 height 15
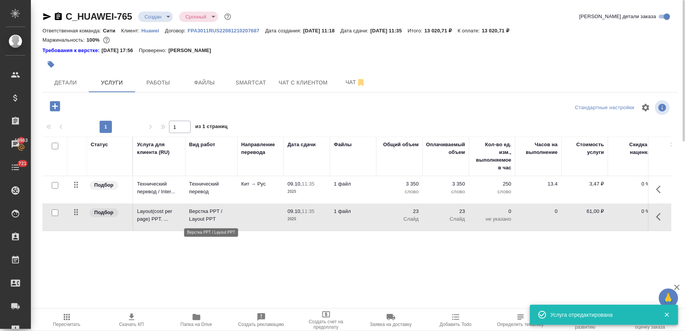
click at [214, 219] on p "Верстка PPT / Layout PPT" at bounding box center [211, 215] width 44 height 15
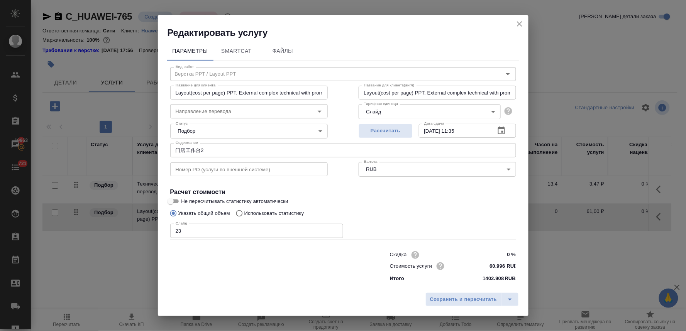
click at [522, 24] on icon "close" at bounding box center [519, 23] width 9 height 9
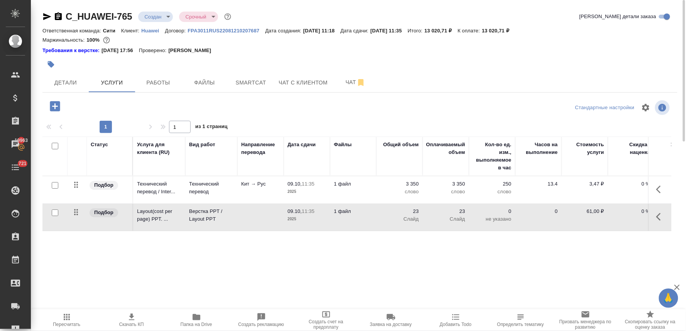
click at [518, 258] on div "Статус Услуга для клиента (RU) Вид работ Направление перевода Дата сдачи Файлы …" at bounding box center [356, 220] width 628 height 166
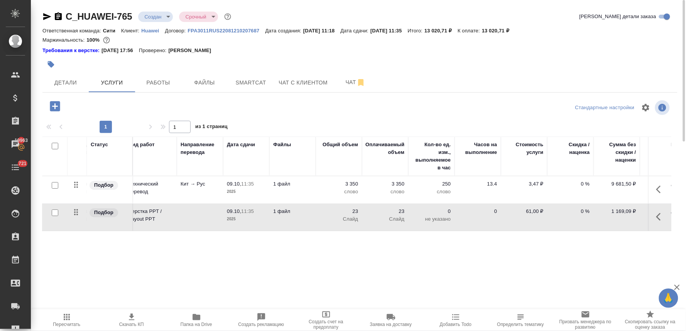
scroll to position [0, 98]
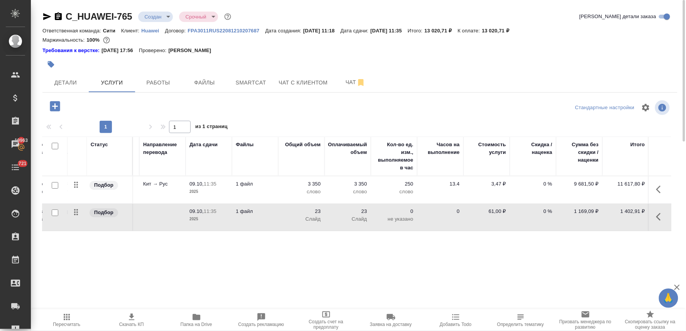
click at [494, 263] on div "Статус Услуга для клиента (RU) Вид работ Направление перевода Дата сдачи Файлы …" at bounding box center [356, 220] width 628 height 166
click at [129, 321] on icon "button" at bounding box center [131, 316] width 9 height 9
click at [184, 260] on div "Статус Услуга для клиента (RU) Вид работ Направление перевода Дата сдачи Файлы …" at bounding box center [356, 220] width 628 height 166
click at [74, 89] on button "Детали" at bounding box center [65, 82] width 46 height 19
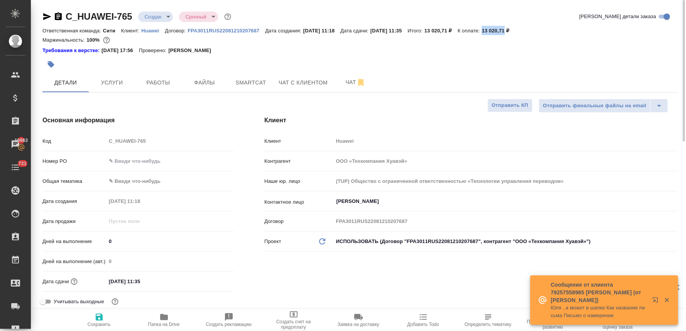
drag, startPoint x: 500, startPoint y: 32, endPoint x: 523, endPoint y: 29, distance: 22.6
click at [515, 29] on p "13 020,71 ₽" at bounding box center [497, 31] width 33 height 6
copy p "13 020,71"
click at [469, 101] on div "Клиент Клиент Huawei Контрагент ООО «Техкомпания Хуавэй» Наше юр. лицо (TUP) Об…" at bounding box center [471, 215] width 444 height 230
click at [662, 62] on div at bounding box center [359, 64] width 635 height 17
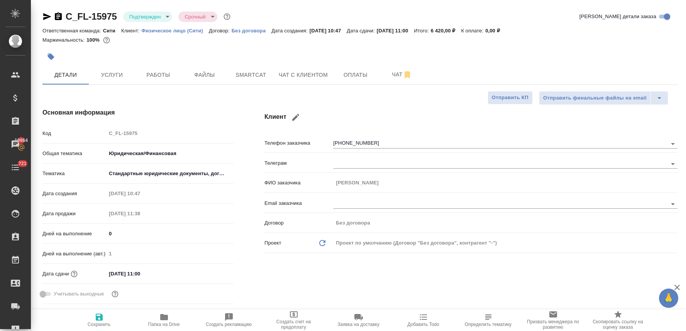
select select "RU"
